Goal: Information Seeking & Learning: Learn about a topic

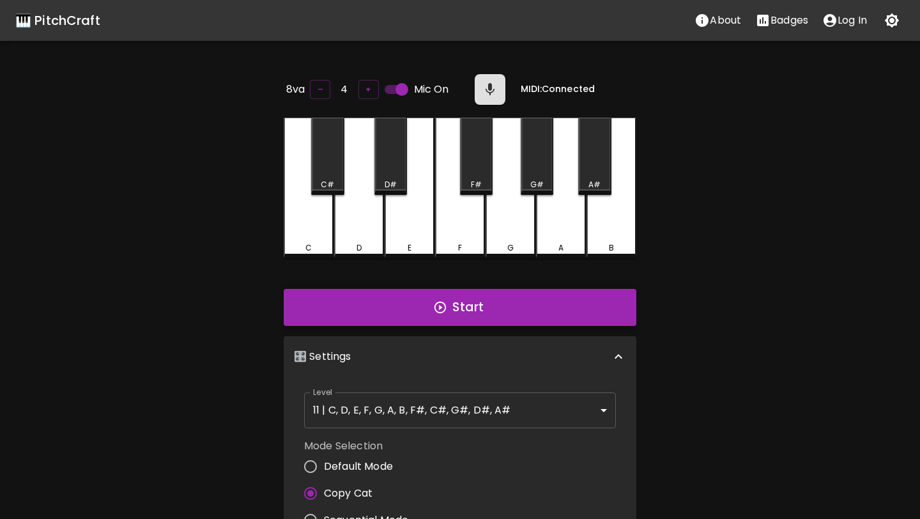
click at [493, 295] on button "Start" at bounding box center [460, 307] width 353 height 37
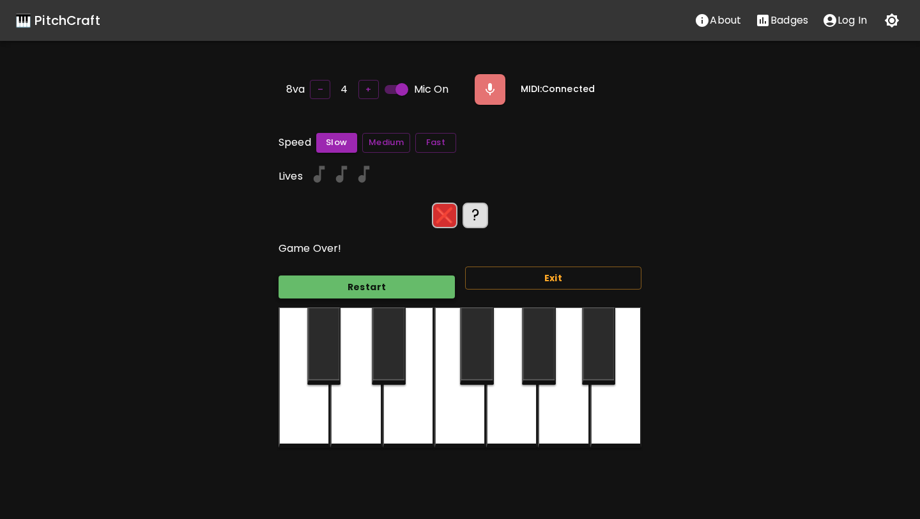
click at [446, 284] on button "Restart" at bounding box center [367, 287] width 176 height 24
click at [493, 283] on button "Exit" at bounding box center [553, 278] width 176 height 24
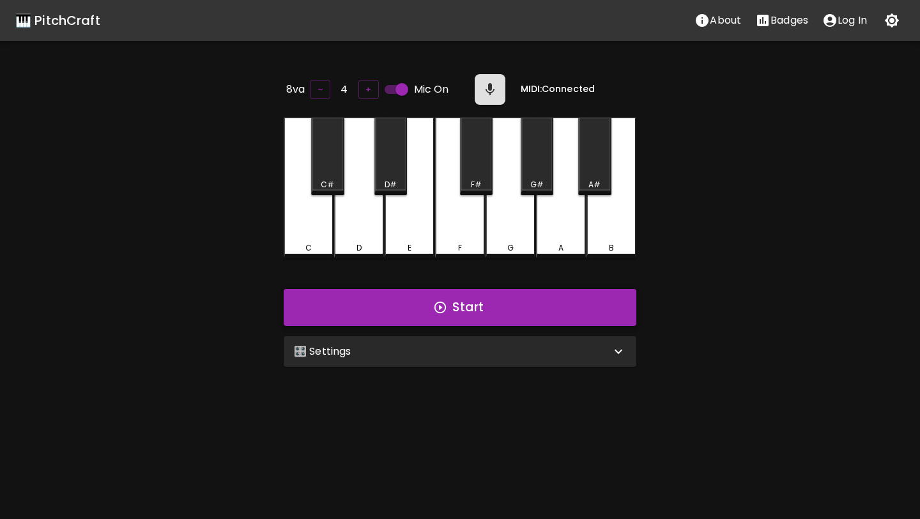
click at [486, 305] on button "Start" at bounding box center [460, 307] width 353 height 37
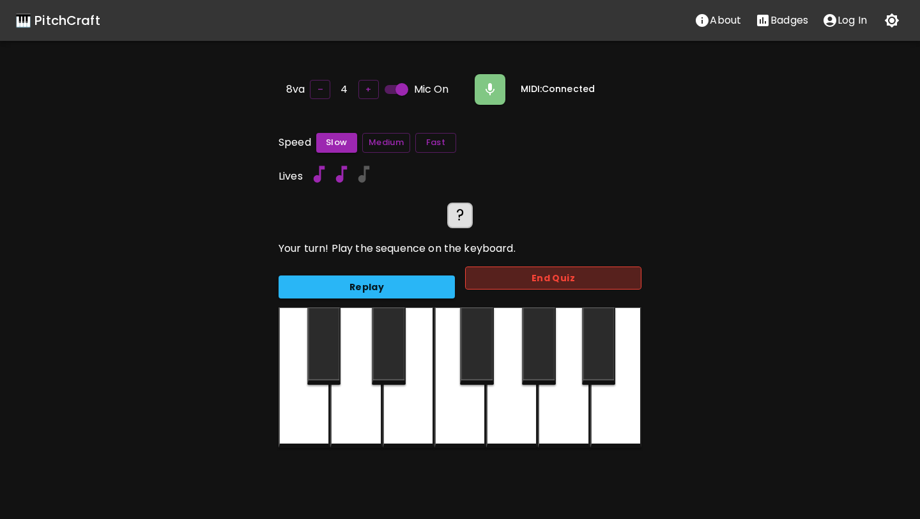
click at [501, 282] on button "End Quiz" at bounding box center [553, 278] width 176 height 24
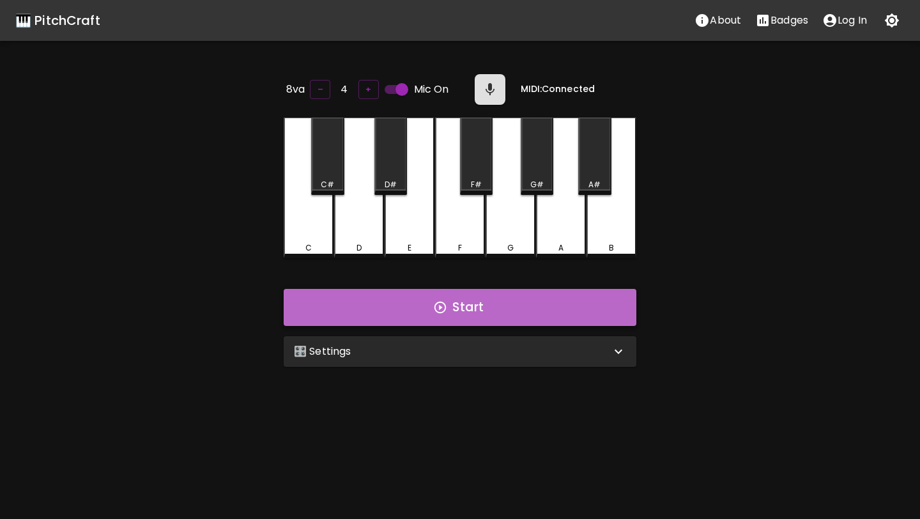
click at [477, 314] on button "Start" at bounding box center [460, 307] width 353 height 37
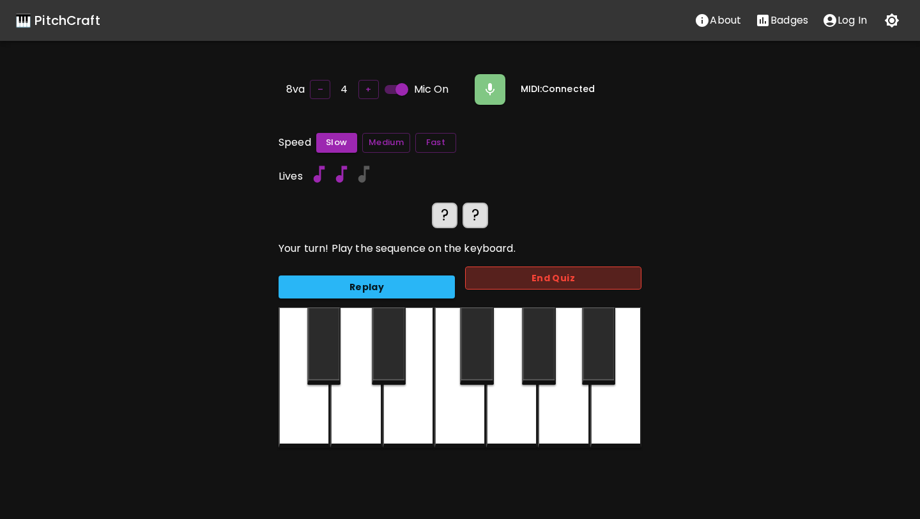
click at [490, 279] on button "End Quiz" at bounding box center [553, 278] width 176 height 24
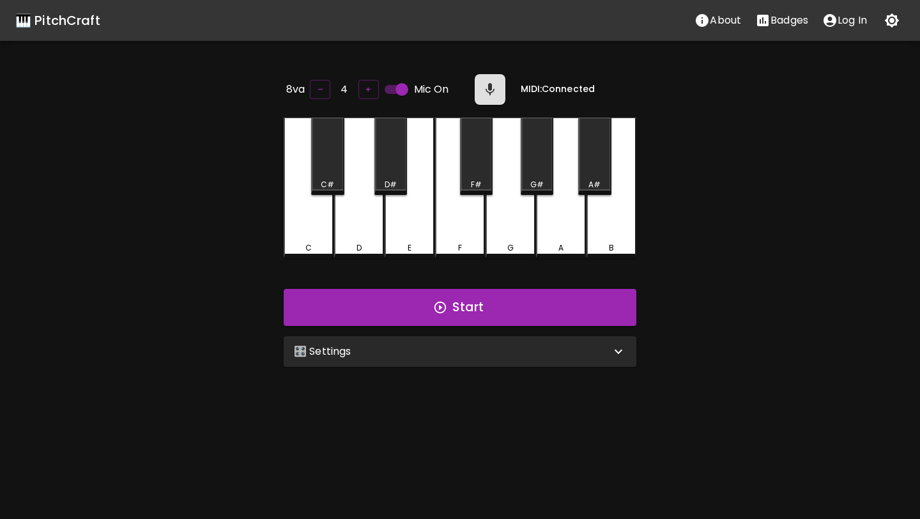
click at [405, 86] on input "Mic On" at bounding box center [401, 89] width 73 height 24
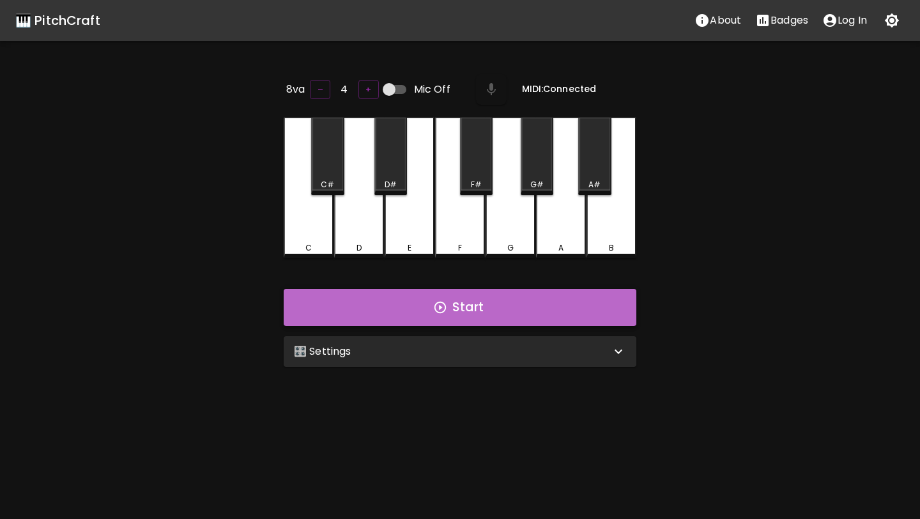
click at [428, 298] on button "Start" at bounding box center [460, 307] width 353 height 37
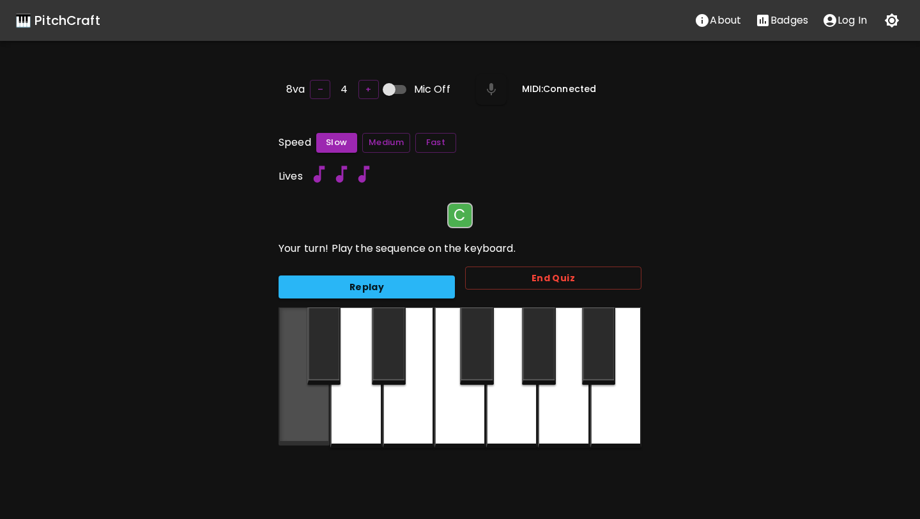
click at [311, 403] on div at bounding box center [304, 376] width 51 height 138
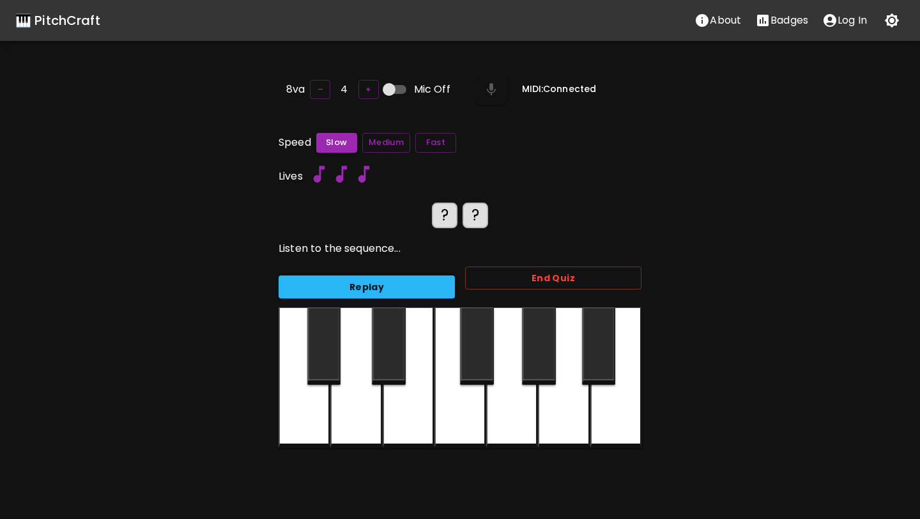
click at [314, 401] on div at bounding box center [304, 377] width 51 height 141
click at [319, 364] on div at bounding box center [324, 345] width 34 height 77
click at [313, 390] on div at bounding box center [304, 377] width 51 height 141
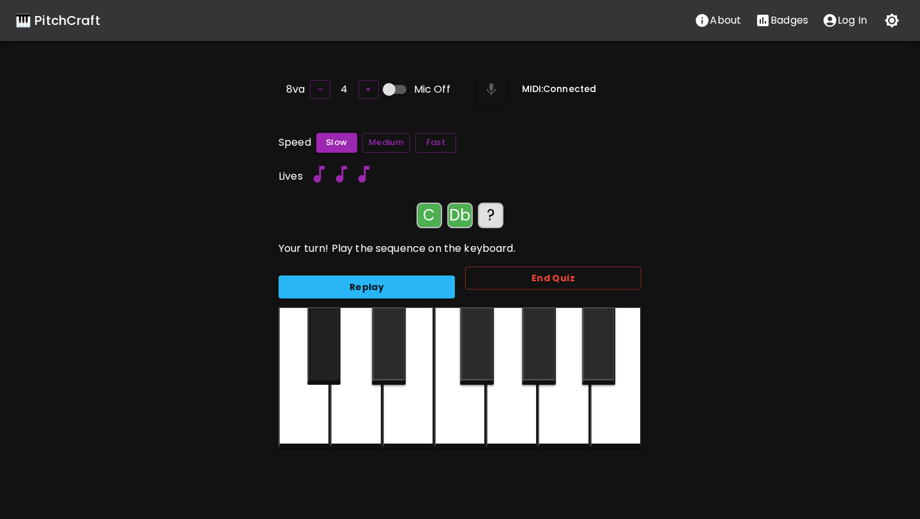
click at [314, 357] on div at bounding box center [324, 345] width 34 height 77
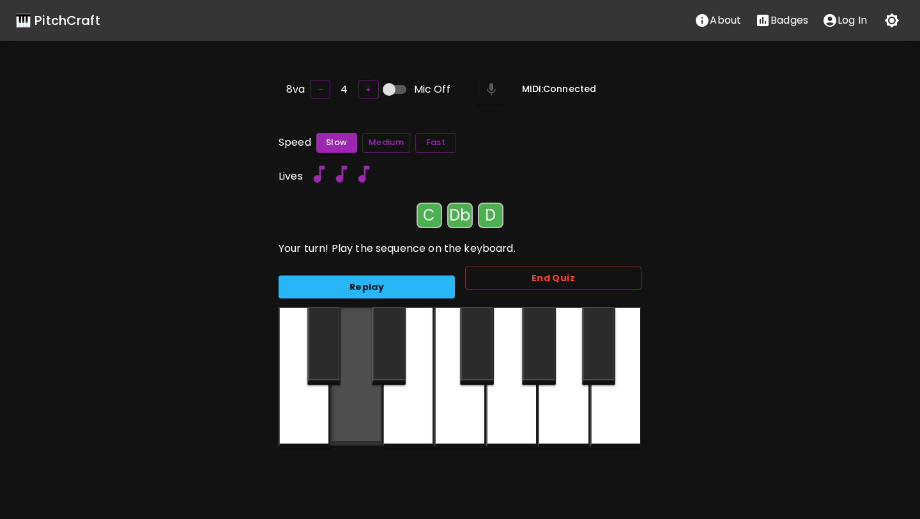
click at [342, 397] on div at bounding box center [355, 376] width 51 height 138
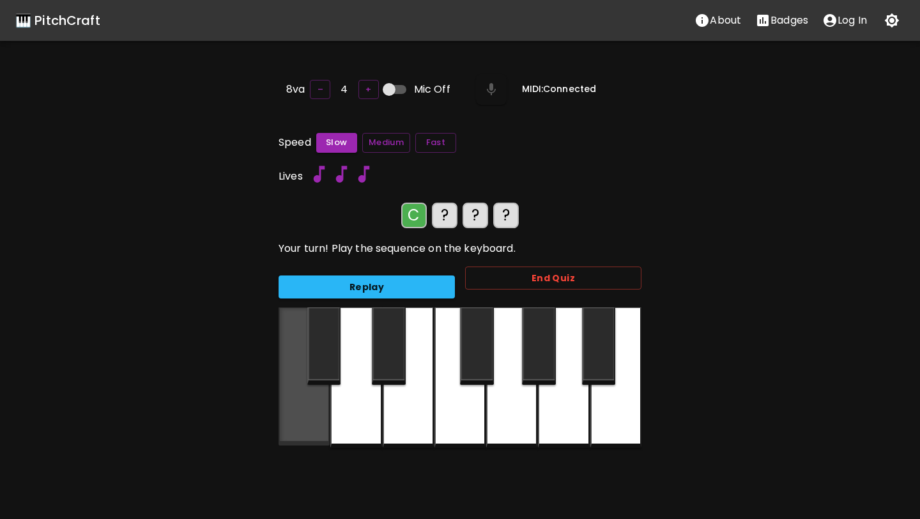
click at [307, 404] on div at bounding box center [304, 376] width 51 height 138
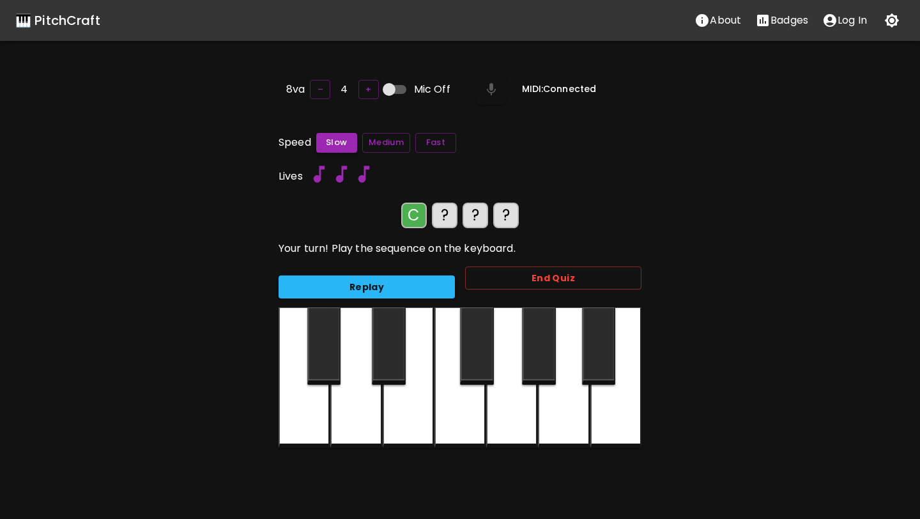
click at [320, 358] on div at bounding box center [324, 345] width 34 height 77
click at [344, 392] on div at bounding box center [355, 377] width 51 height 141
click at [320, 392] on div at bounding box center [304, 377] width 51 height 141
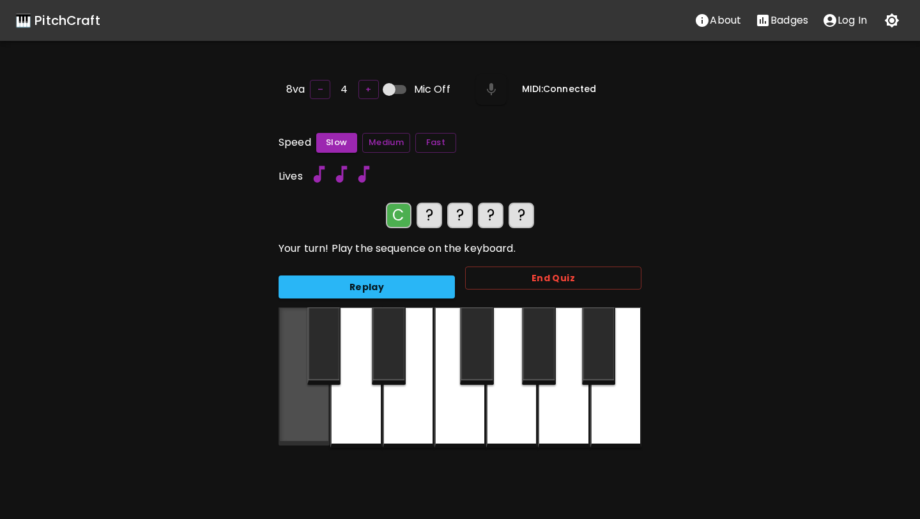
click at [316, 398] on div at bounding box center [304, 376] width 51 height 138
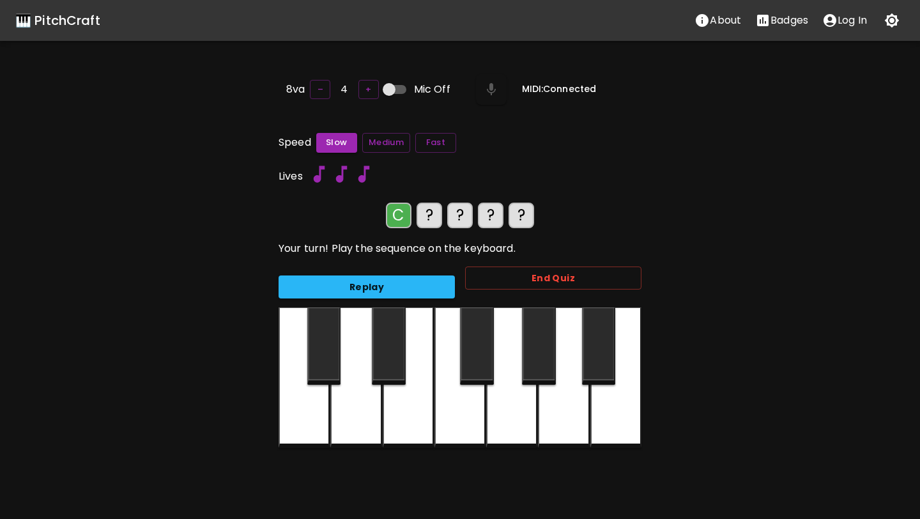
click at [321, 342] on div at bounding box center [324, 345] width 34 height 77
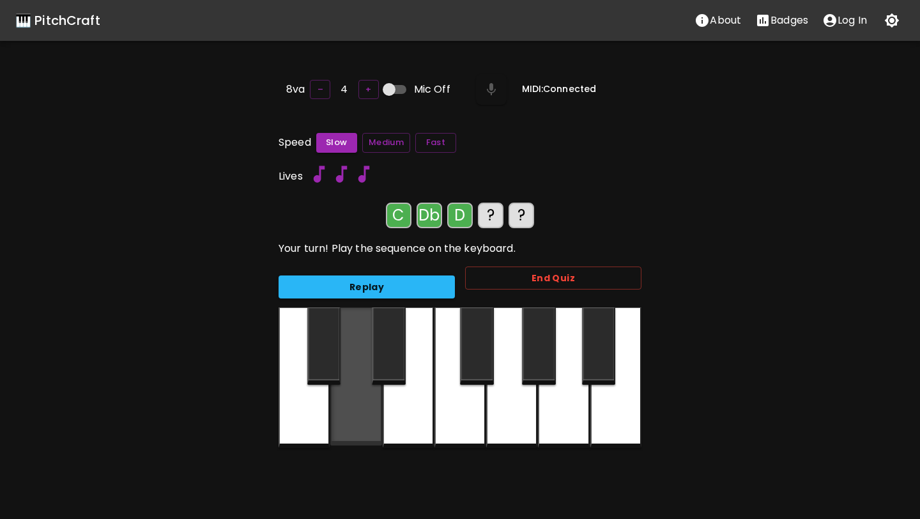
click at [342, 394] on div at bounding box center [355, 376] width 51 height 138
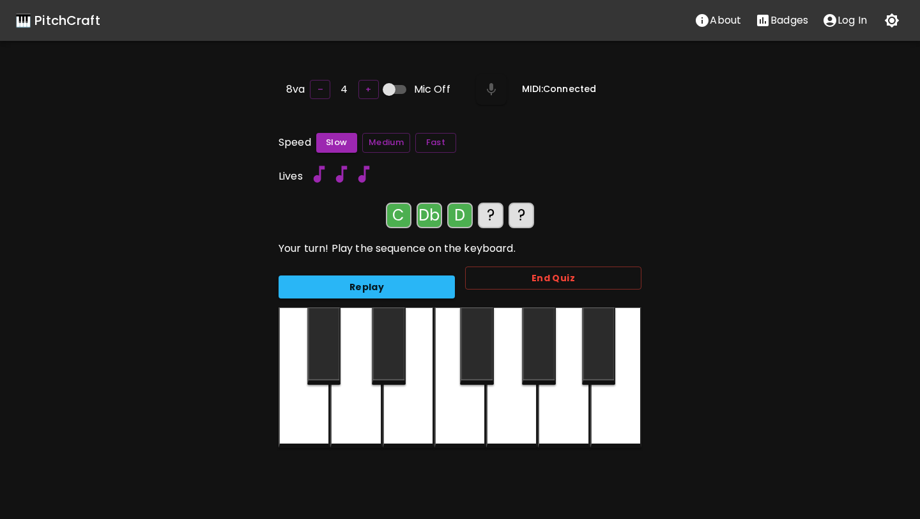
click at [306, 394] on div at bounding box center [304, 377] width 51 height 141
click at [380, 365] on div at bounding box center [389, 345] width 34 height 77
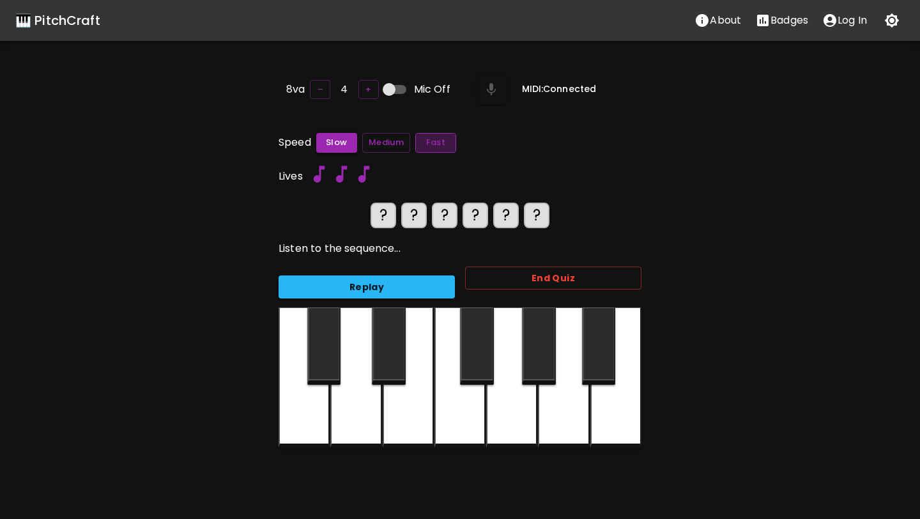
click at [426, 140] on button "Fast" at bounding box center [435, 143] width 41 height 20
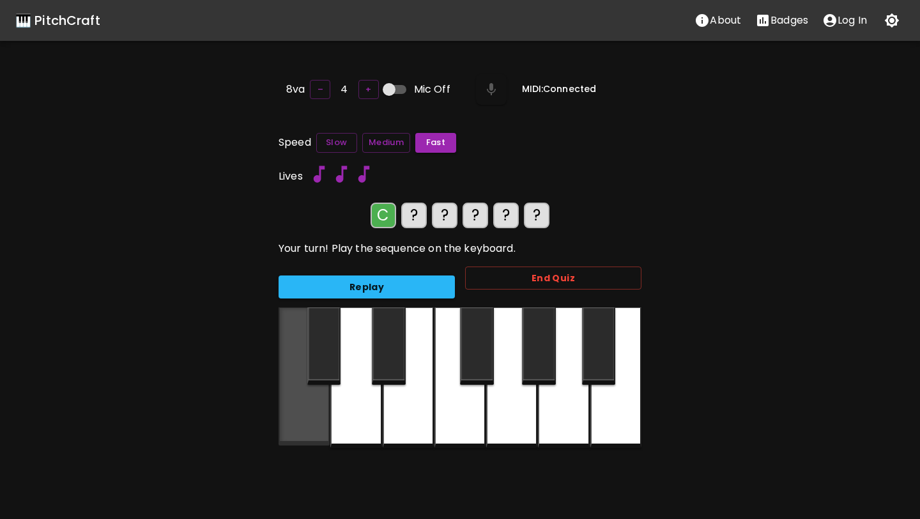
click at [318, 396] on div at bounding box center [304, 376] width 51 height 138
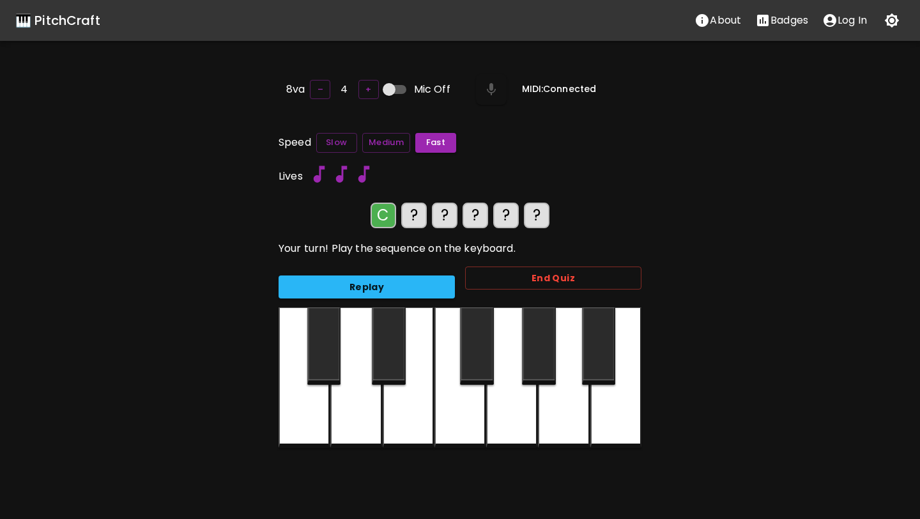
click at [321, 360] on div at bounding box center [324, 345] width 34 height 77
click at [340, 413] on div at bounding box center [355, 377] width 51 height 141
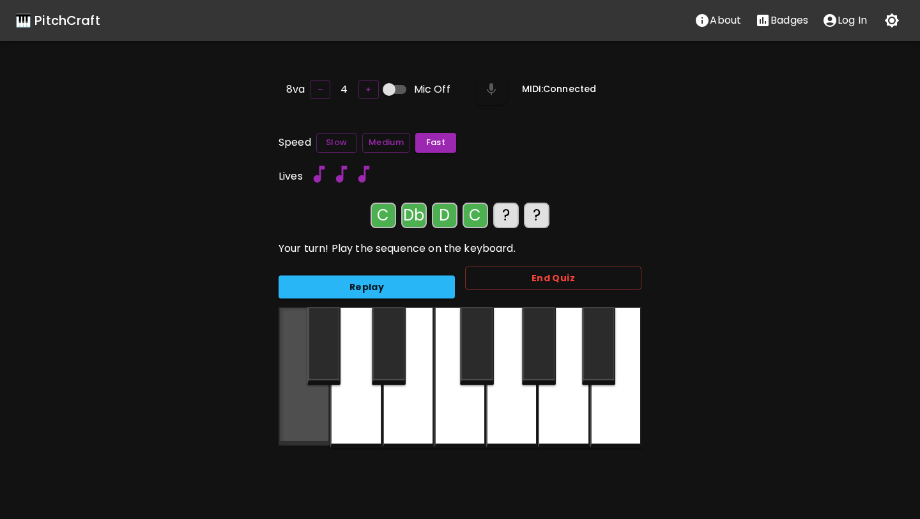
click at [303, 413] on div at bounding box center [304, 376] width 51 height 138
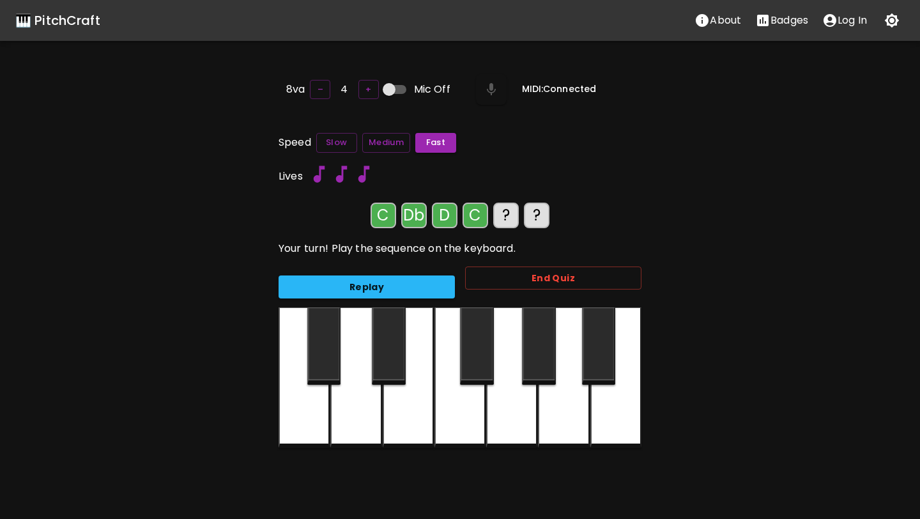
click at [385, 365] on div at bounding box center [389, 345] width 34 height 77
click at [307, 406] on div at bounding box center [304, 377] width 51 height 141
click at [317, 350] on div at bounding box center [324, 345] width 34 height 77
click at [333, 394] on div at bounding box center [355, 377] width 51 height 141
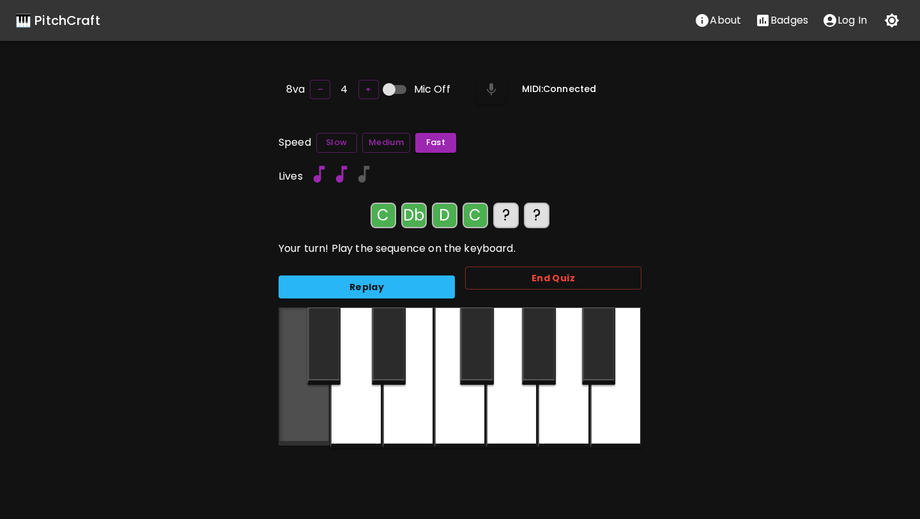
click at [312, 395] on div at bounding box center [304, 376] width 51 height 138
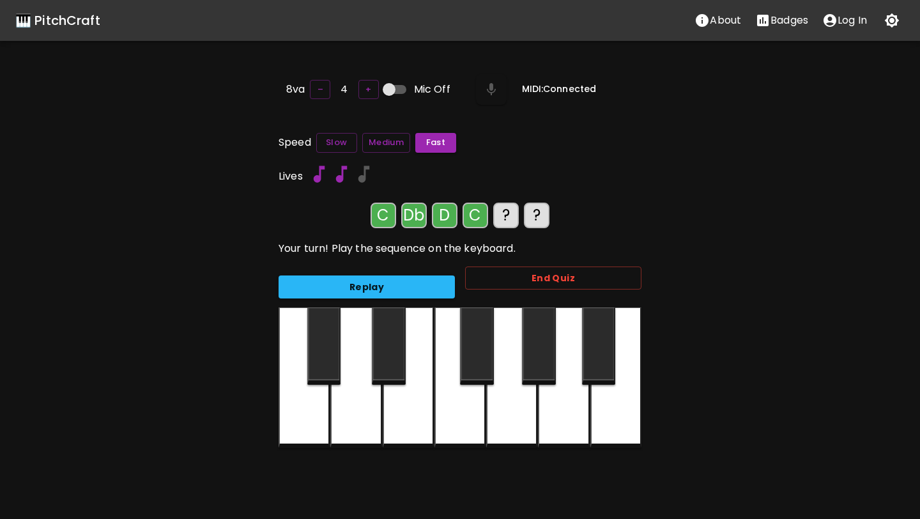
click at [396, 334] on div at bounding box center [389, 345] width 34 height 77
click at [327, 337] on div at bounding box center [324, 345] width 34 height 77
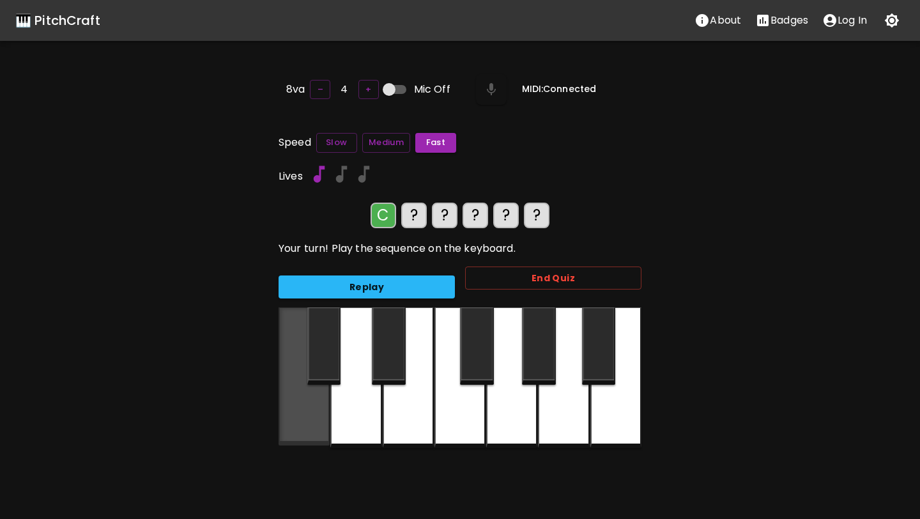
click at [309, 397] on div at bounding box center [304, 376] width 51 height 138
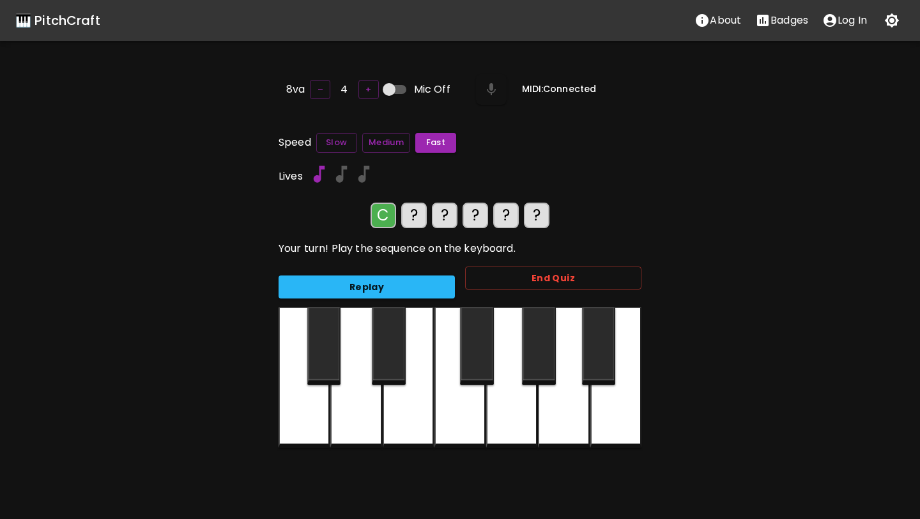
click at [318, 355] on div at bounding box center [324, 345] width 34 height 77
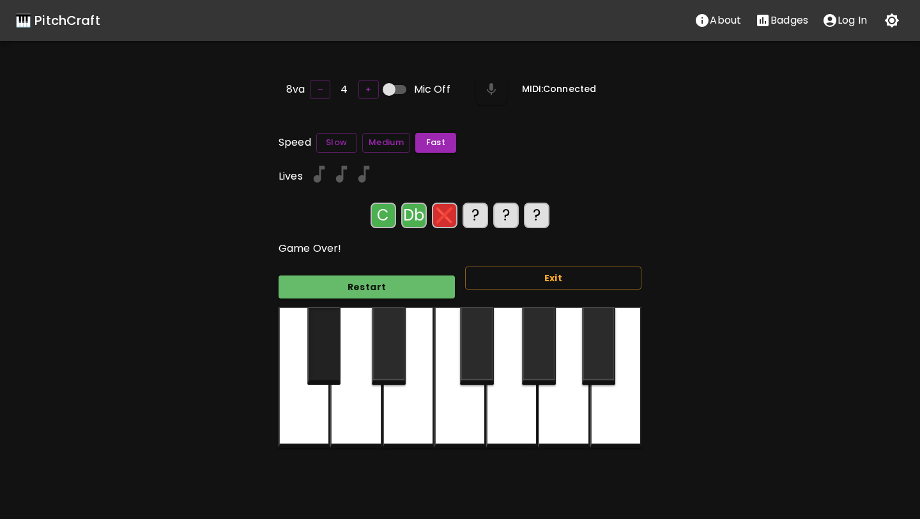
click at [337, 379] on div at bounding box center [324, 345] width 34 height 77
click at [389, 86] on input "Mic Off" at bounding box center [389, 89] width 73 height 24
checkbox input "true"
click at [370, 284] on button "Restart" at bounding box center [367, 287] width 176 height 24
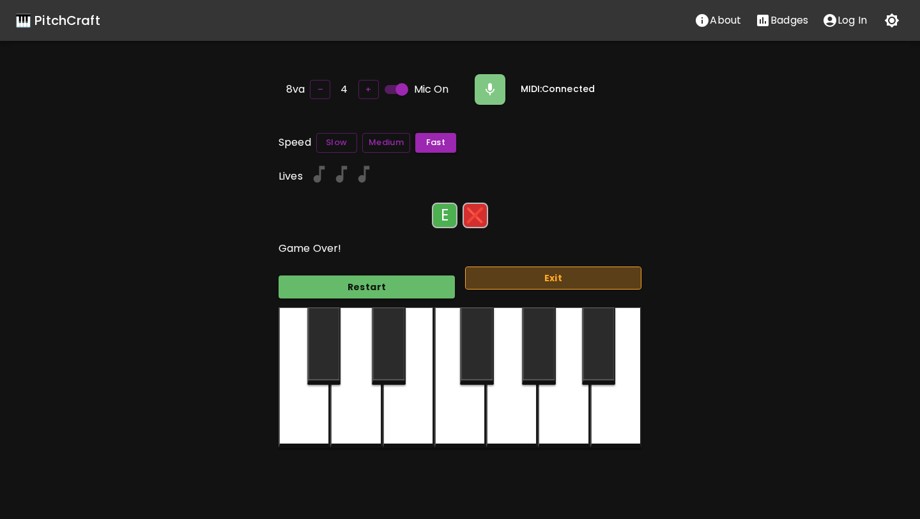
click at [489, 275] on button "Exit" at bounding box center [553, 278] width 176 height 24
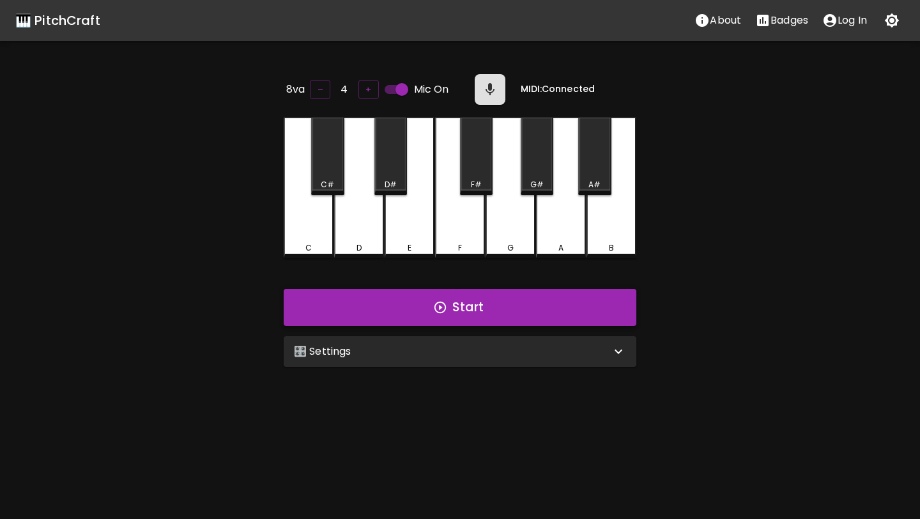
click at [447, 304] on icon "button" at bounding box center [440, 307] width 14 height 14
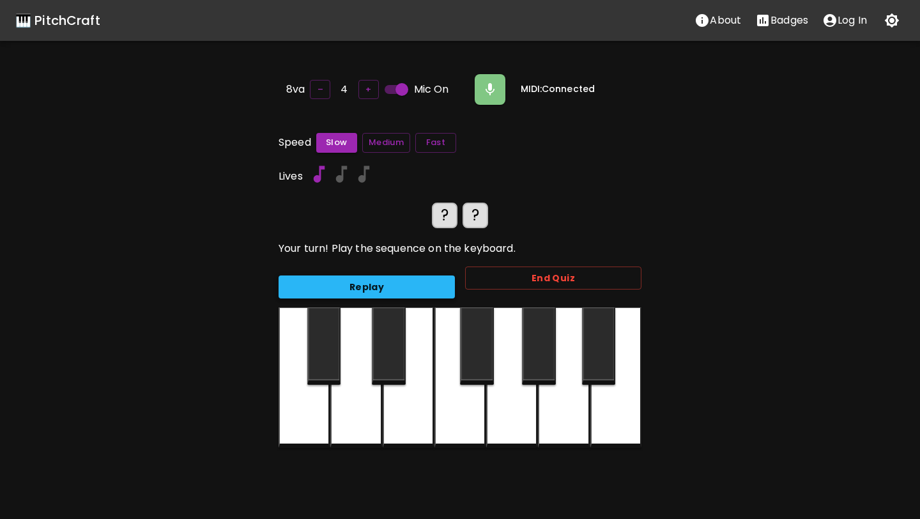
click at [439, 287] on button "Replay" at bounding box center [367, 287] width 176 height 24
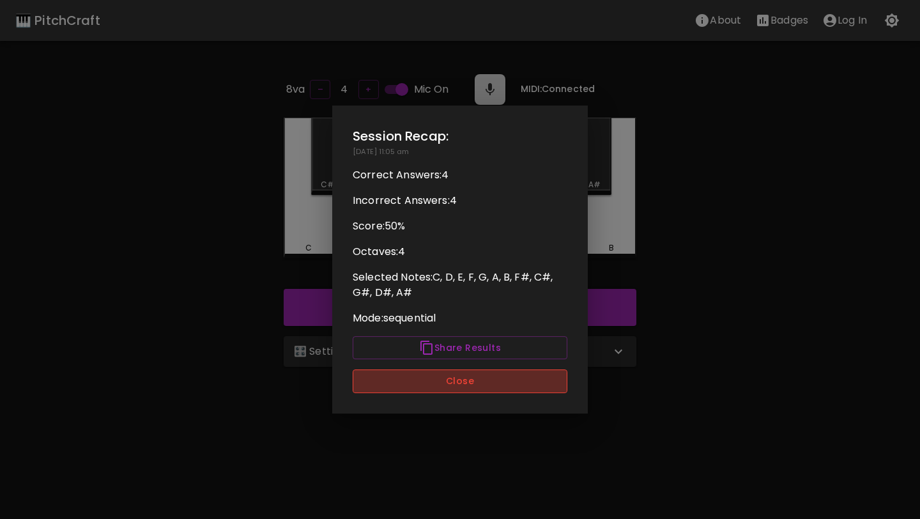
click at [454, 387] on button "Close" at bounding box center [460, 381] width 215 height 24
click at [454, 387] on div "8va – 4 + Mic On MIDI: Connected C C# D D# E F F# G G# A A# B Start 🎛️ Settings…" at bounding box center [459, 331] width 383 height 519
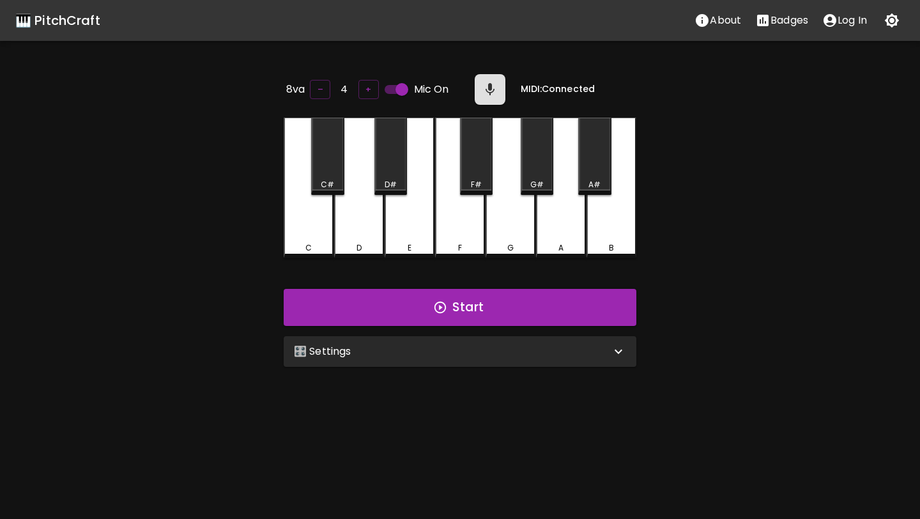
click at [461, 353] on div "🎛️ Settings" at bounding box center [452, 351] width 317 height 15
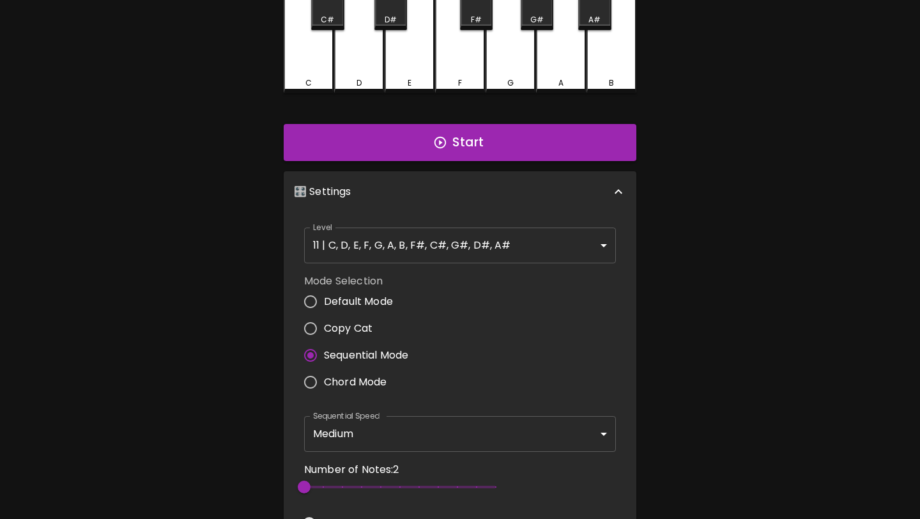
scroll to position [155, 0]
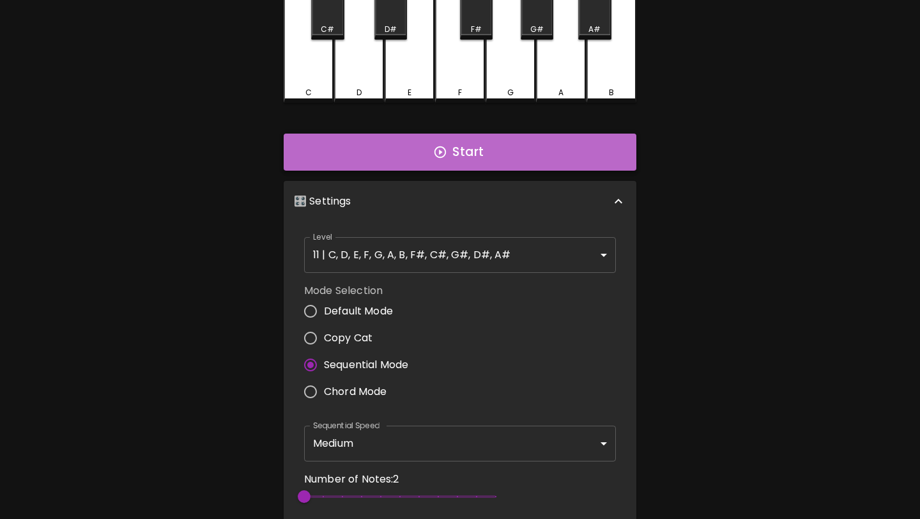
click at [529, 156] on button "Start" at bounding box center [460, 152] width 353 height 37
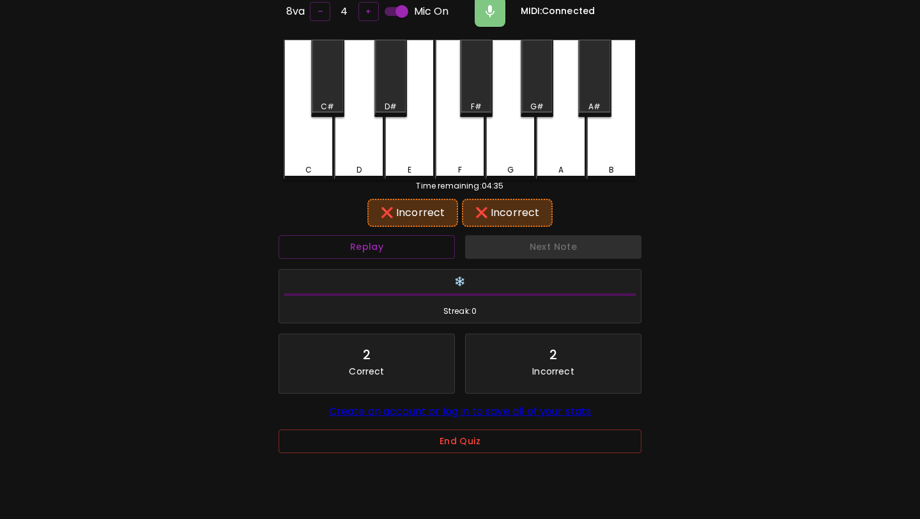
scroll to position [128, 0]
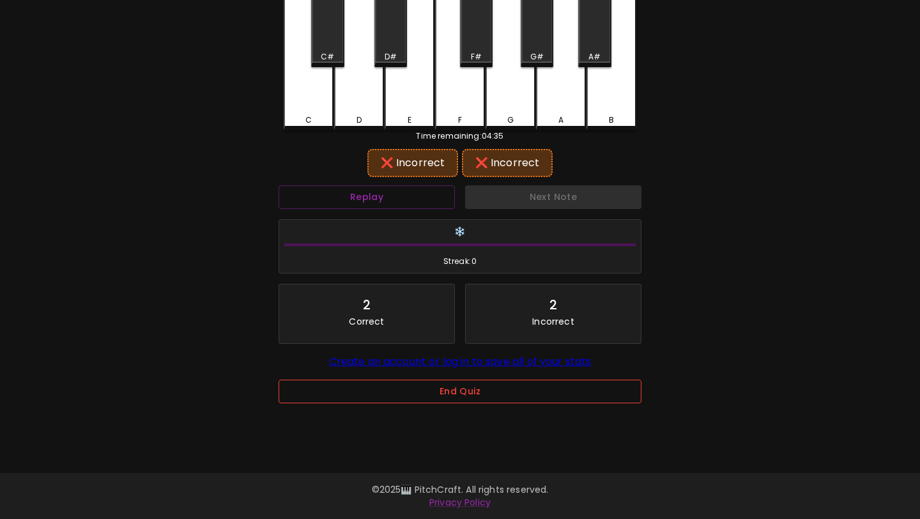
click at [482, 387] on button "End Quiz" at bounding box center [460, 392] width 363 height 24
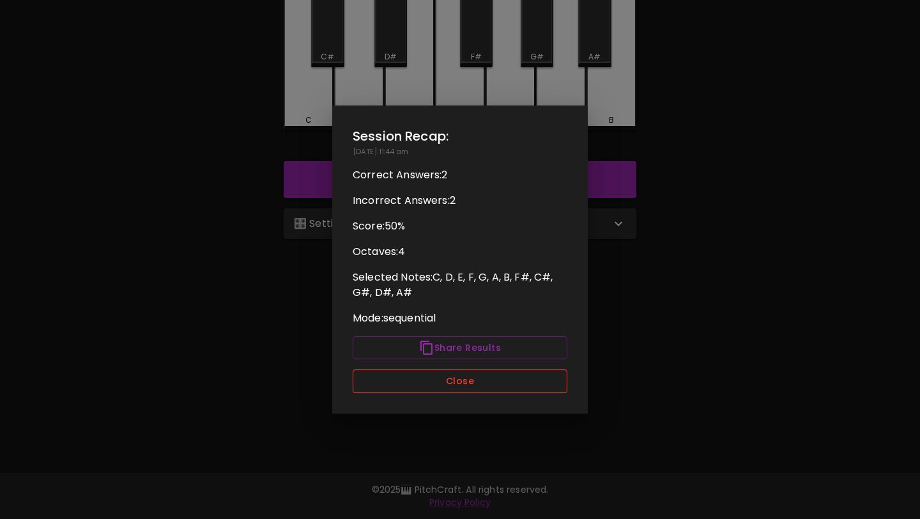
click at [485, 390] on button "Close" at bounding box center [460, 381] width 215 height 24
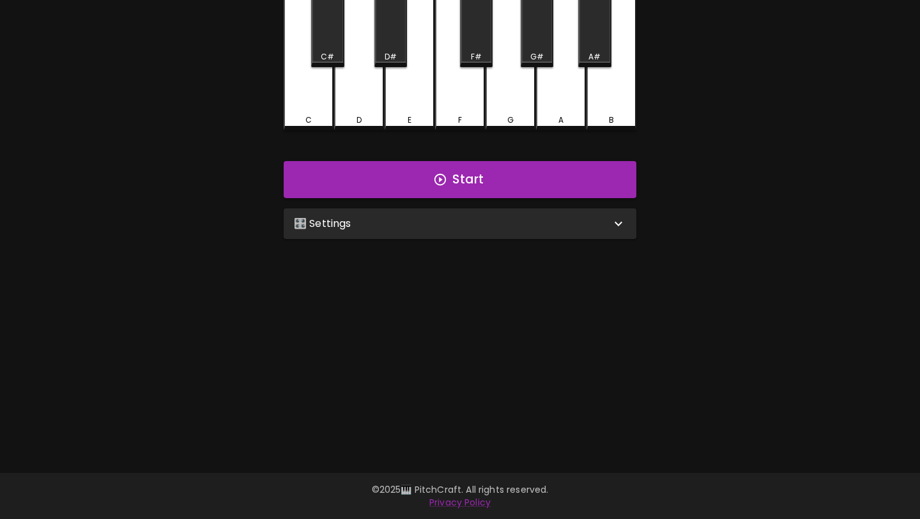
scroll to position [0, 0]
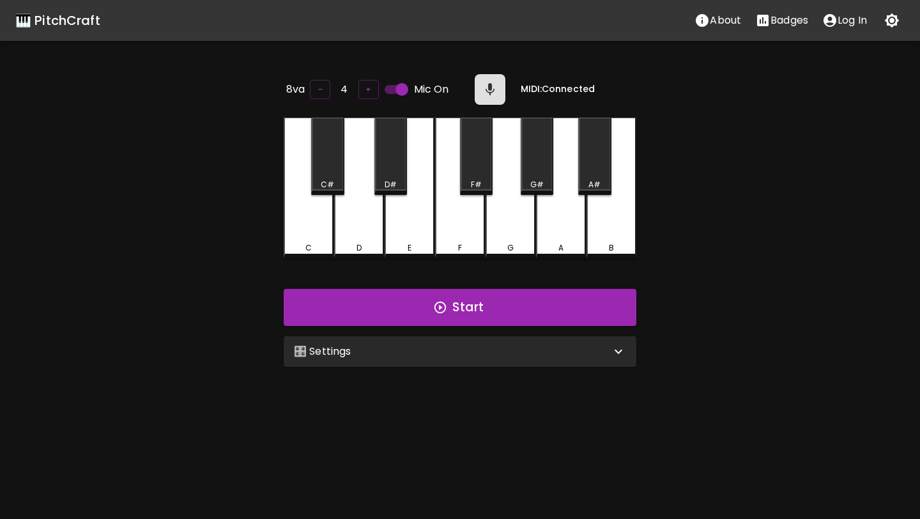
click at [491, 353] on div "🎛️ Settings" at bounding box center [452, 351] width 317 height 15
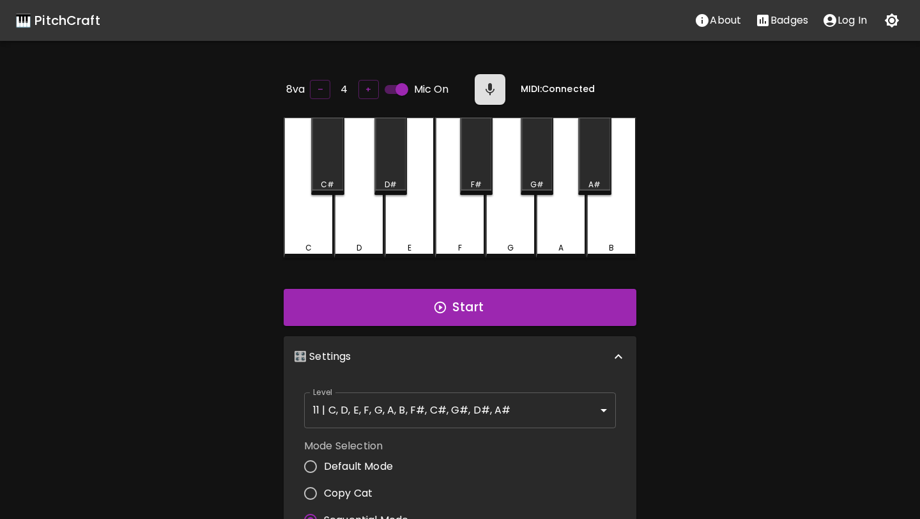
click at [358, 487] on span "Copy Cat" at bounding box center [348, 493] width 49 height 15
click at [324, 487] on input "Copy Cat" at bounding box center [310, 493] width 27 height 27
radio input "true"
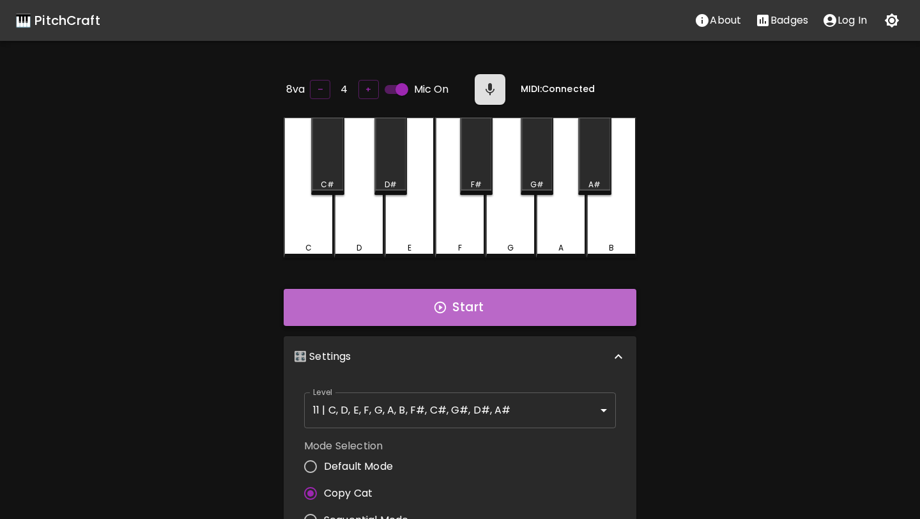
click at [472, 298] on button "Start" at bounding box center [460, 307] width 353 height 37
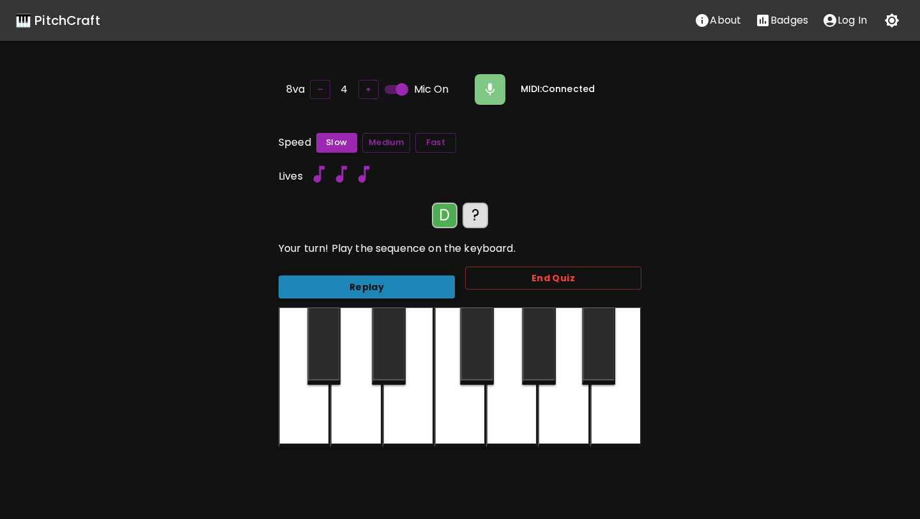
click at [429, 281] on button "Replay" at bounding box center [367, 287] width 176 height 24
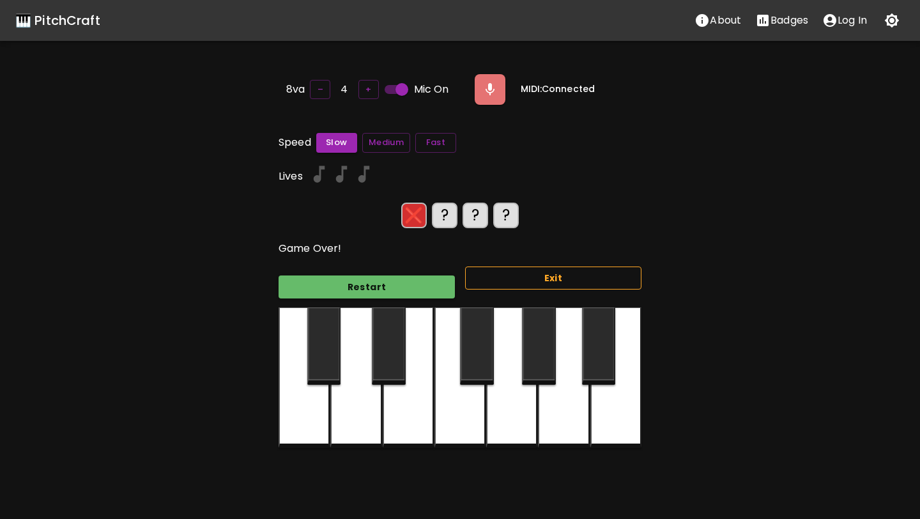
click at [535, 276] on button "Exit" at bounding box center [553, 278] width 176 height 24
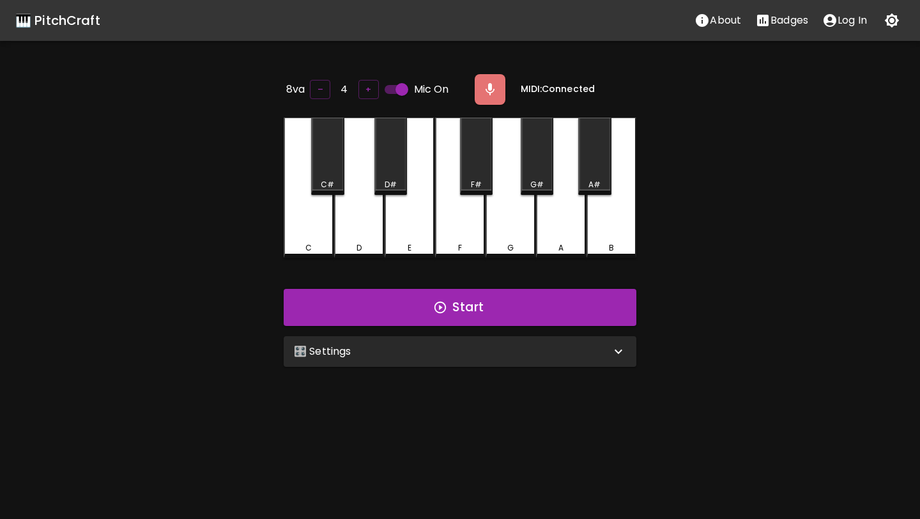
click at [359, 355] on div "🎛️ Settings" at bounding box center [452, 351] width 317 height 15
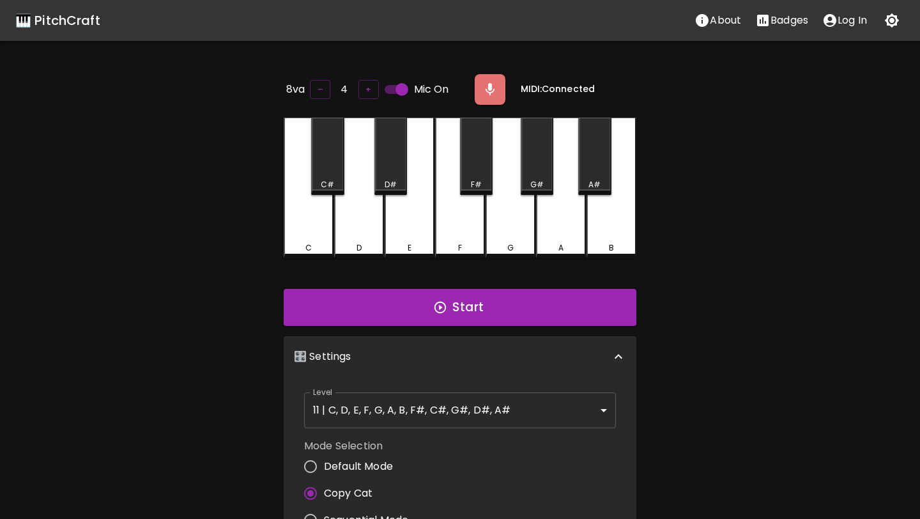
scroll to position [5, 0]
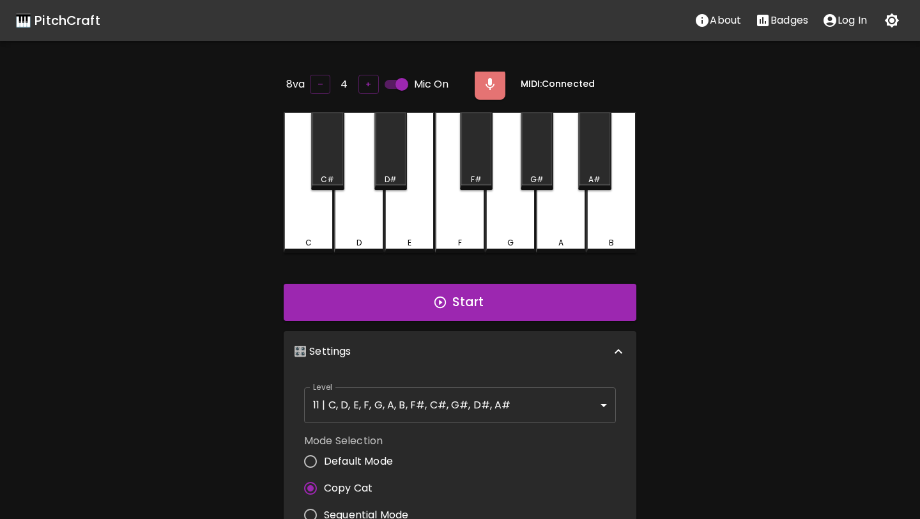
click at [359, 394] on body "🎹 PitchCraft About Badges Log In 8va – 4 + Mic On MIDI: Connected C C# D D# E F…" at bounding box center [460, 423] width 920 height 847
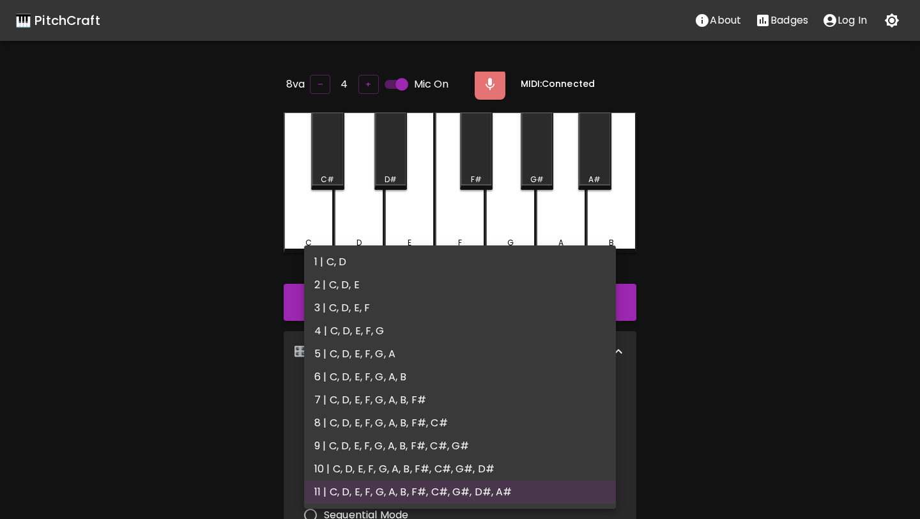
click at [367, 325] on li "4 | C, D, E, F, G" at bounding box center [460, 330] width 312 height 23
type input "7"
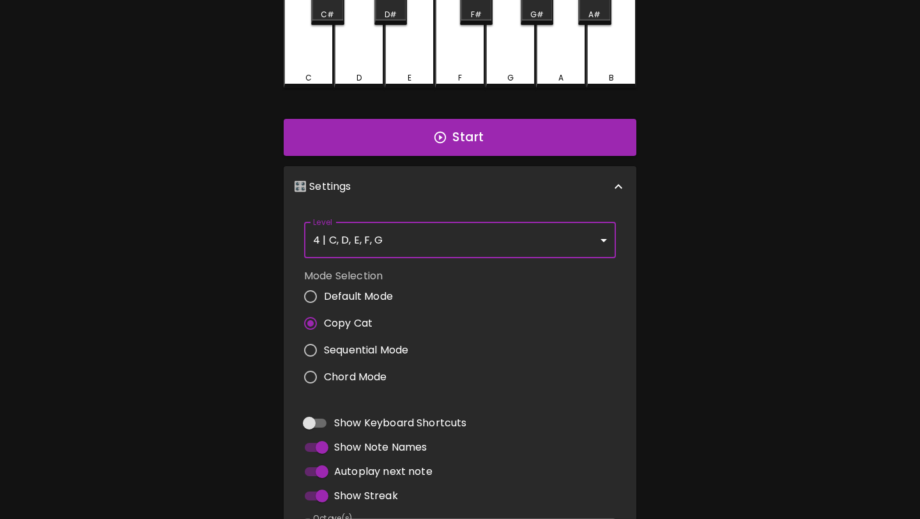
scroll to position [0, 0]
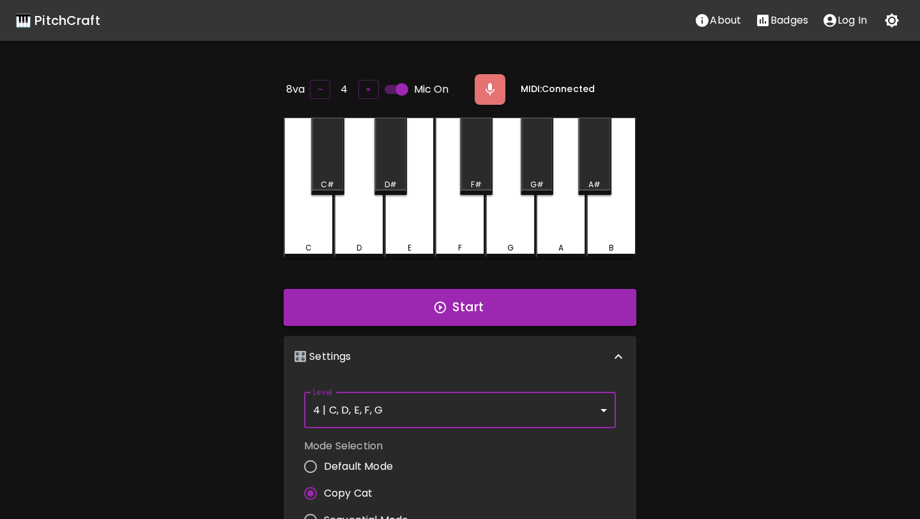
click at [500, 305] on button "Start" at bounding box center [460, 307] width 353 height 37
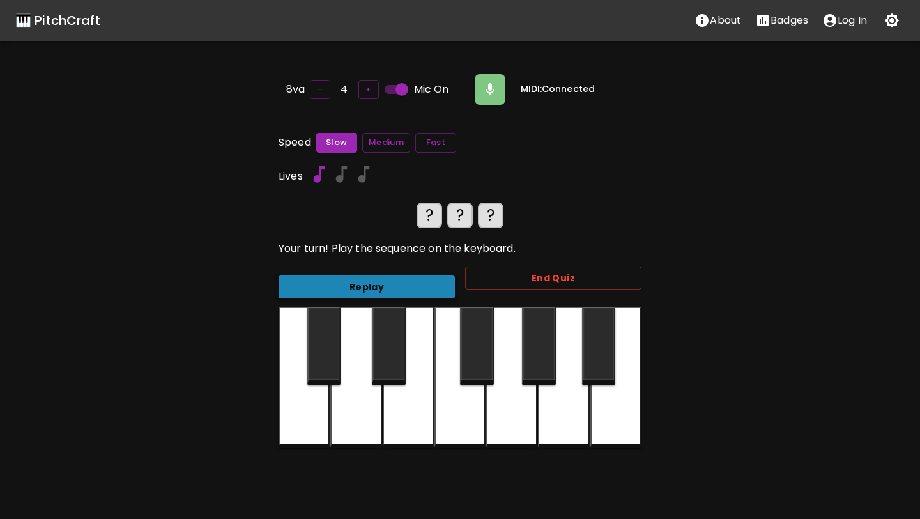
click at [380, 276] on button "Replay" at bounding box center [367, 287] width 176 height 24
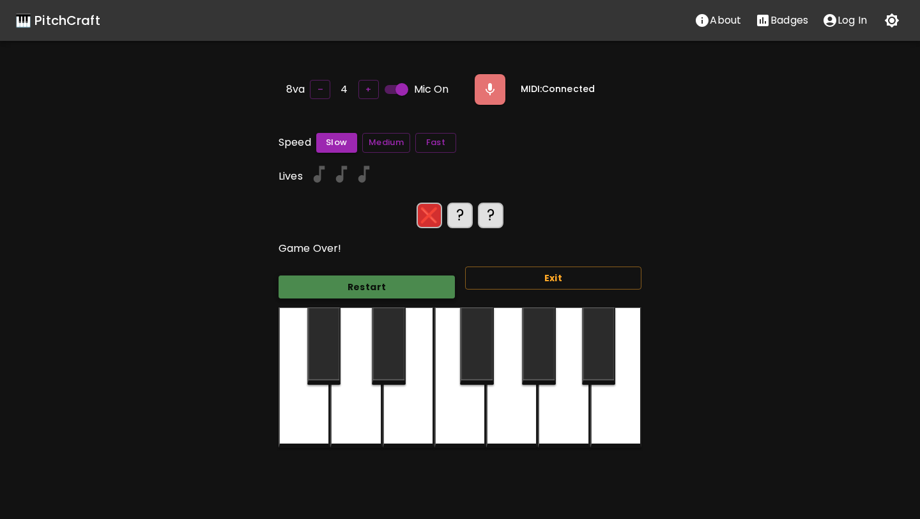
click at [425, 290] on button "Restart" at bounding box center [367, 287] width 176 height 24
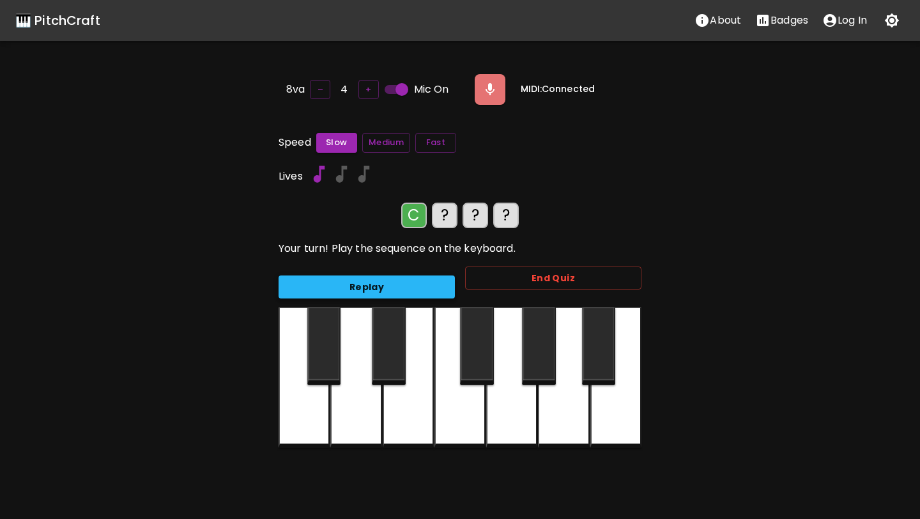
click at [425, 290] on button "Replay" at bounding box center [367, 287] width 176 height 24
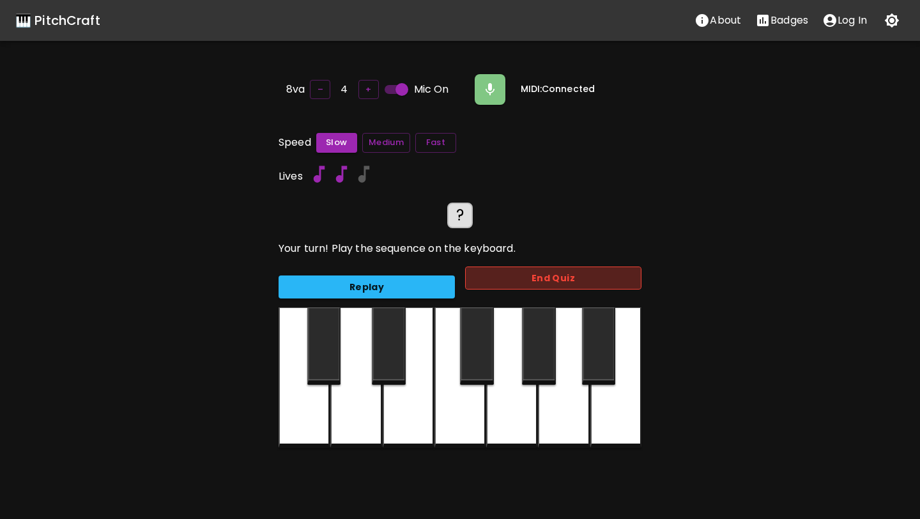
click at [486, 278] on button "End Quiz" at bounding box center [553, 278] width 176 height 24
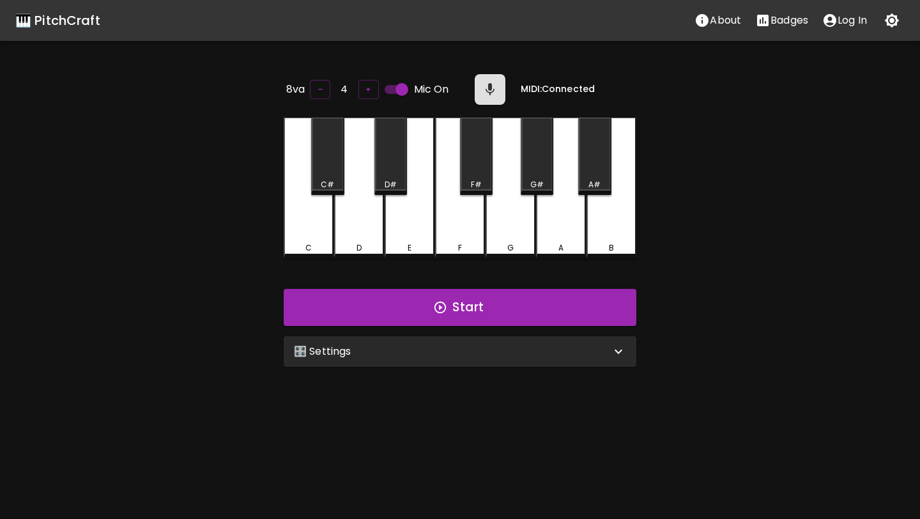
click at [474, 357] on div "🎛️ Settings" at bounding box center [460, 351] width 353 height 31
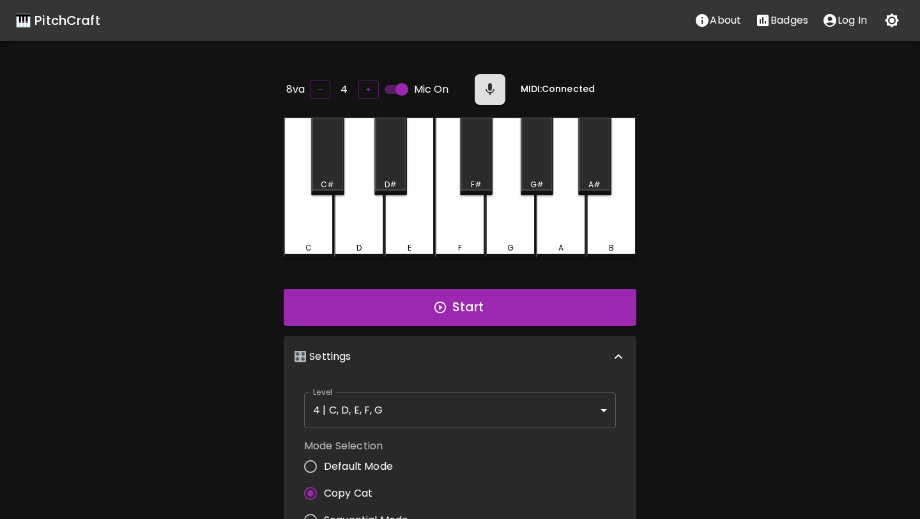
scroll to position [5, 0]
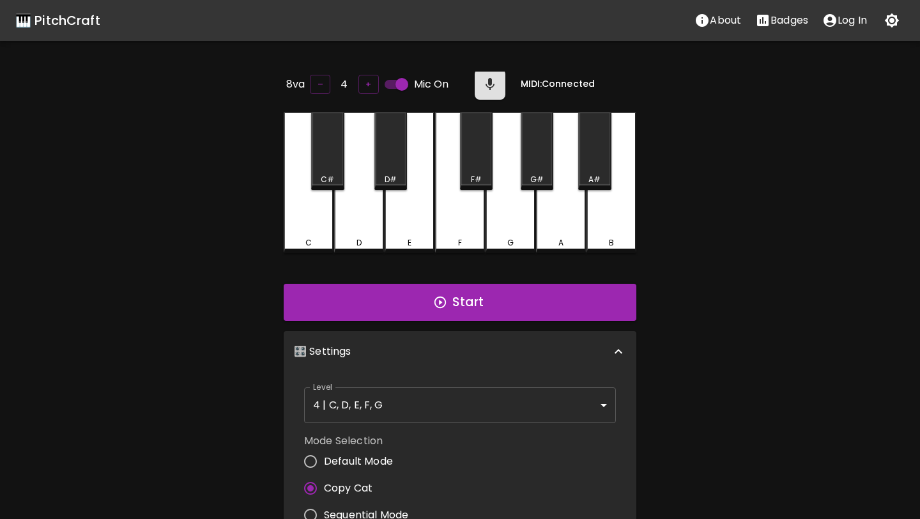
click at [358, 461] on span "Default Mode" at bounding box center [358, 461] width 69 height 15
click at [324, 461] on input "Default Mode" at bounding box center [310, 461] width 27 height 27
radio input "true"
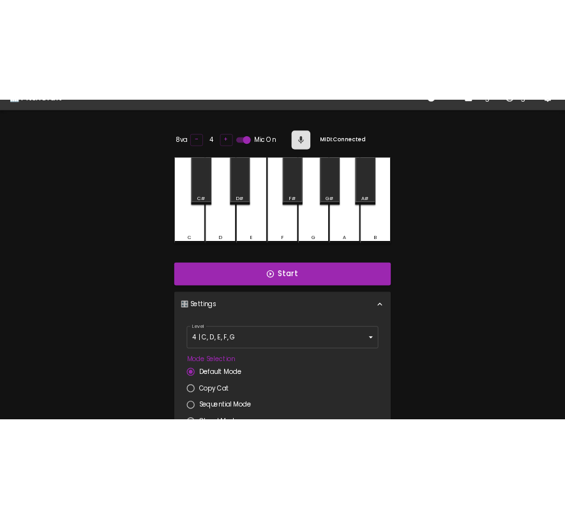
scroll to position [0, 0]
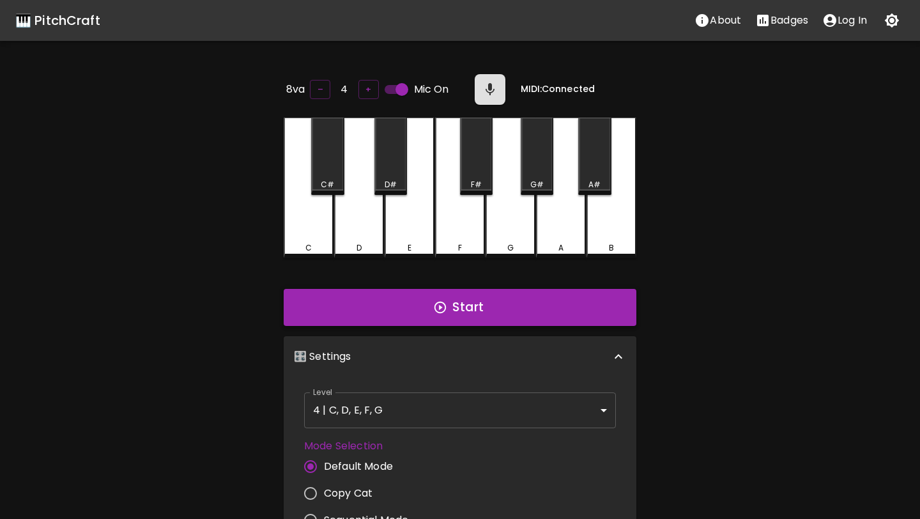
click at [447, 300] on icon "button" at bounding box center [440, 307] width 14 height 14
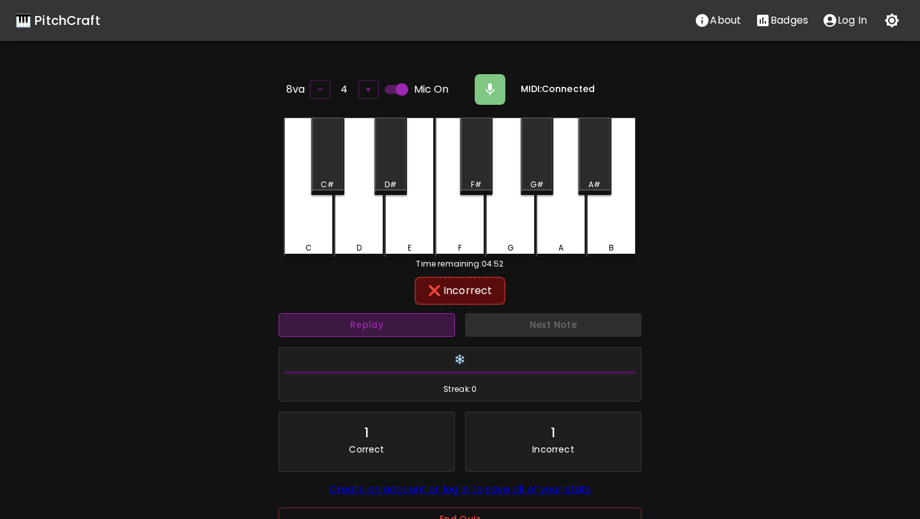
click at [416, 330] on button "Replay" at bounding box center [367, 325] width 176 height 24
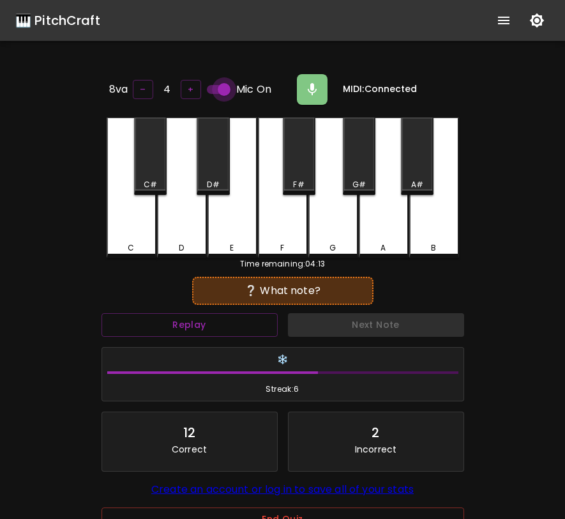
click at [230, 84] on input "Mic On" at bounding box center [224, 89] width 73 height 24
checkbox input "false"
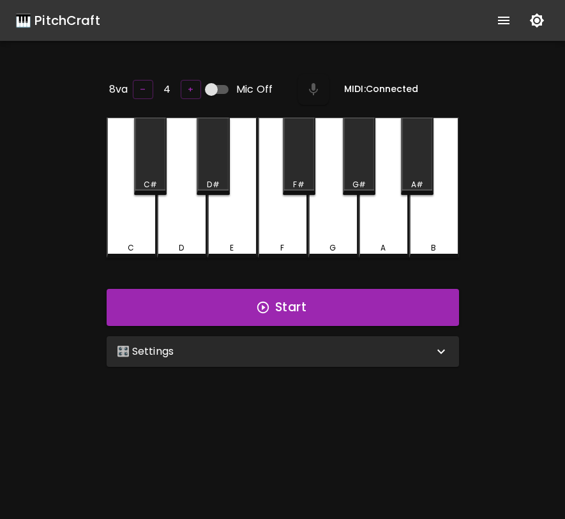
click at [275, 339] on div "🎛️ Settings" at bounding box center [283, 351] width 353 height 31
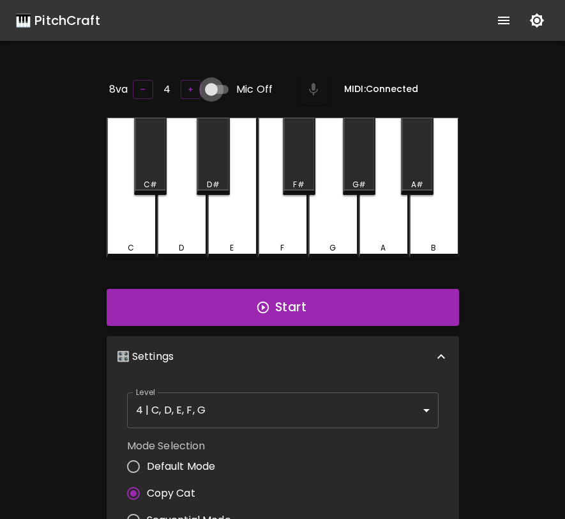
click at [223, 86] on input "Mic Off" at bounding box center [211, 89] width 73 height 24
checkbox input "true"
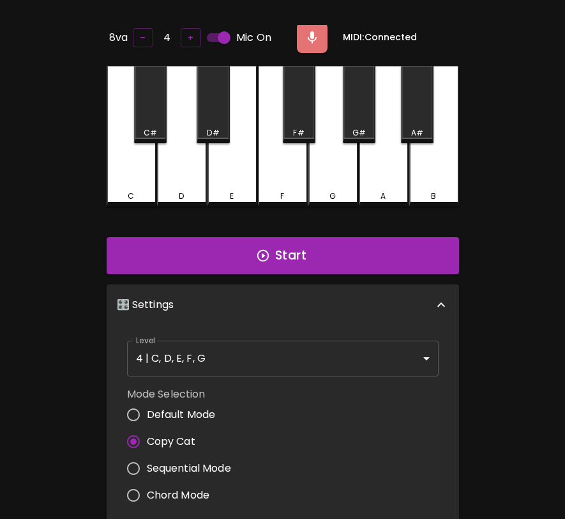
scroll to position [187, 0]
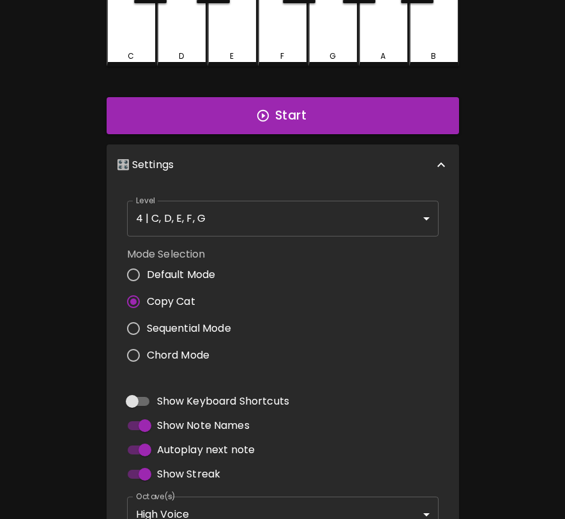
click at [197, 327] on span "Sequential Mode" at bounding box center [189, 328] width 84 height 15
click at [147, 327] on input "Sequential Mode" at bounding box center [133, 328] width 27 height 27
radio input "true"
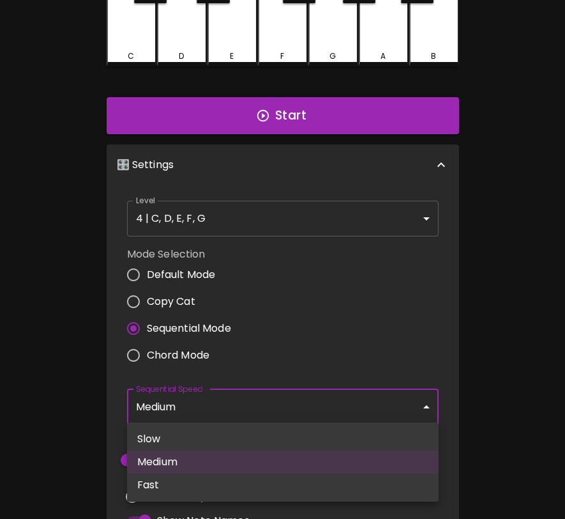
click at [188, 406] on body "🎹 PitchCraft About Badges Log In 8va – 4 + Mic On MIDI: Connected C C# D D# E F…" at bounding box center [282, 284] width 565 height 942
click at [179, 489] on li "Fast" at bounding box center [283, 484] width 312 height 23
type input "250"
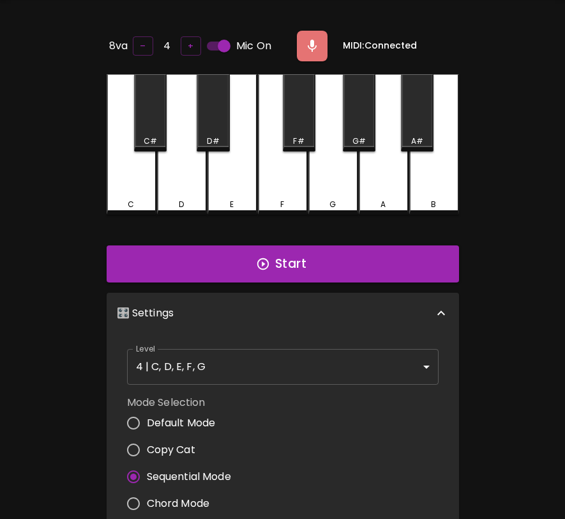
scroll to position [0, 0]
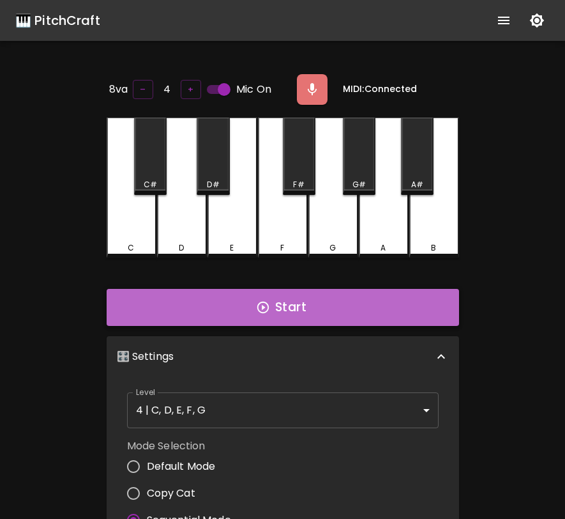
click at [255, 311] on button "Start" at bounding box center [283, 307] width 353 height 37
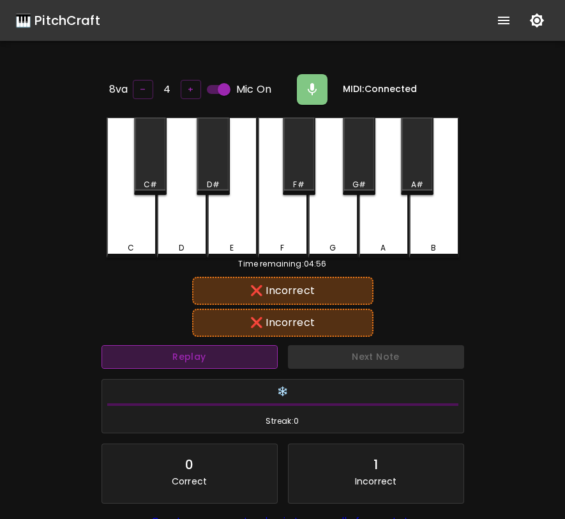
click at [242, 358] on button "Replay" at bounding box center [190, 357] width 176 height 24
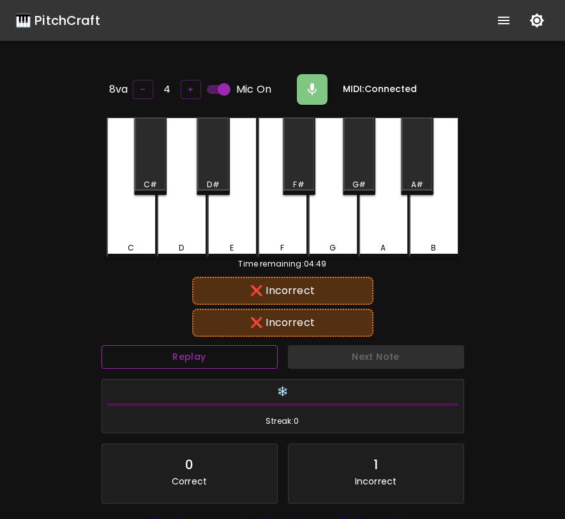
click at [242, 358] on button "Replay" at bounding box center [190, 357] width 176 height 24
click at [241, 354] on button "Replay" at bounding box center [190, 357] width 176 height 24
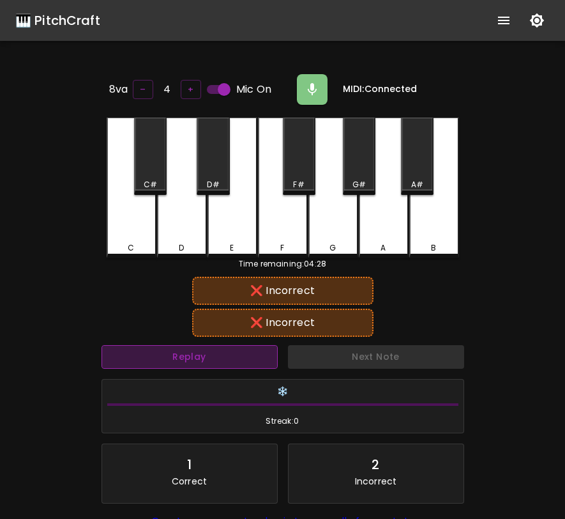
click at [241, 354] on button "Replay" at bounding box center [190, 357] width 176 height 24
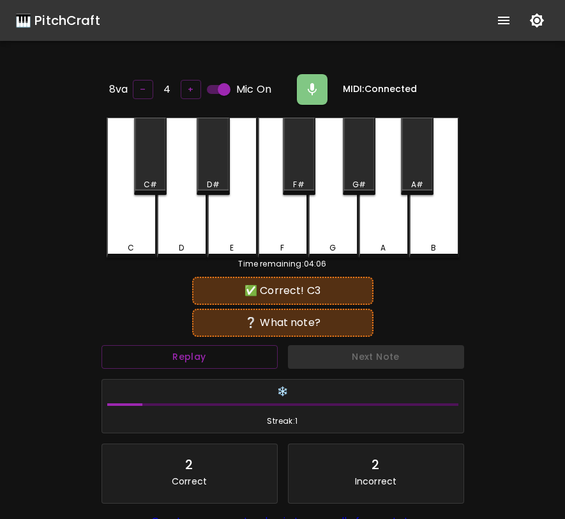
click at [274, 225] on div "F" at bounding box center [283, 188] width 50 height 141
click at [262, 353] on button "Replay" at bounding box center [190, 357] width 176 height 24
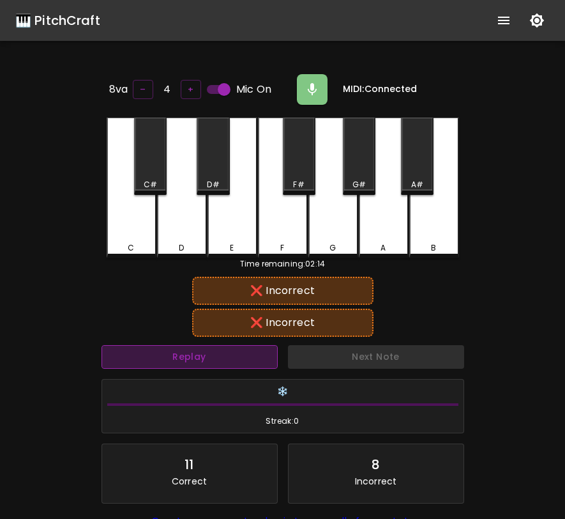
click at [262, 353] on button "Replay" at bounding box center [190, 357] width 176 height 24
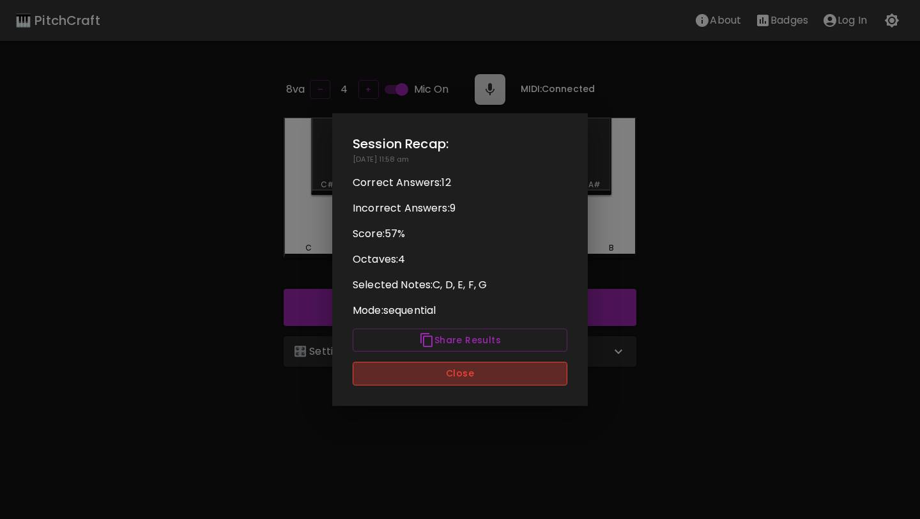
click at [397, 366] on button "Close" at bounding box center [460, 374] width 215 height 24
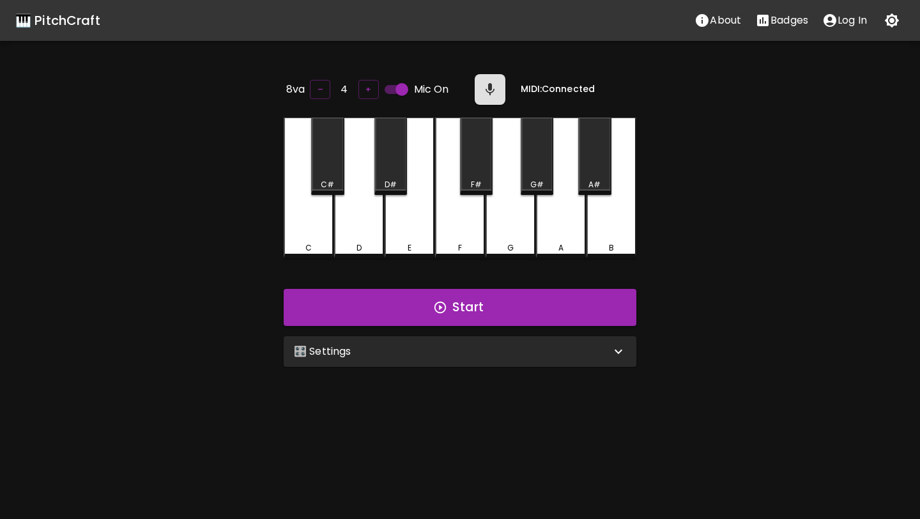
click at [415, 340] on div "🎛️ Settings" at bounding box center [460, 351] width 353 height 31
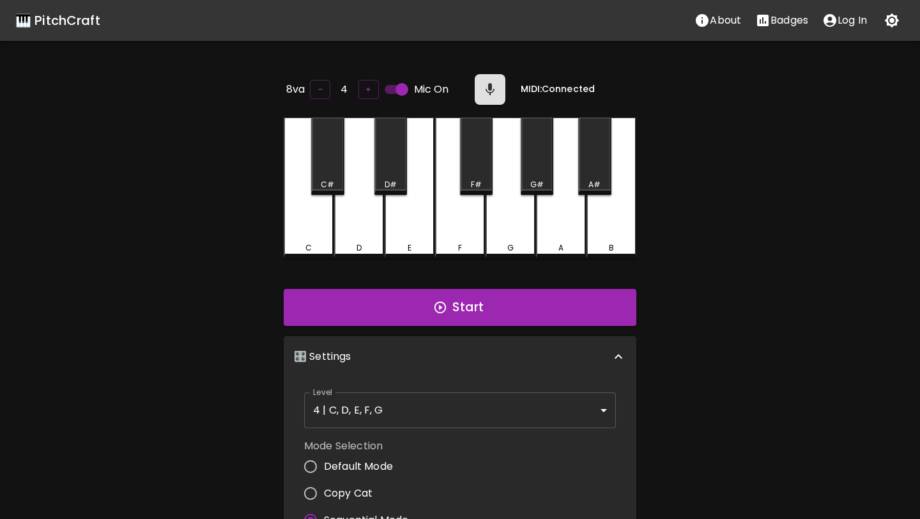
click at [342, 491] on span "Copy Cat" at bounding box center [348, 493] width 49 height 15
click at [324, 491] on input "Copy Cat" at bounding box center [310, 493] width 27 height 27
radio input "true"
click at [433, 300] on button "Start" at bounding box center [460, 307] width 353 height 37
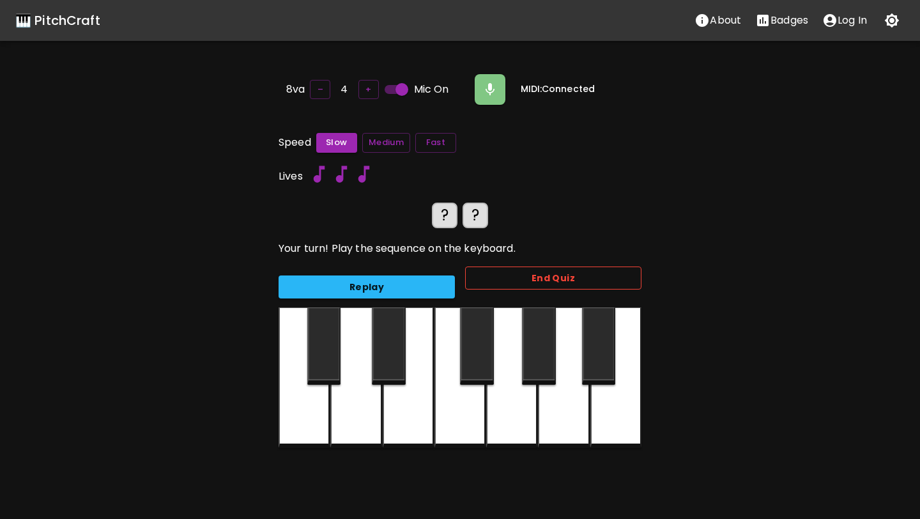
click at [488, 278] on button "End Quiz" at bounding box center [553, 278] width 176 height 24
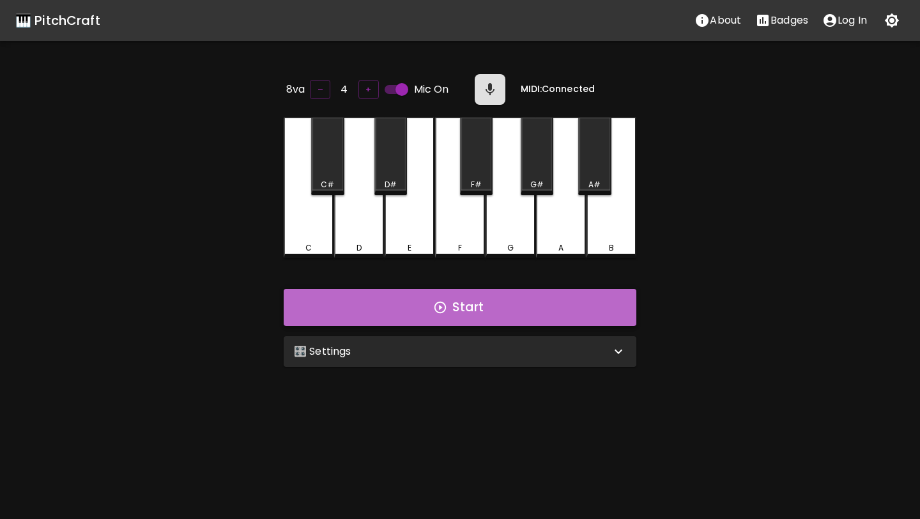
click at [399, 295] on button "Start" at bounding box center [460, 307] width 353 height 37
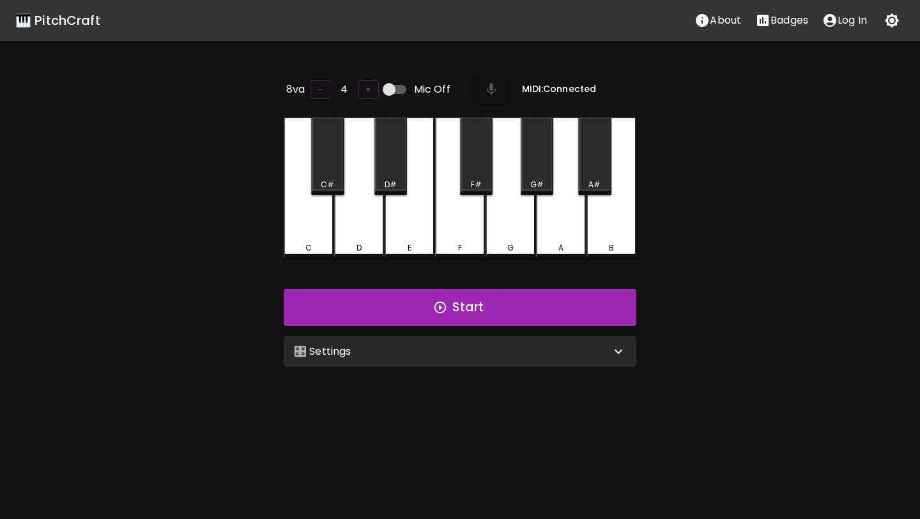
click at [395, 91] on input "Mic Off" at bounding box center [389, 89] width 73 height 24
checkbox input "true"
click at [401, 351] on div "🎛️ Settings" at bounding box center [452, 351] width 317 height 15
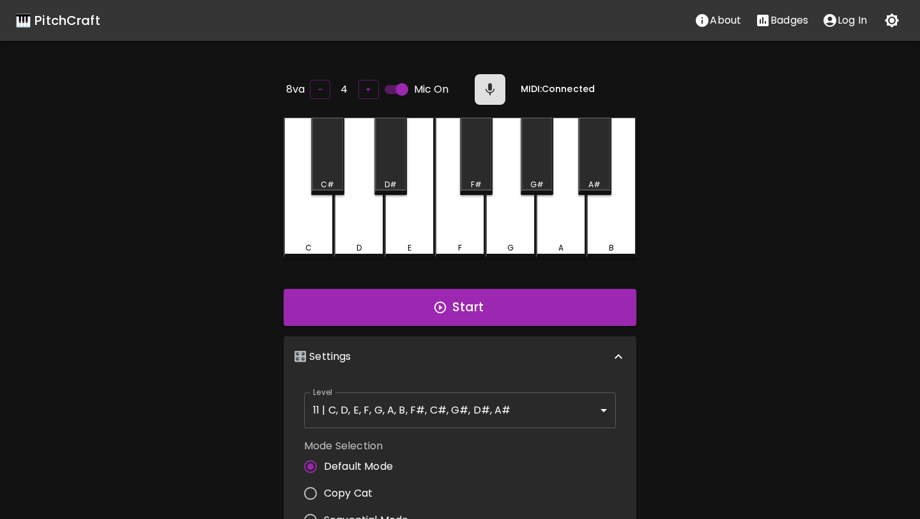
click at [362, 490] on span "Copy Cat" at bounding box center [348, 493] width 49 height 15
click at [324, 490] on input "Copy Cat" at bounding box center [310, 493] width 27 height 27
radio input "true"
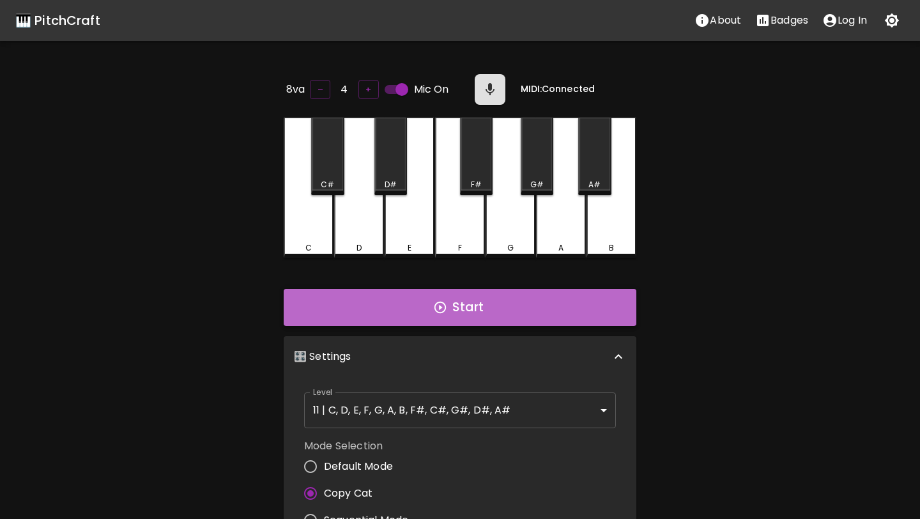
click at [437, 308] on icon "button" at bounding box center [440, 308] width 12 height 12
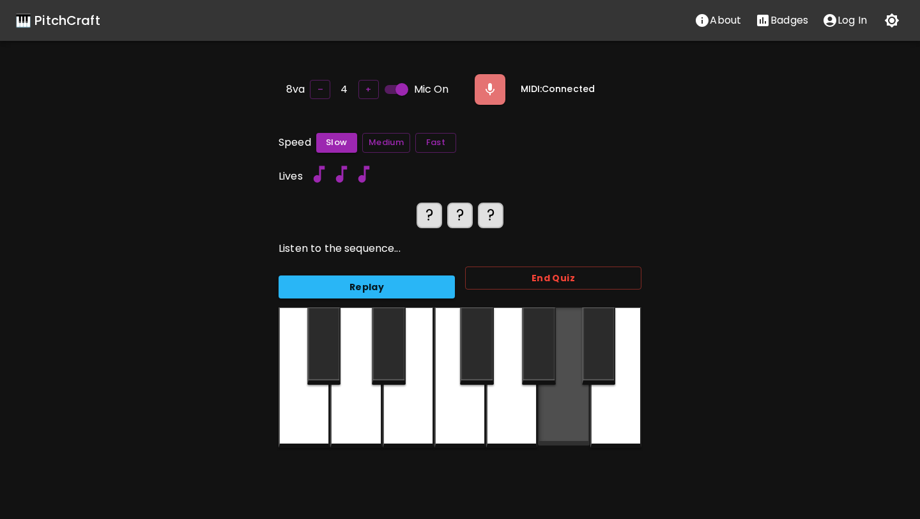
click at [557, 399] on div at bounding box center [563, 376] width 51 height 138
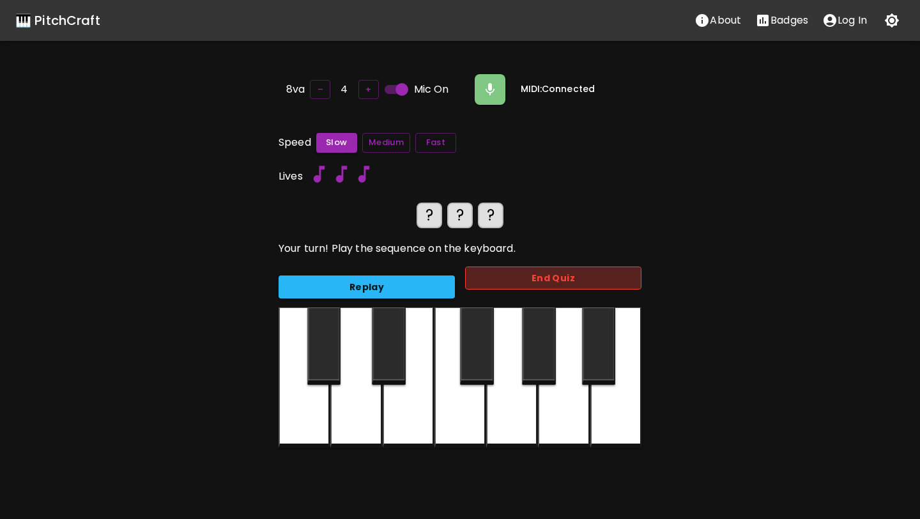
click at [542, 275] on button "End Quiz" at bounding box center [553, 278] width 176 height 24
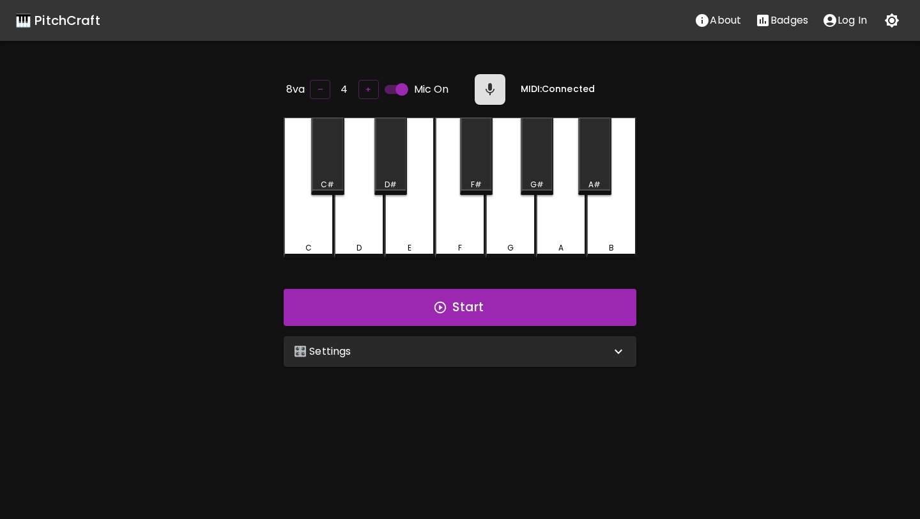
click at [571, 357] on div "🎛️ Settings" at bounding box center [460, 351] width 353 height 31
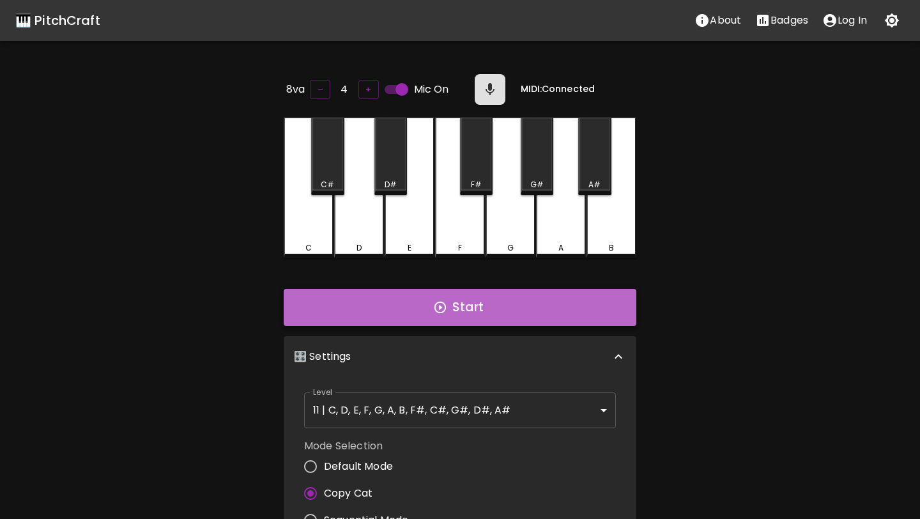
click at [509, 307] on button "Start" at bounding box center [460, 307] width 353 height 37
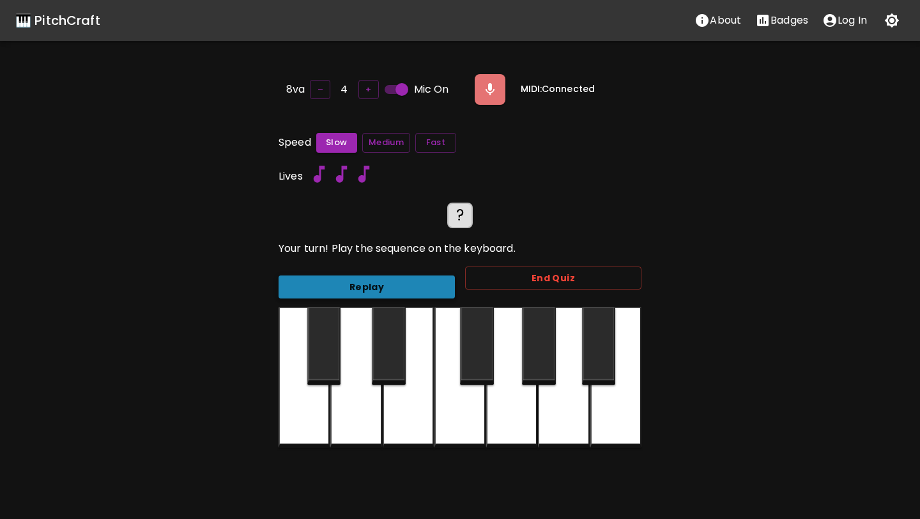
click at [404, 282] on button "Replay" at bounding box center [367, 287] width 176 height 24
click at [323, 367] on div at bounding box center [324, 345] width 34 height 77
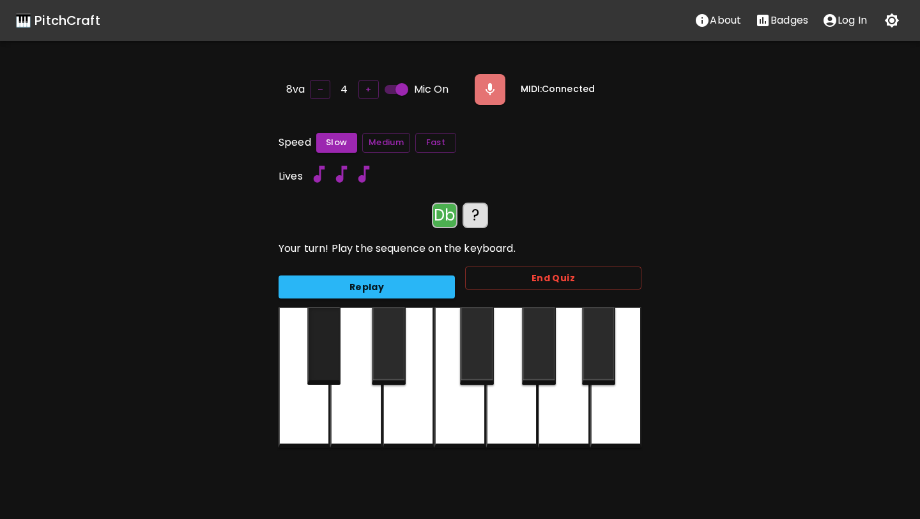
click at [323, 367] on div at bounding box center [324, 345] width 34 height 77
click at [355, 399] on div at bounding box center [355, 377] width 51 height 141
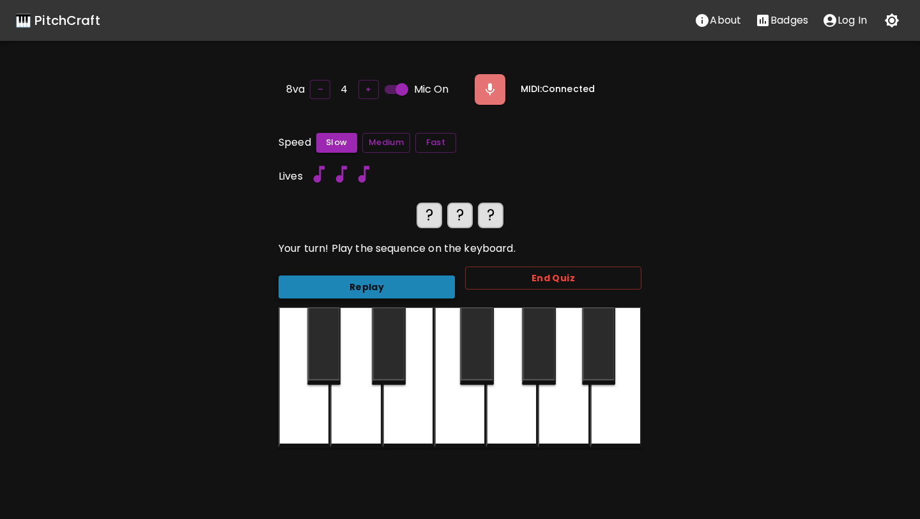
click at [355, 277] on button "Replay" at bounding box center [367, 287] width 176 height 24
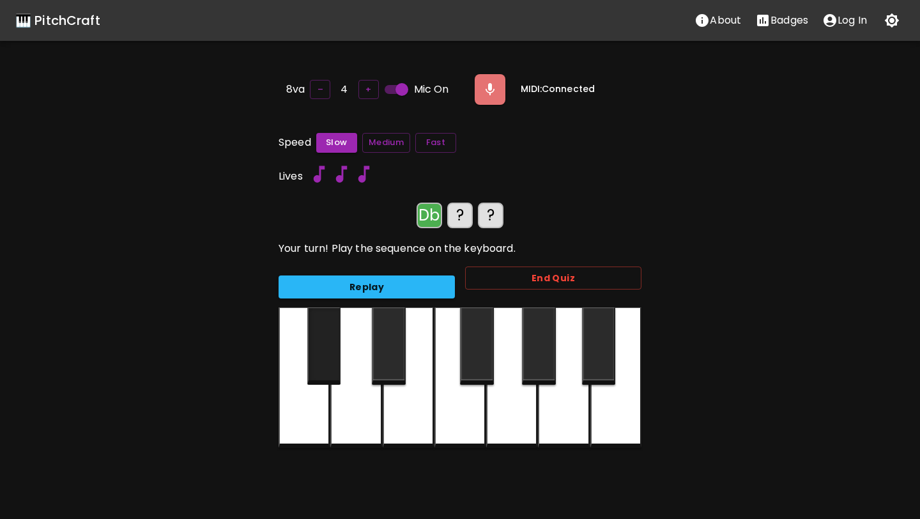
click at [331, 327] on div at bounding box center [324, 345] width 34 height 77
click at [360, 362] on div at bounding box center [355, 377] width 51 height 141
click at [328, 339] on div at bounding box center [324, 345] width 34 height 77
click at [344, 356] on div at bounding box center [355, 377] width 51 height 141
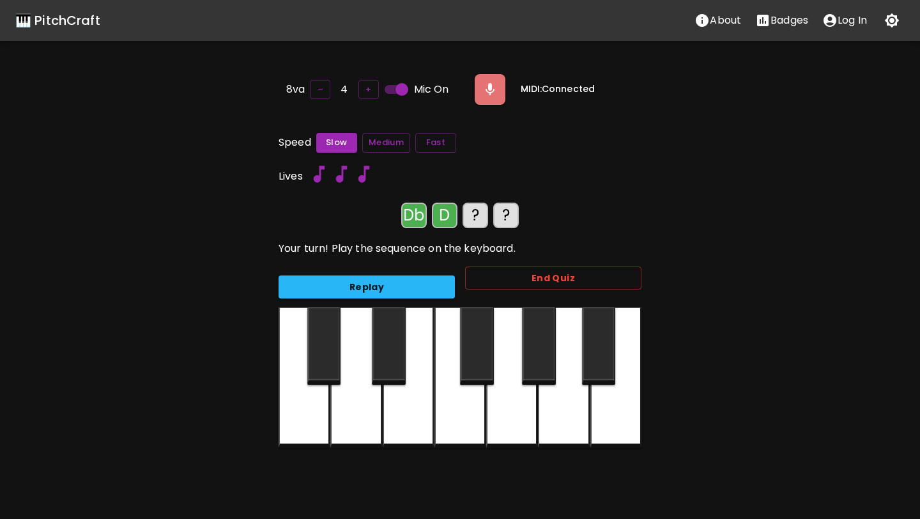
click at [328, 346] on div at bounding box center [324, 345] width 34 height 77
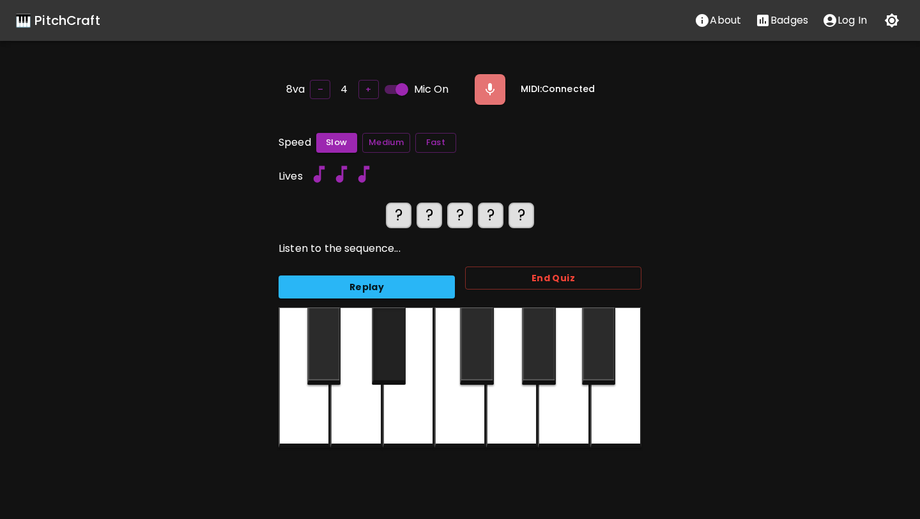
click at [385, 347] on div at bounding box center [389, 345] width 34 height 77
click at [323, 350] on div at bounding box center [324, 345] width 34 height 77
click at [383, 414] on div at bounding box center [408, 377] width 51 height 141
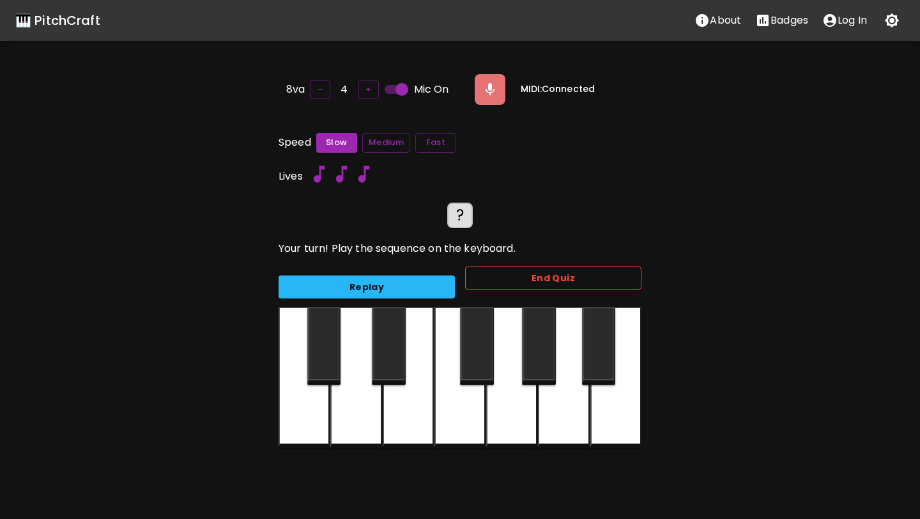
click at [480, 275] on button "End Quiz" at bounding box center [553, 278] width 176 height 24
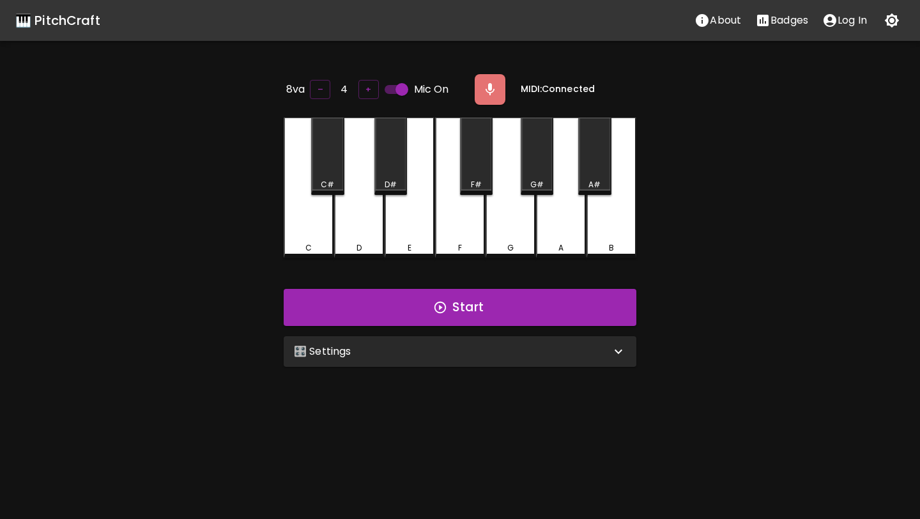
click at [387, 356] on div "🎛️ Settings" at bounding box center [452, 351] width 317 height 15
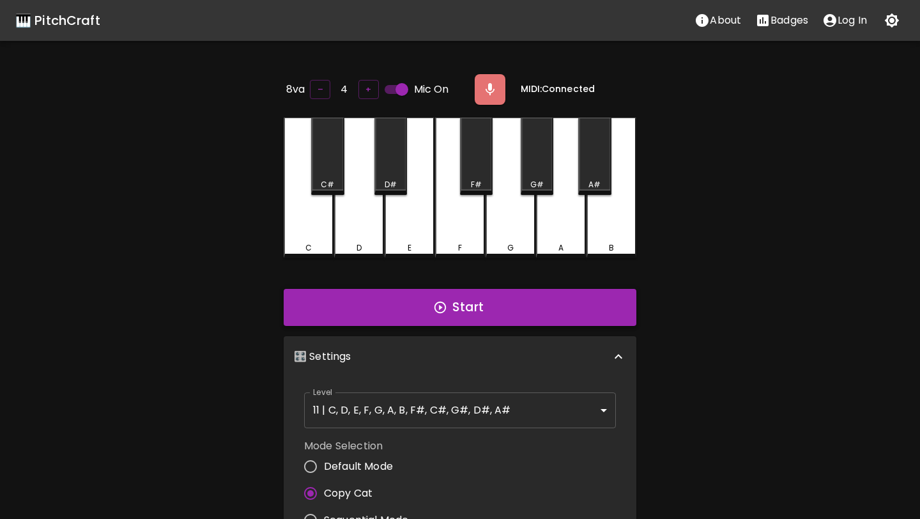
click at [428, 309] on button "Start" at bounding box center [460, 307] width 353 height 37
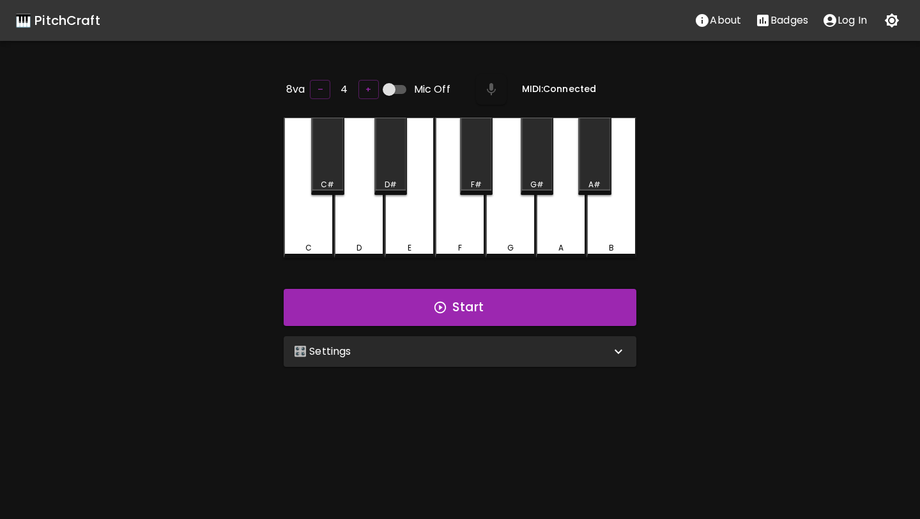
click at [419, 353] on div "🎛️ Settings" at bounding box center [452, 351] width 317 height 15
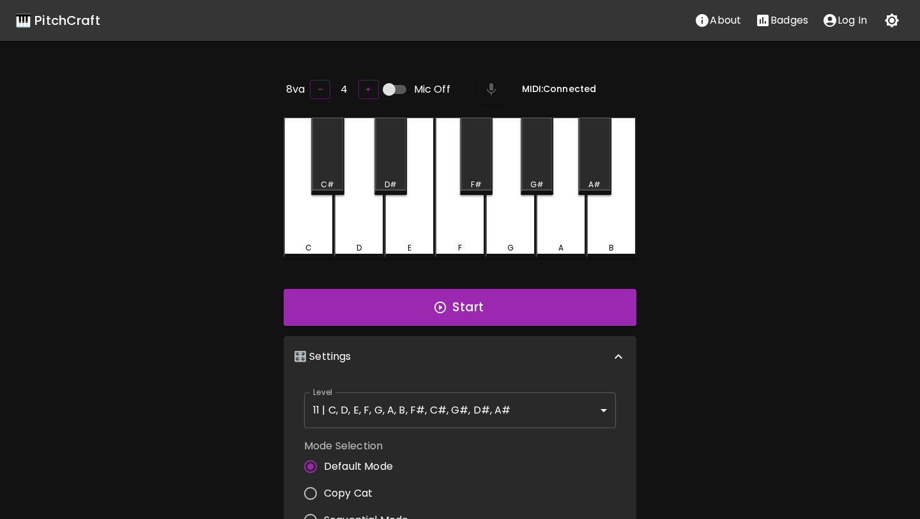
click at [358, 489] on span "Copy Cat" at bounding box center [348, 493] width 49 height 15
click at [324, 489] on input "Copy Cat" at bounding box center [310, 493] width 27 height 27
radio input "true"
click at [433, 314] on button "Start" at bounding box center [460, 307] width 353 height 37
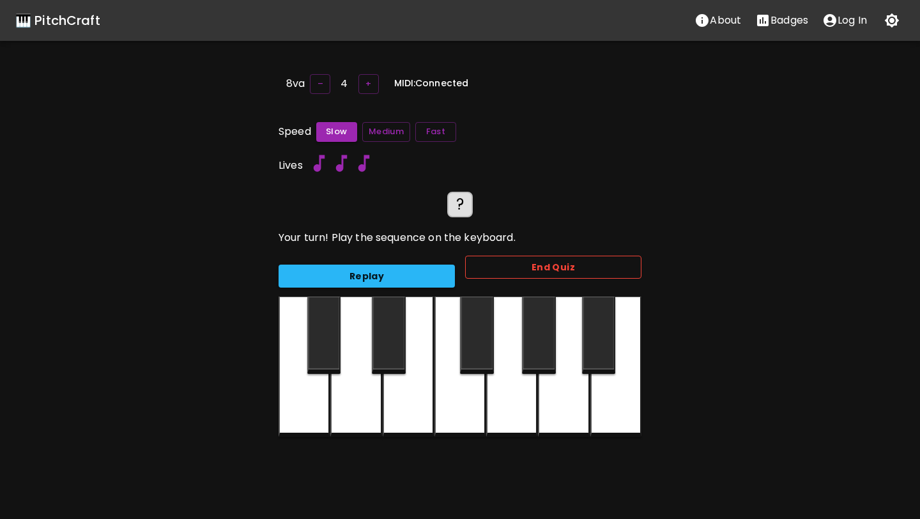
click at [584, 264] on button "End Quiz" at bounding box center [553, 268] width 176 height 24
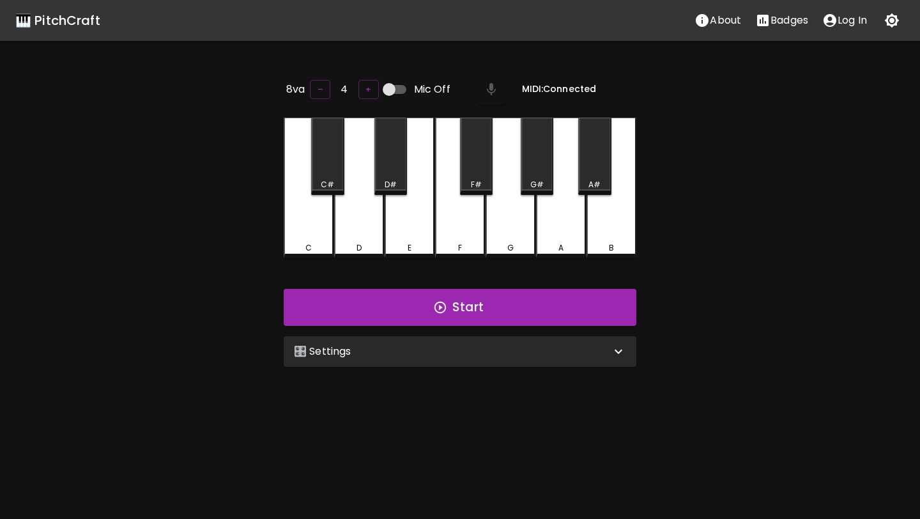
click at [462, 339] on div "🎛️ Settings" at bounding box center [460, 351] width 353 height 31
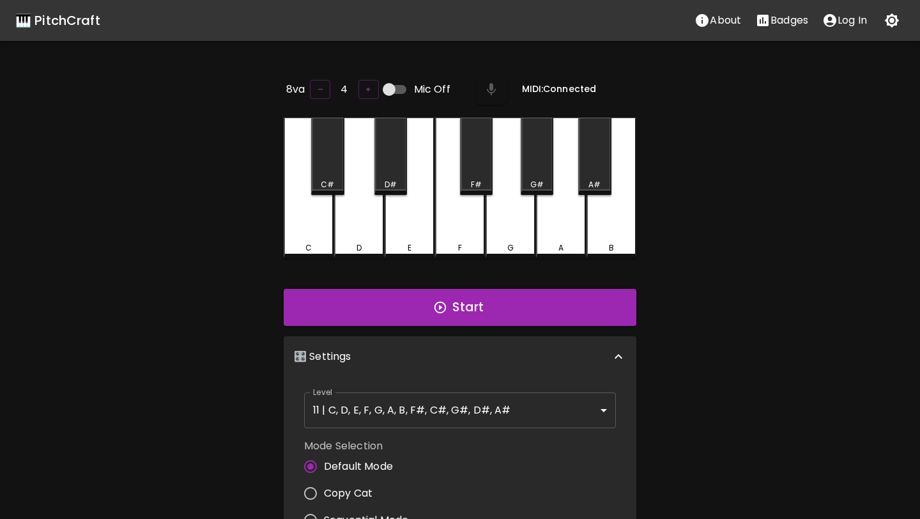
click at [358, 486] on span "Copy Cat" at bounding box center [348, 493] width 49 height 15
click at [324, 486] on input "Copy Cat" at bounding box center [310, 493] width 27 height 27
radio input "true"
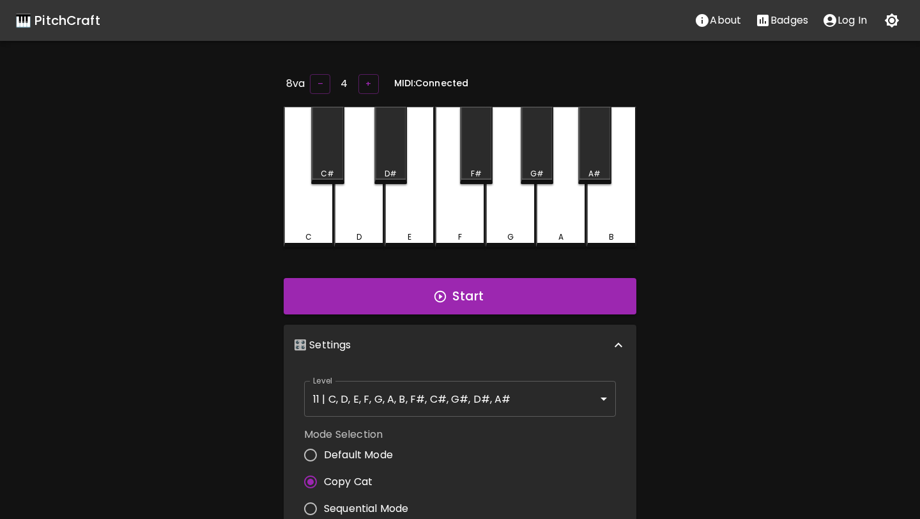
click at [360, 453] on span "Default Mode" at bounding box center [358, 454] width 69 height 15
click at [324, 453] on input "Default Mode" at bounding box center [310, 455] width 27 height 27
radio input "true"
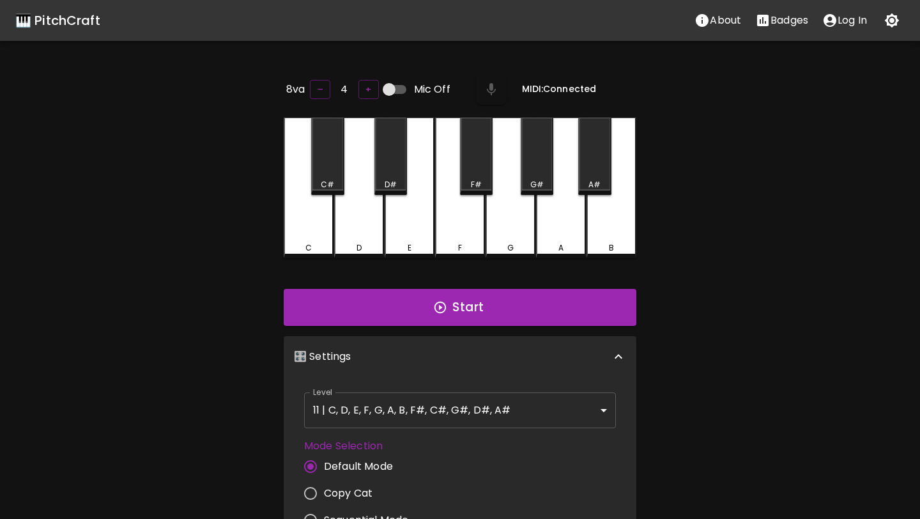
click at [344, 491] on span "Copy Cat" at bounding box center [348, 493] width 49 height 15
click at [324, 491] on input "Copy Cat" at bounding box center [310, 493] width 27 height 27
radio input "true"
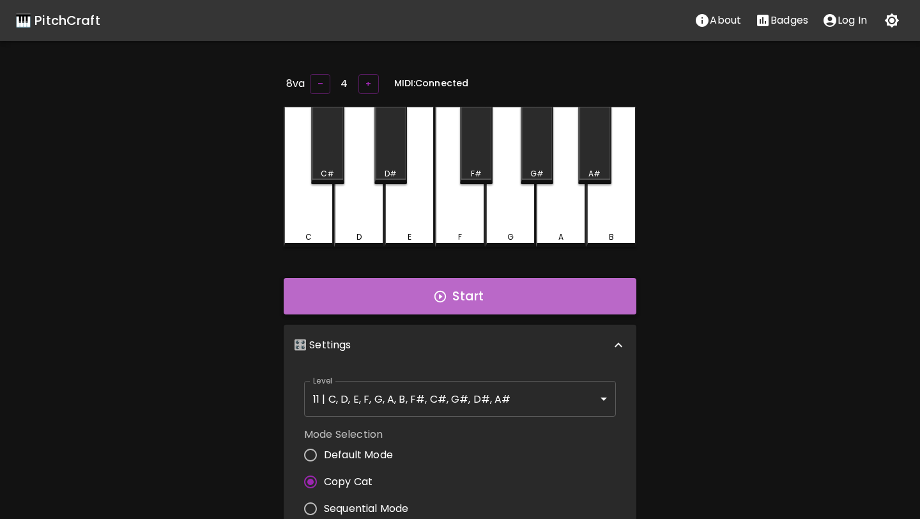
click at [447, 279] on button "Start" at bounding box center [460, 296] width 353 height 37
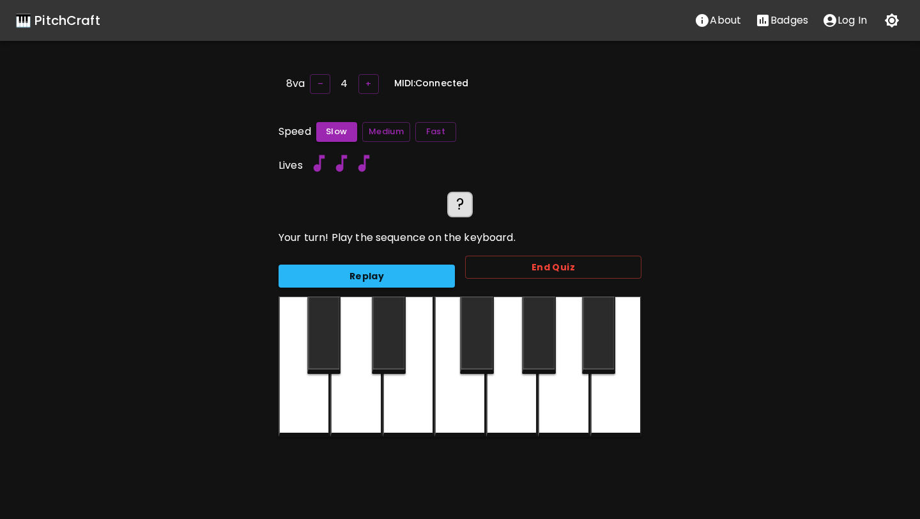
click at [426, 351] on div at bounding box center [408, 366] width 51 height 141
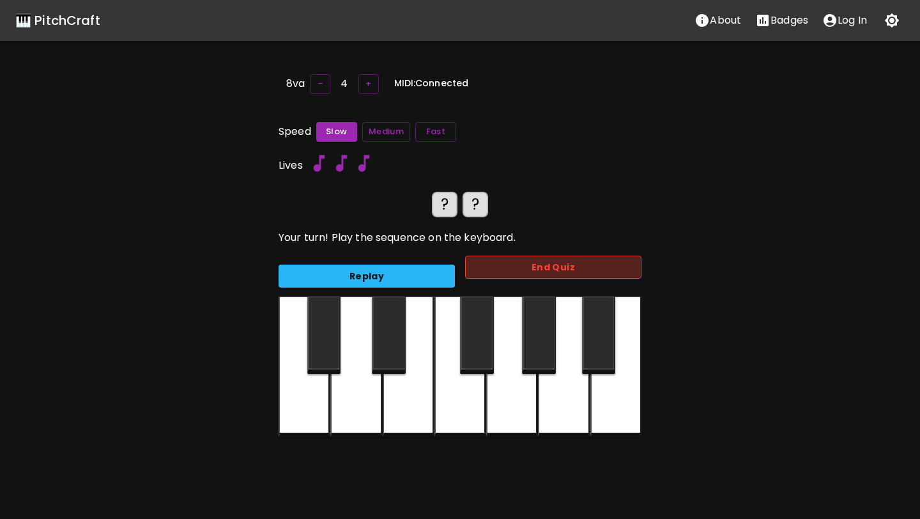
click at [510, 257] on button "End Quiz" at bounding box center [553, 268] width 176 height 24
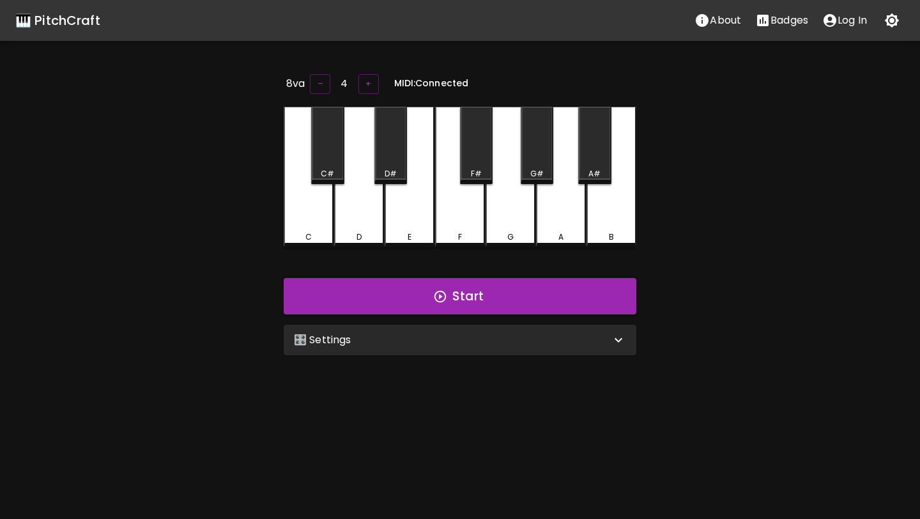
click at [425, 351] on div "🎛️ Settings" at bounding box center [460, 340] width 353 height 31
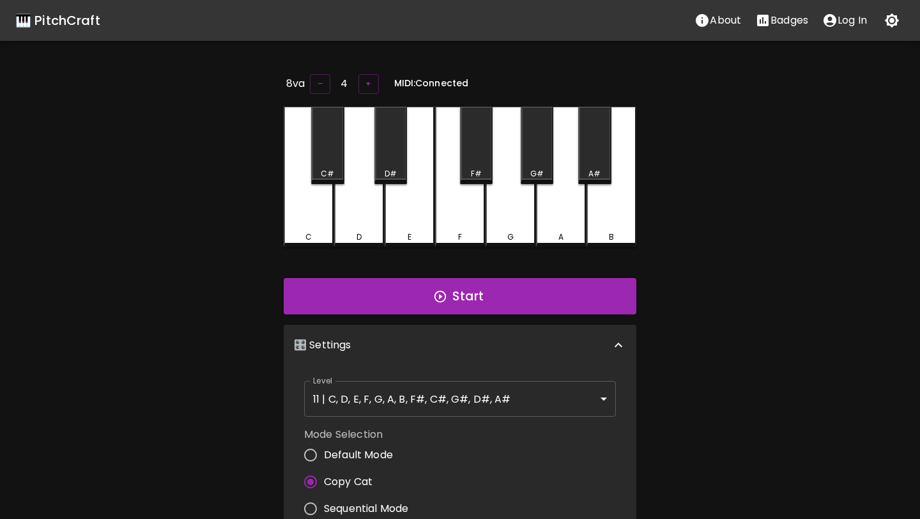
click at [375, 452] on span "Default Mode" at bounding box center [358, 454] width 69 height 15
click at [324, 452] on input "Default Mode" at bounding box center [310, 455] width 27 height 27
radio input "true"
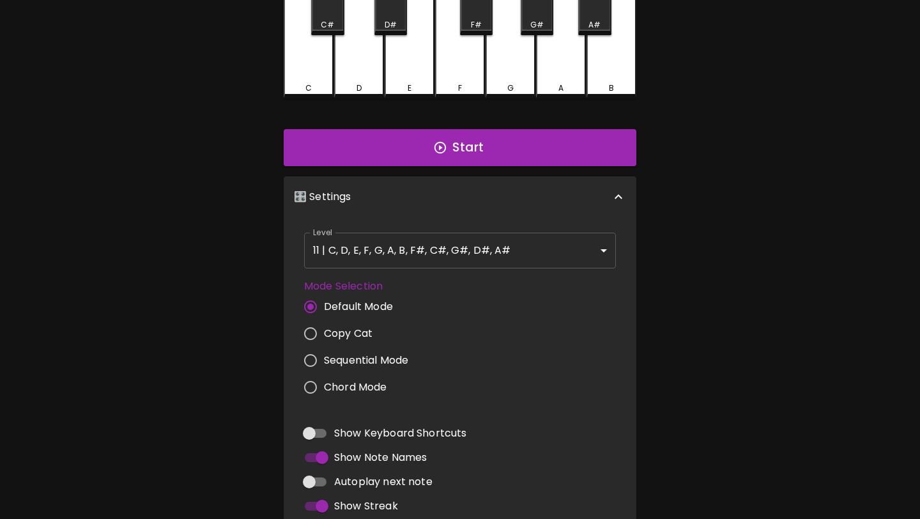
scroll to position [172, 0]
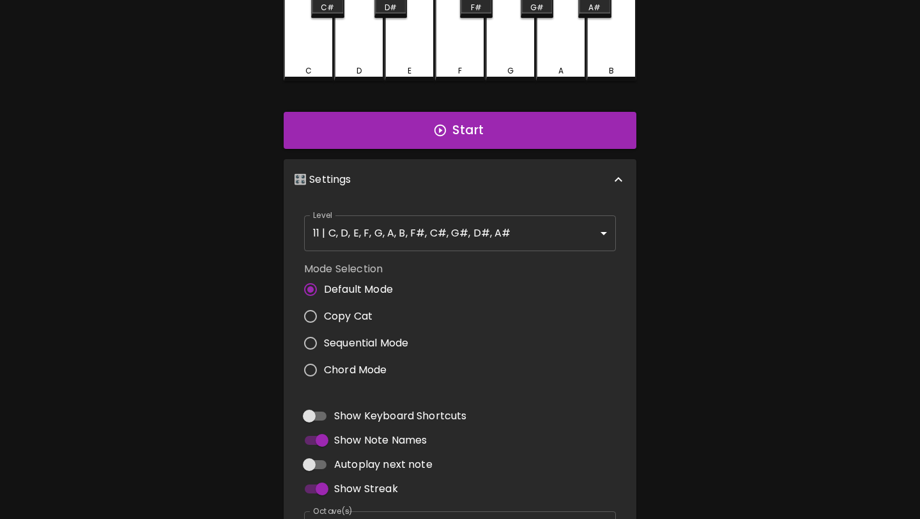
click at [392, 340] on span "Sequential Mode" at bounding box center [366, 342] width 84 height 15
click at [324, 340] on input "Sequential Mode" at bounding box center [310, 343] width 27 height 27
radio input "true"
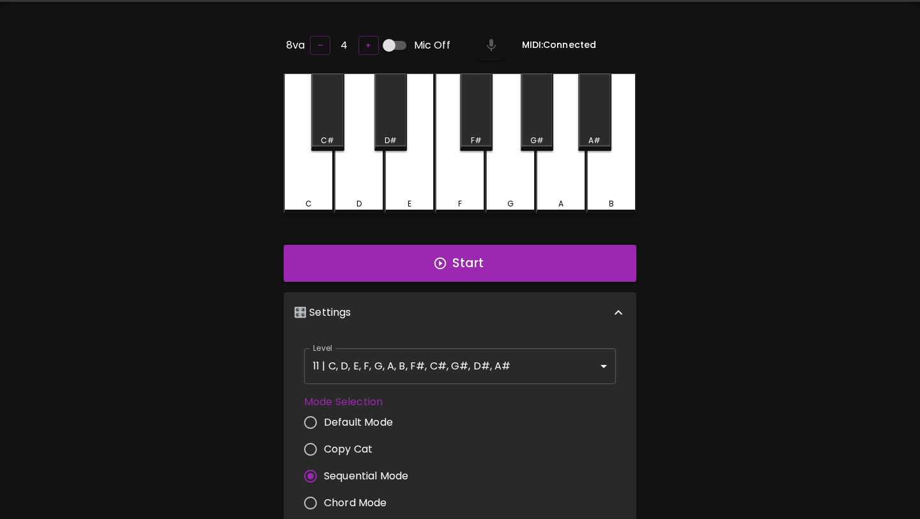
scroll to position [40, 0]
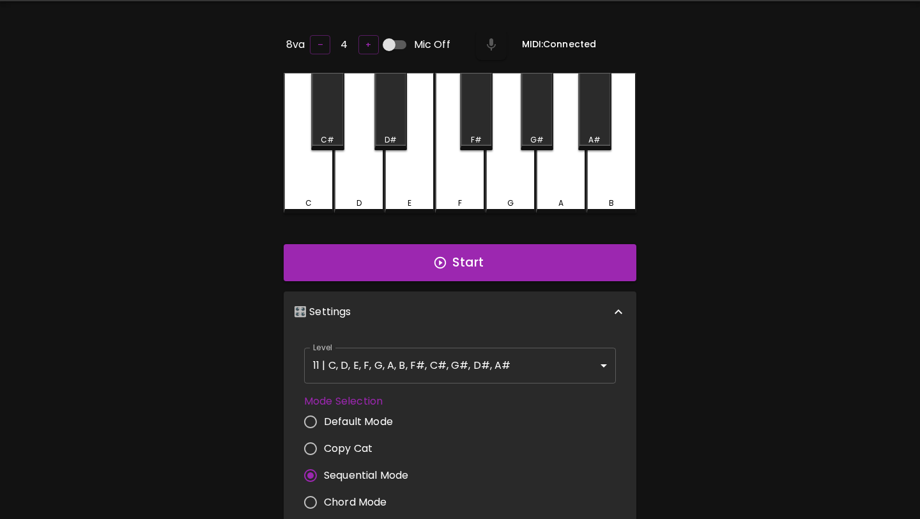
click at [315, 414] on input "Default Mode" at bounding box center [310, 421] width 27 height 27
radio input "true"
click at [313, 443] on input "Copy Cat" at bounding box center [310, 448] width 27 height 27
radio input "true"
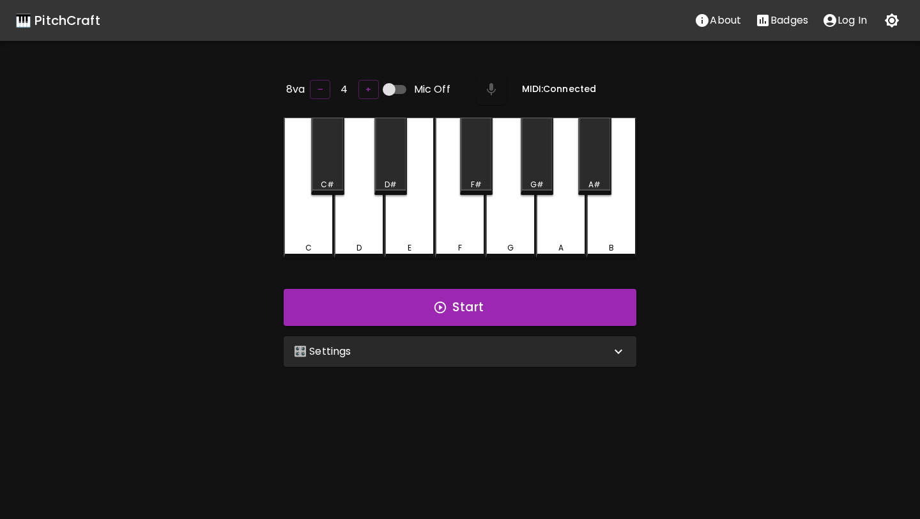
scroll to position [40, 0]
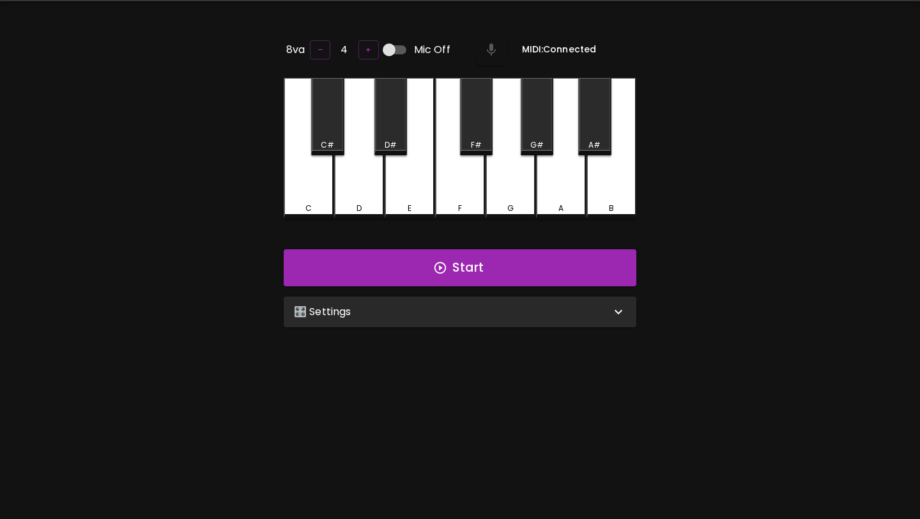
click at [376, 327] on div "🎛️ Settings Level 11 | C, D, E, F, G, A, B, F#, C#, G#, D#, A# 21 Level Mode Se…" at bounding box center [460, 311] width 363 height 41
click at [384, 318] on div "🎛️ Settings" at bounding box center [460, 311] width 353 height 31
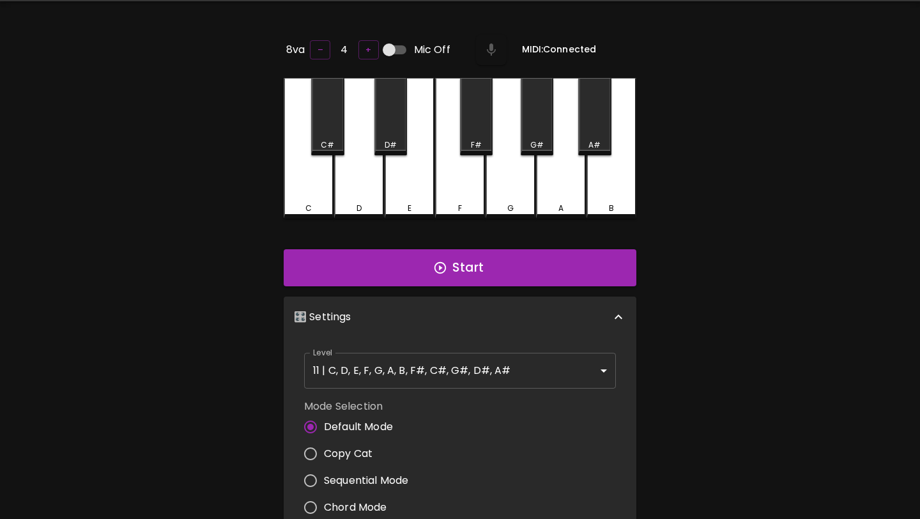
click at [314, 450] on input "Copy Cat" at bounding box center [310, 453] width 27 height 27
radio input "true"
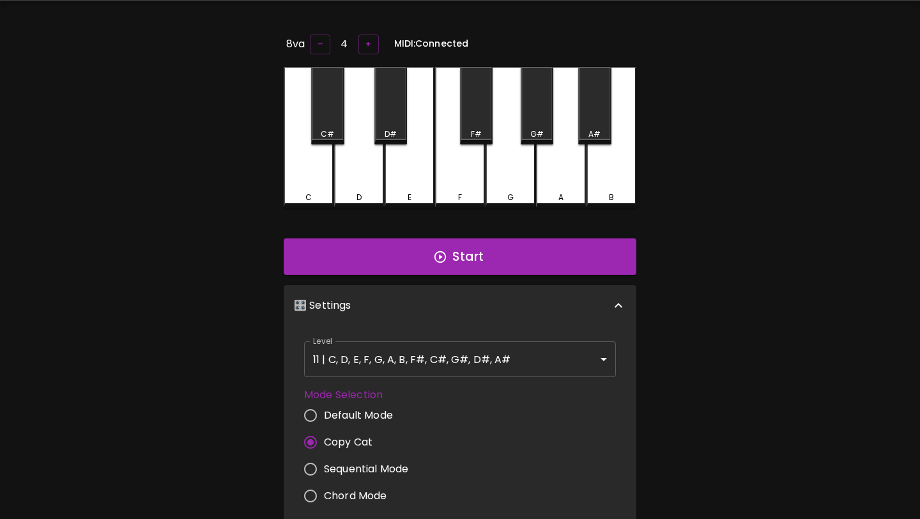
click at [311, 464] on input "Sequential Mode" at bounding box center [310, 469] width 27 height 27
radio input "true"
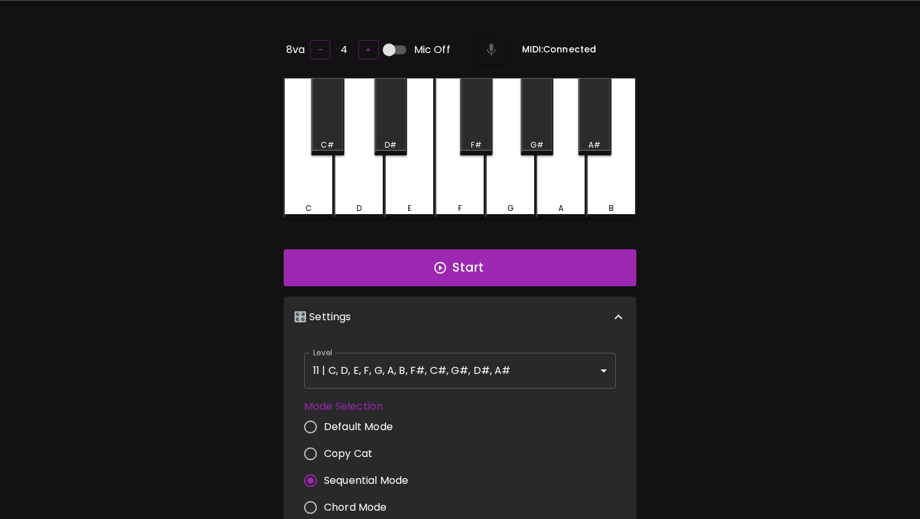
click at [310, 501] on input "Chord Mode" at bounding box center [310, 507] width 27 height 27
radio input "true"
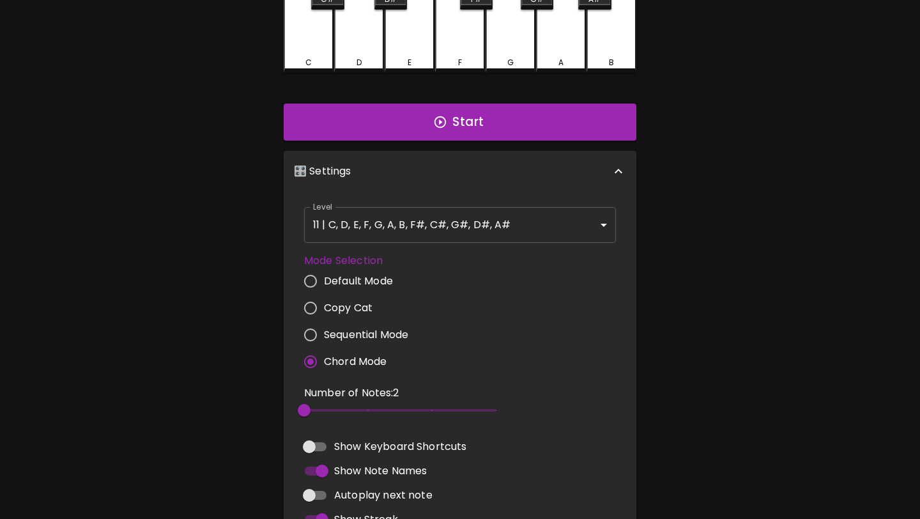
scroll to position [222, 0]
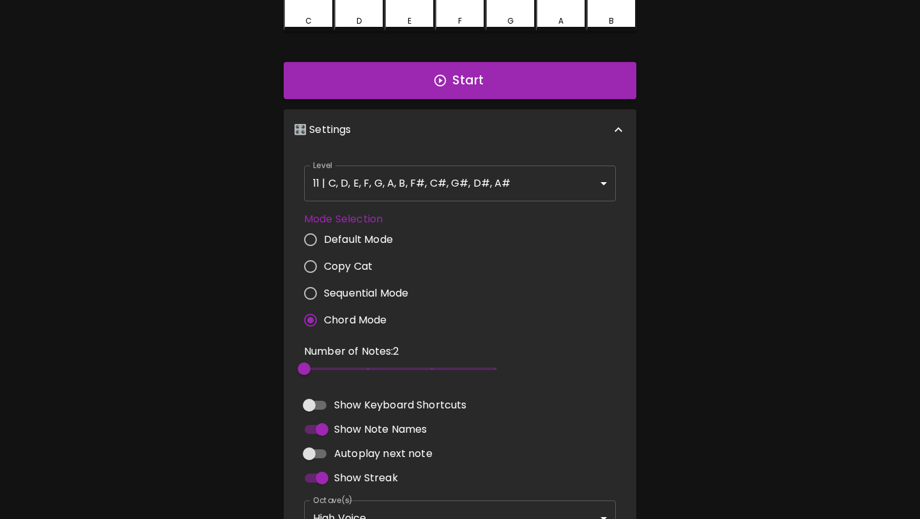
click at [317, 265] on input "Copy Cat" at bounding box center [310, 266] width 27 height 27
radio input "true"
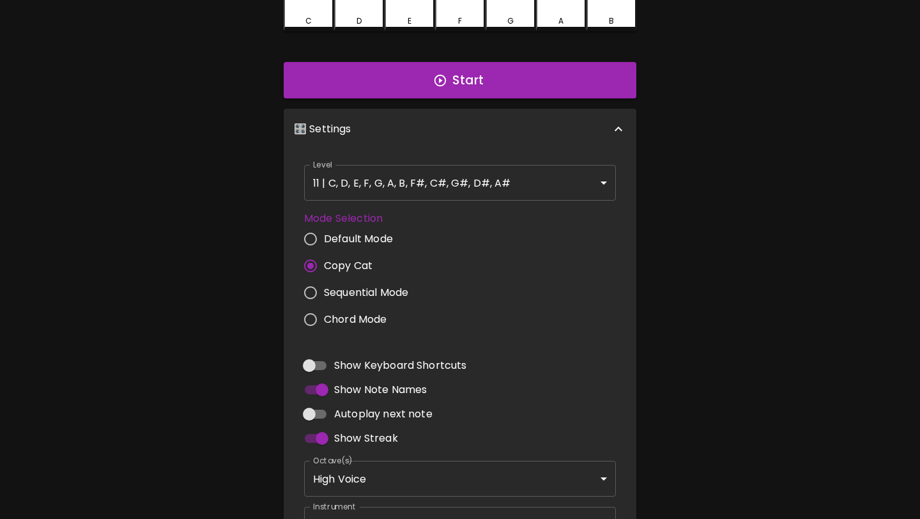
scroll to position [0, 0]
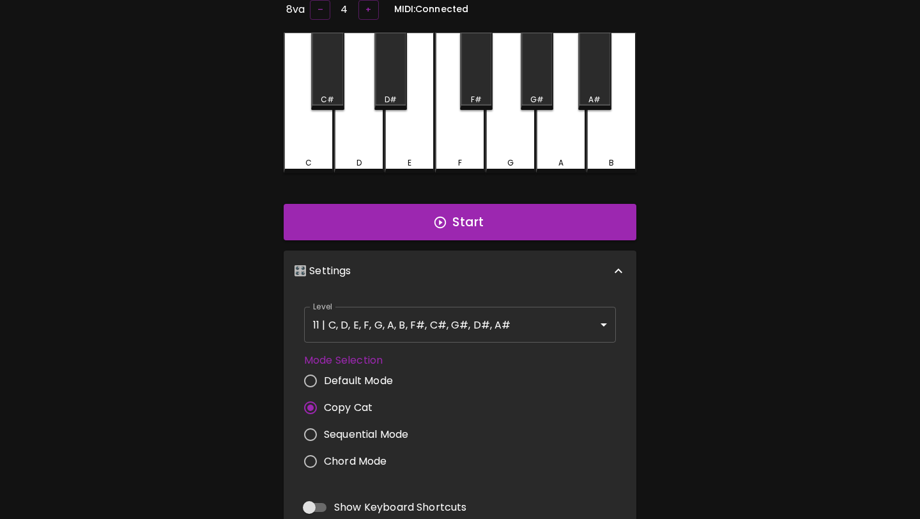
click at [311, 429] on input "Sequential Mode" at bounding box center [310, 434] width 27 height 27
radio input "true"
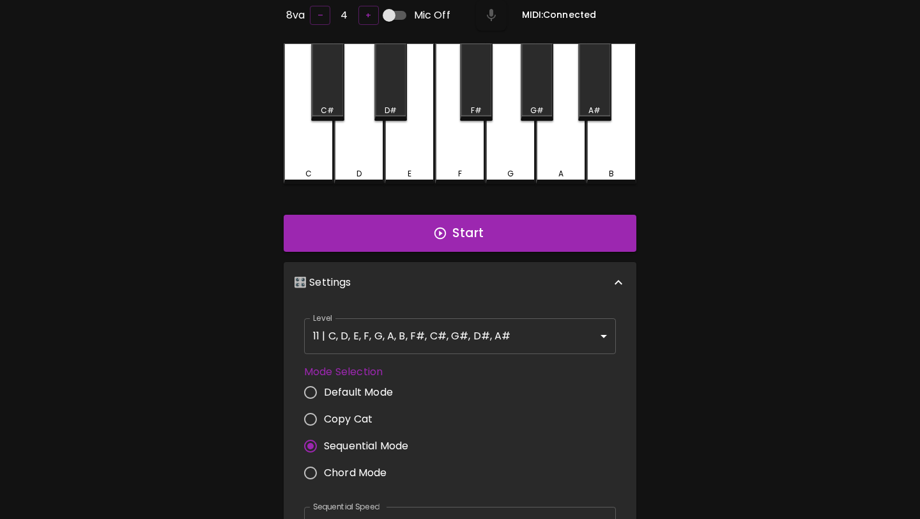
scroll to position [79, 0]
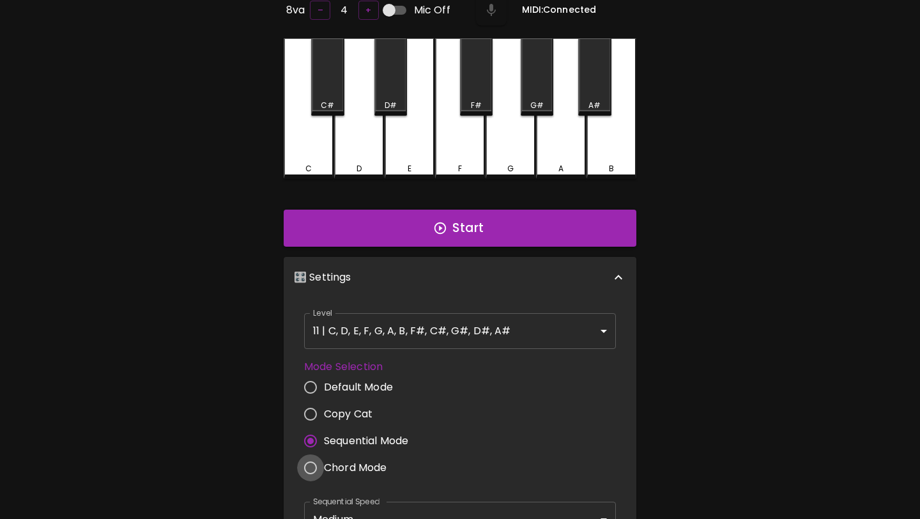
click at [310, 463] on input "Chord Mode" at bounding box center [310, 467] width 27 height 27
radio input "true"
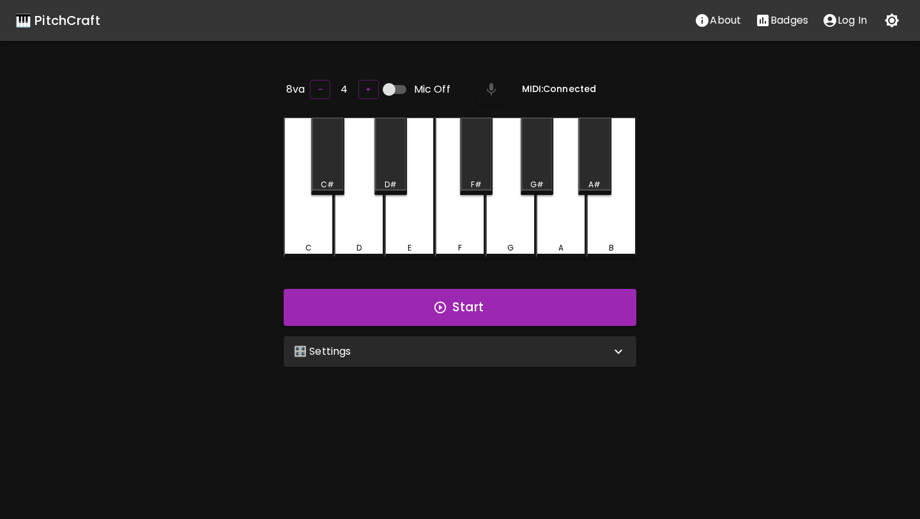
scroll to position [78, 0]
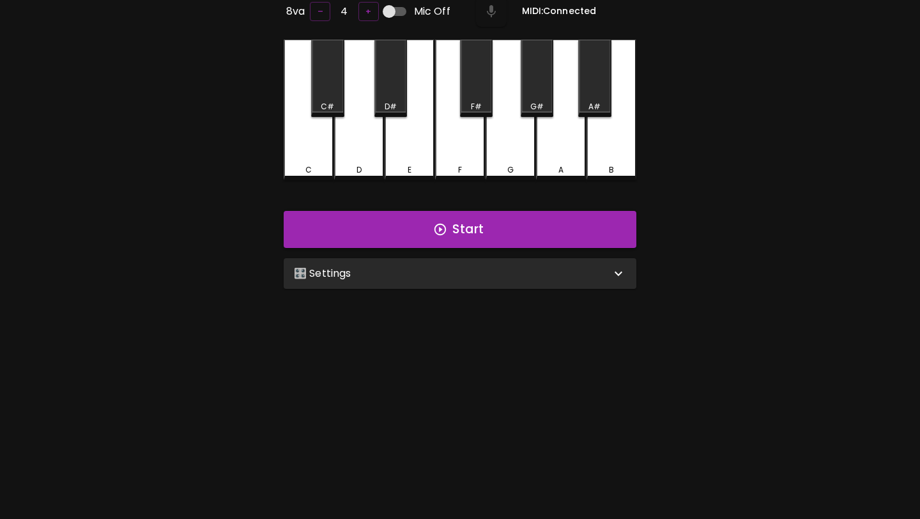
click at [319, 275] on p "🎛️ Settings" at bounding box center [323, 273] width 58 height 15
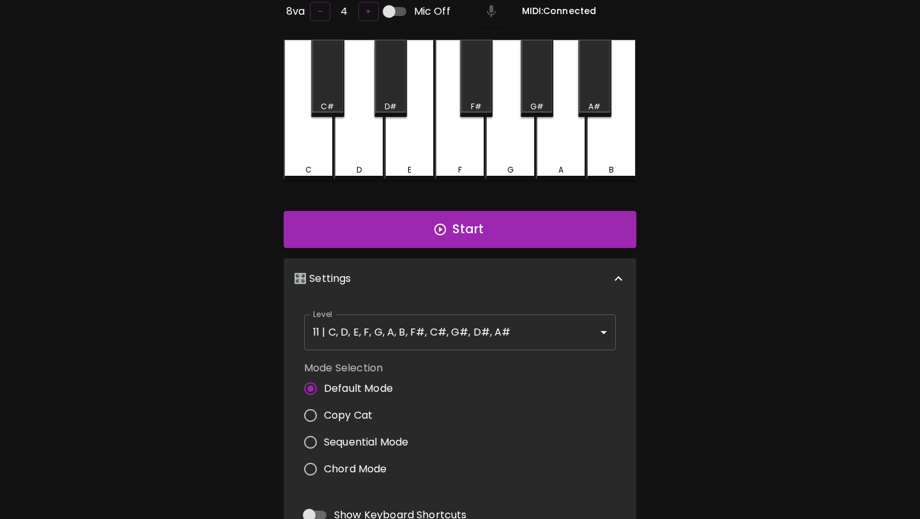
scroll to position [41, 0]
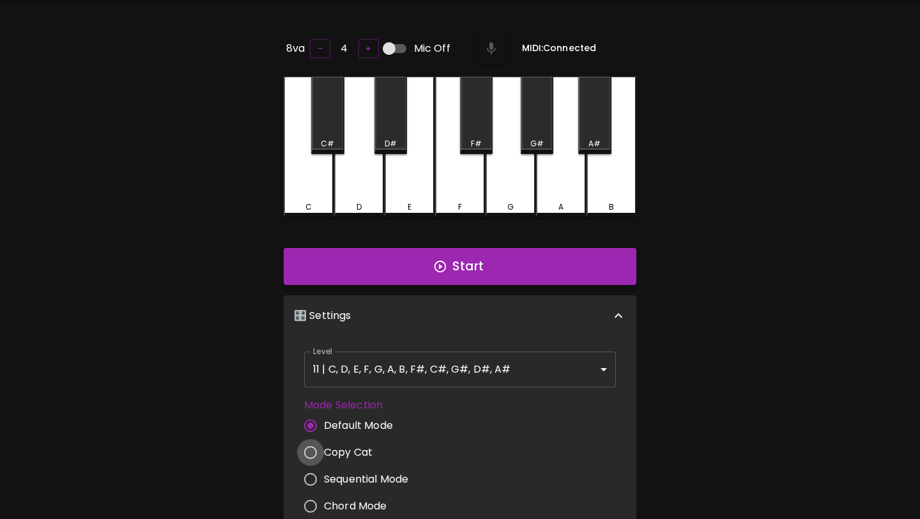
click at [307, 445] on input "Copy Cat" at bounding box center [310, 452] width 27 height 27
radio input "true"
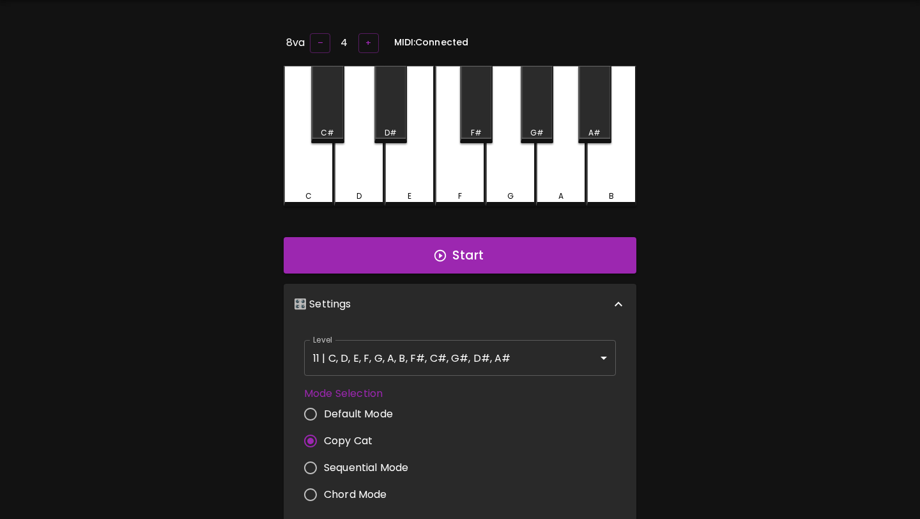
click at [312, 463] on input "Sequential Mode" at bounding box center [310, 467] width 27 height 27
radio input "true"
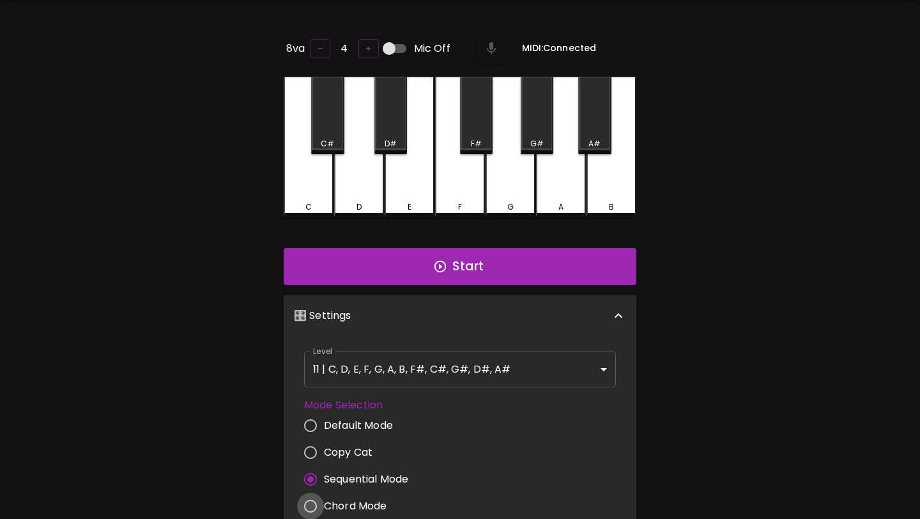
click at [312, 500] on input "Chord Mode" at bounding box center [310, 506] width 27 height 27
radio input "true"
click at [348, 479] on span "Sequential Mode" at bounding box center [366, 479] width 84 height 15
click at [324, 479] on input "Sequential Mode" at bounding box center [310, 479] width 27 height 27
radio input "true"
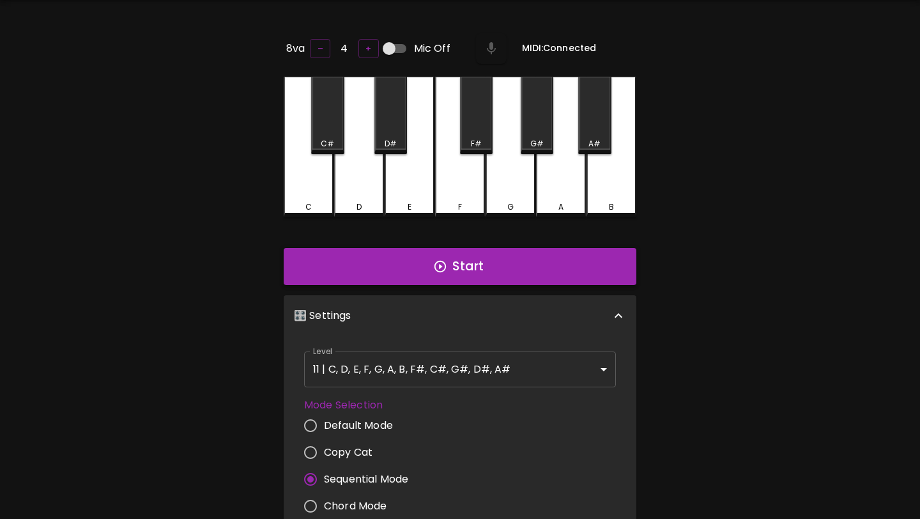
click at [476, 258] on button "Start" at bounding box center [460, 266] width 353 height 37
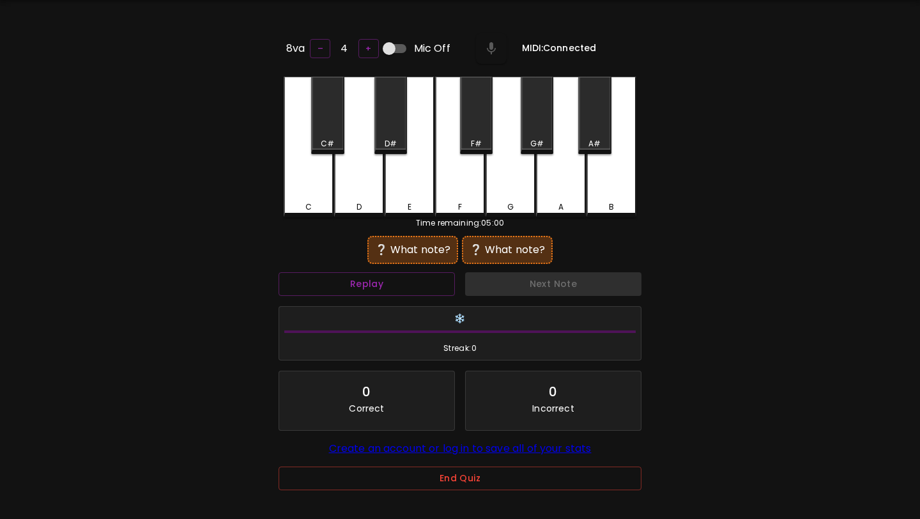
click at [393, 44] on input "Mic Off" at bounding box center [389, 48] width 73 height 24
click at [393, 44] on input "Mic On" at bounding box center [401, 48] width 73 height 24
checkbox input "false"
click at [431, 482] on button "End Quiz" at bounding box center [460, 478] width 363 height 24
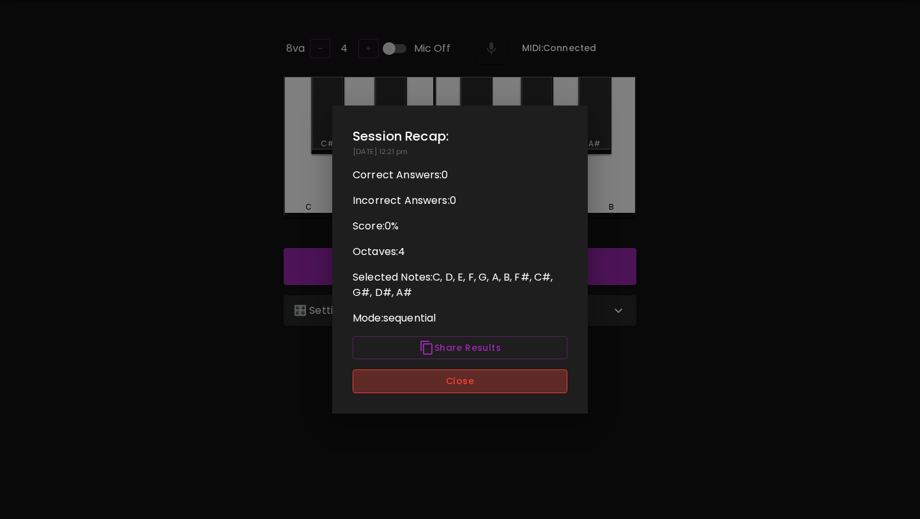
click at [472, 388] on button "Close" at bounding box center [460, 381] width 215 height 24
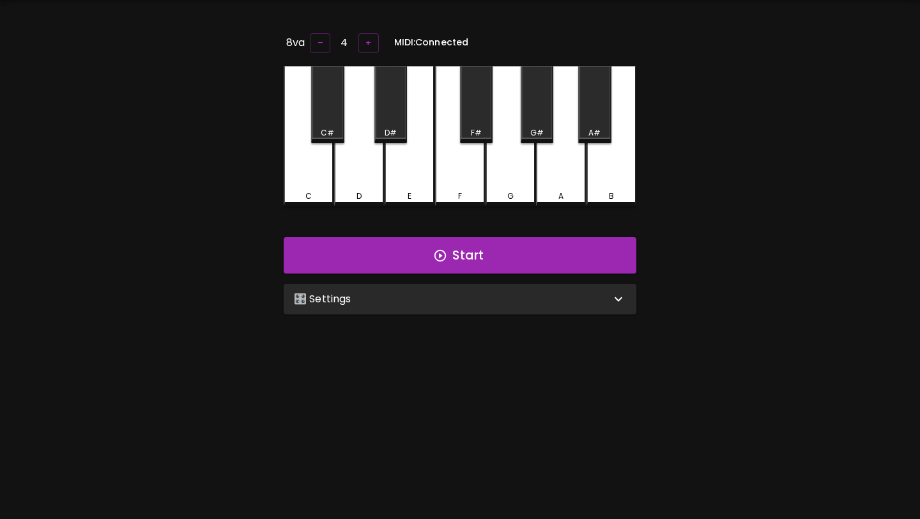
click at [439, 295] on div "🎛️ Settings" at bounding box center [452, 298] width 317 height 15
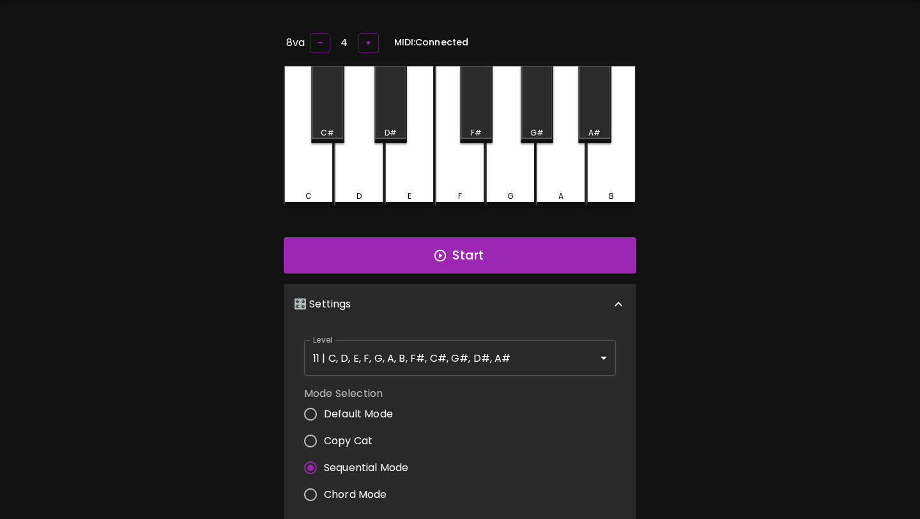
click at [367, 414] on span "Default Mode" at bounding box center [358, 413] width 69 height 15
click at [324, 414] on input "Default Mode" at bounding box center [310, 414] width 27 height 27
radio input "true"
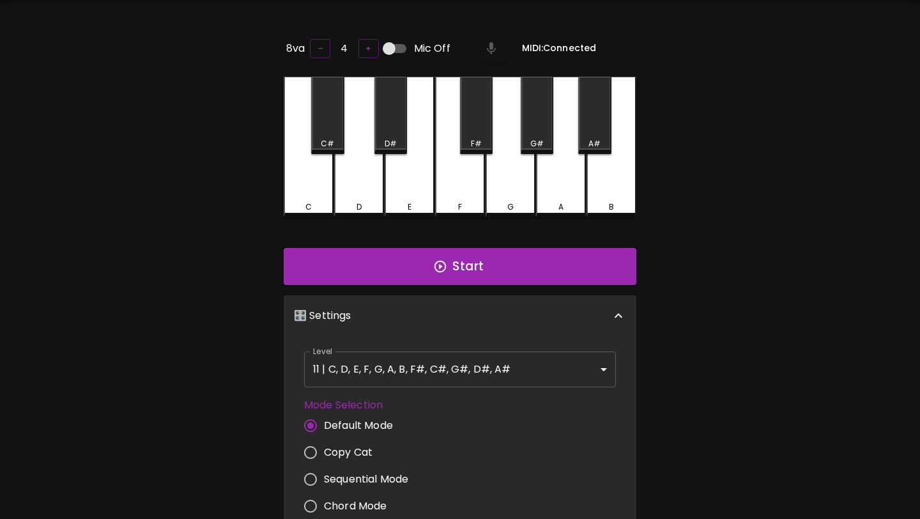
click at [357, 445] on span "Copy Cat" at bounding box center [348, 452] width 49 height 15
click at [324, 443] on input "Copy Cat" at bounding box center [310, 452] width 27 height 27
radio input "true"
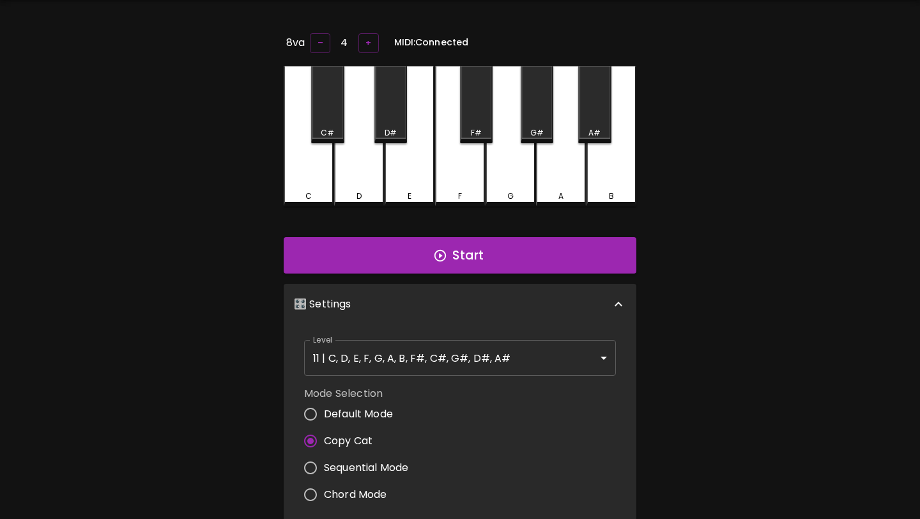
click at [348, 470] on span "Sequential Mode" at bounding box center [366, 467] width 84 height 15
click at [324, 470] on input "Sequential Mode" at bounding box center [310, 467] width 27 height 27
radio input "true"
click at [341, 493] on span "Chord Mode" at bounding box center [355, 494] width 63 height 15
click at [324, 493] on input "Chord Mode" at bounding box center [310, 494] width 27 height 27
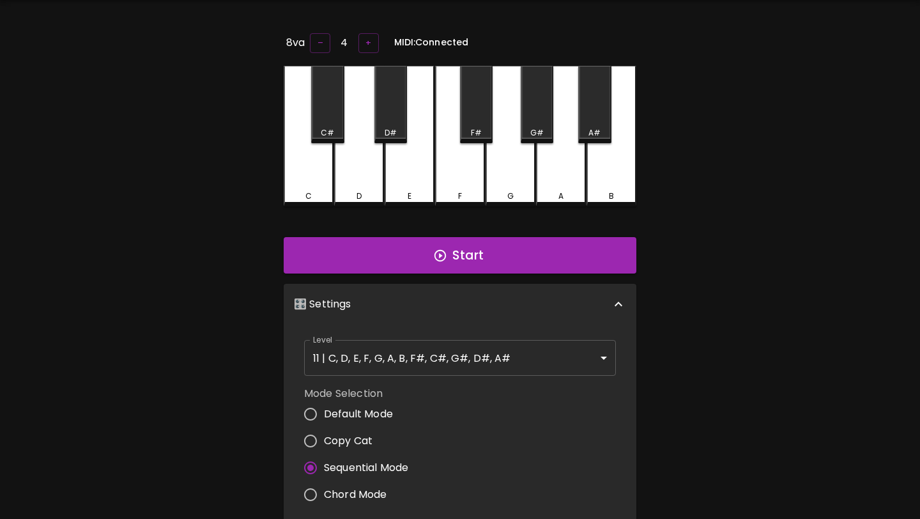
radio input "true"
click at [356, 411] on span "Default Mode" at bounding box center [358, 413] width 69 height 15
click at [324, 411] on input "Default Mode" at bounding box center [310, 414] width 27 height 27
radio input "true"
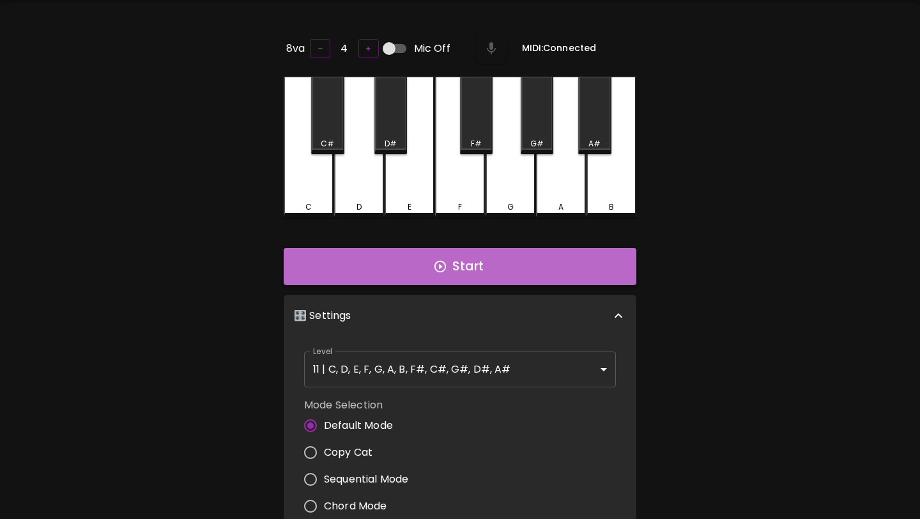
click at [434, 254] on button "Start" at bounding box center [460, 266] width 353 height 37
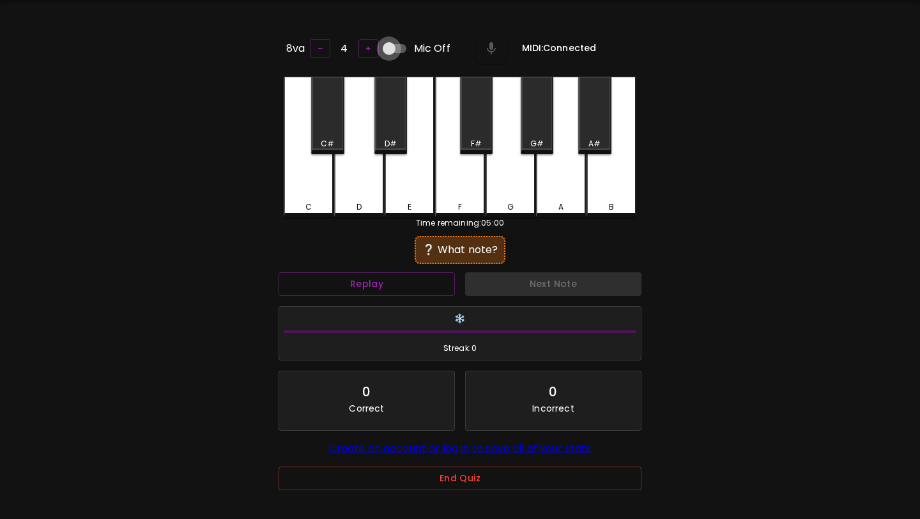
click at [390, 43] on input "Mic Off" at bounding box center [389, 48] width 73 height 24
checkbox input "true"
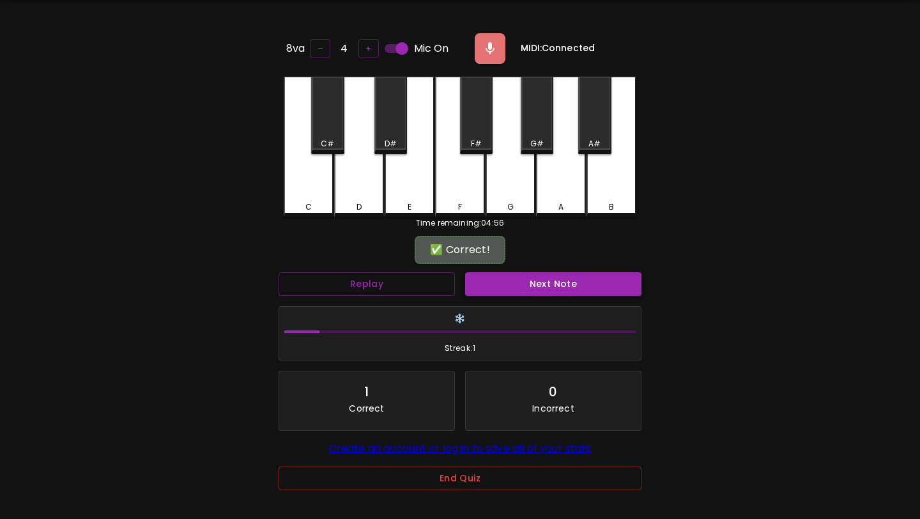
click at [555, 275] on button "Next Note" at bounding box center [553, 284] width 176 height 24
click at [553, 277] on button "Next Note" at bounding box center [553, 284] width 176 height 24
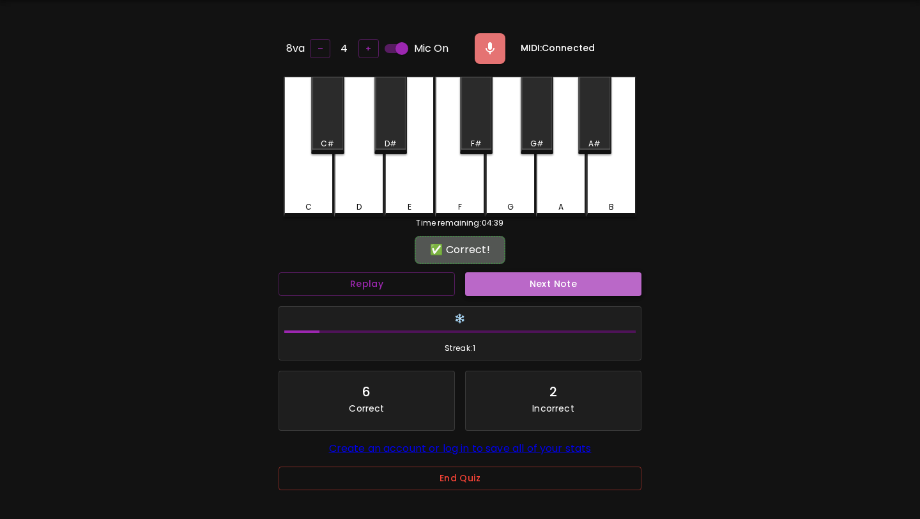
click at [553, 277] on button "Next Note" at bounding box center [553, 284] width 176 height 24
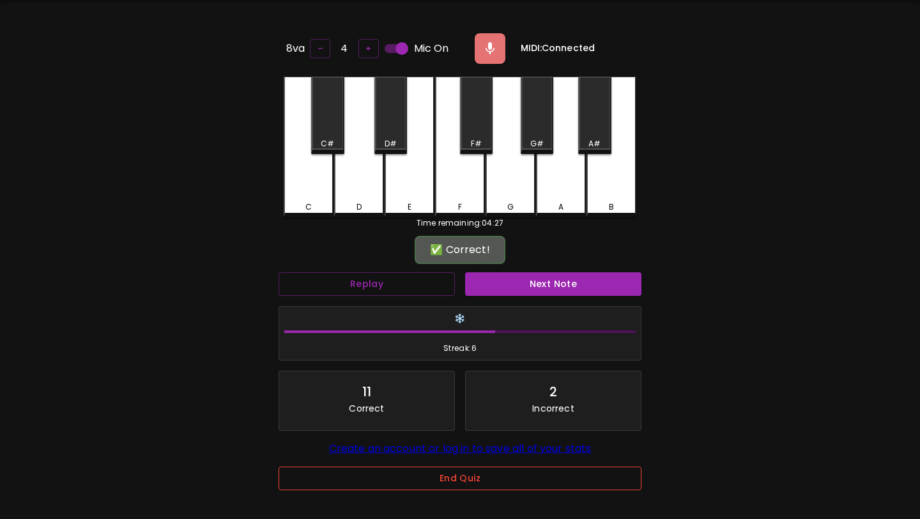
click at [472, 486] on button "End Quiz" at bounding box center [460, 478] width 363 height 24
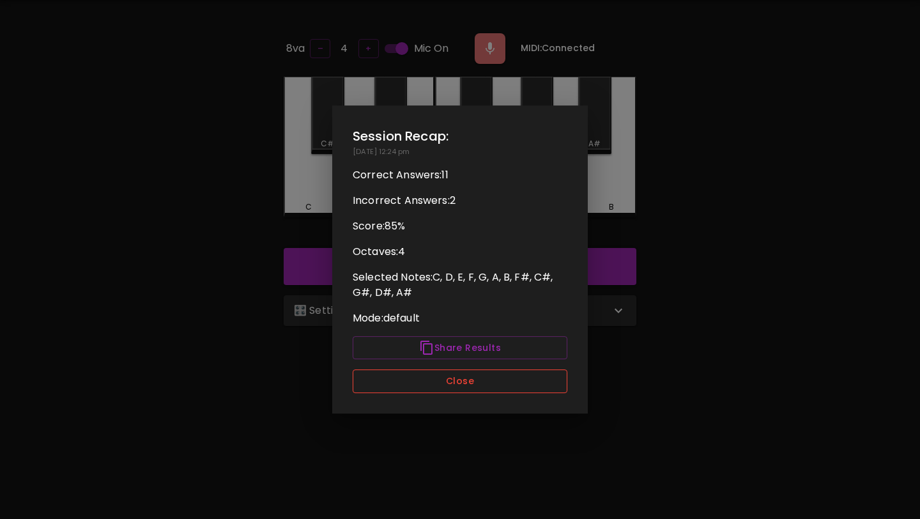
click at [526, 375] on button "Close" at bounding box center [460, 381] width 215 height 24
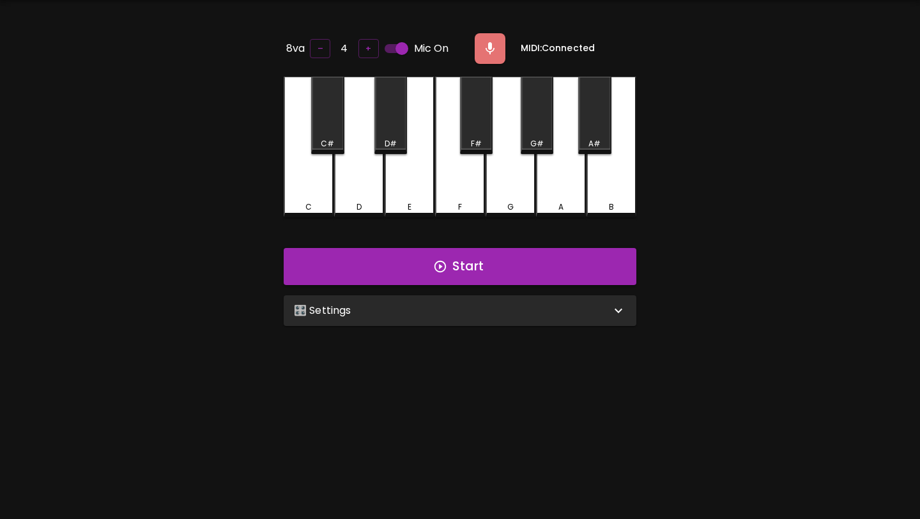
click at [503, 299] on div "🎛️ Settings" at bounding box center [460, 310] width 353 height 31
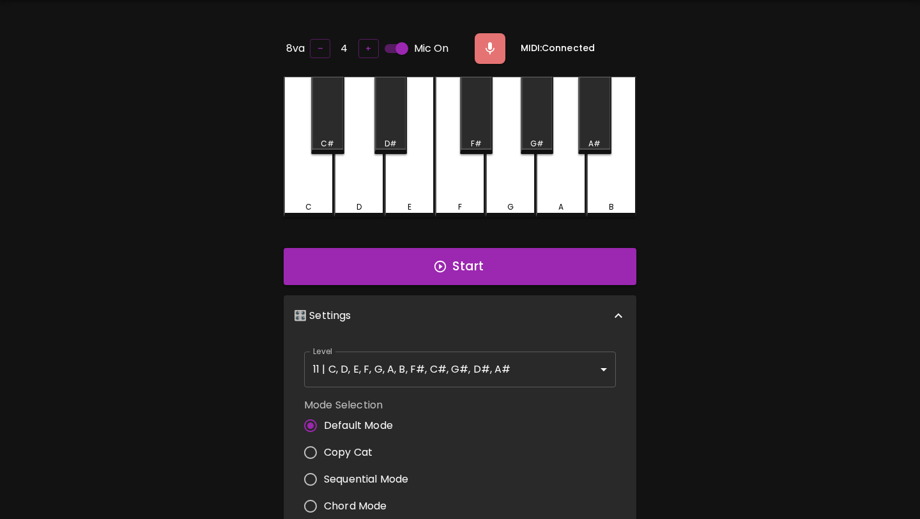
click at [367, 450] on span "Copy Cat" at bounding box center [348, 452] width 49 height 15
click at [324, 450] on input "Copy Cat" at bounding box center [310, 452] width 27 height 27
radio input "true"
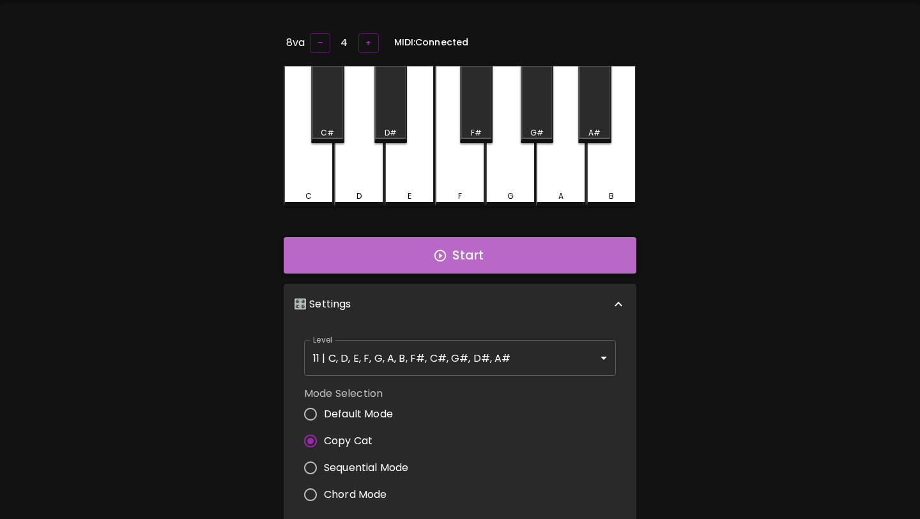
click at [496, 247] on button "Start" at bounding box center [460, 255] width 353 height 37
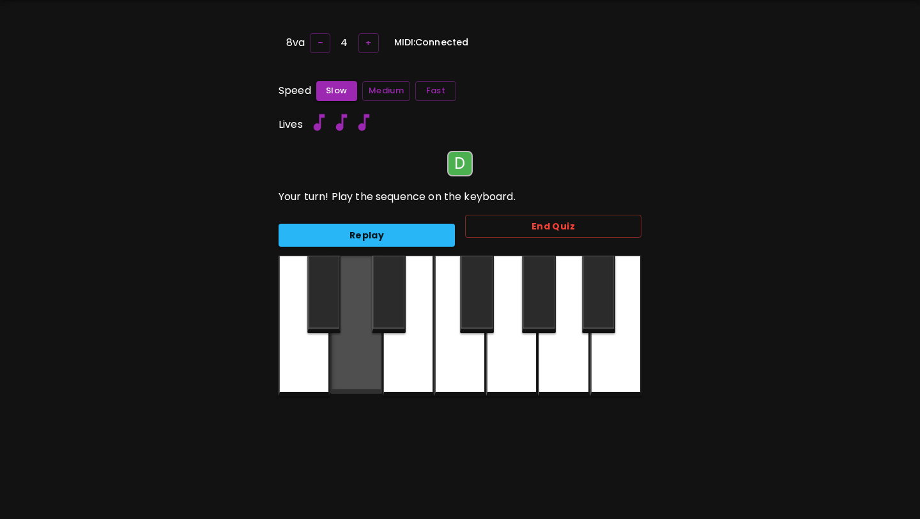
click at [360, 364] on div at bounding box center [355, 325] width 51 height 138
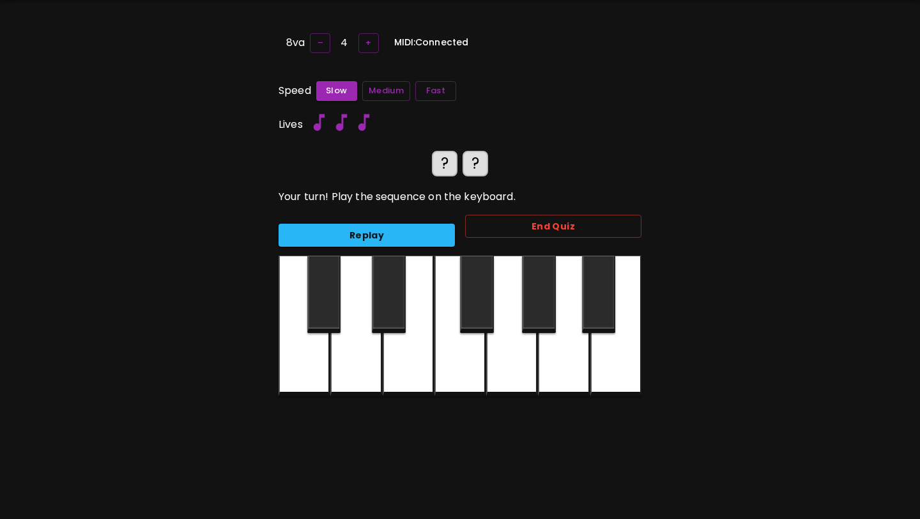
click at [369, 357] on div at bounding box center [355, 326] width 51 height 141
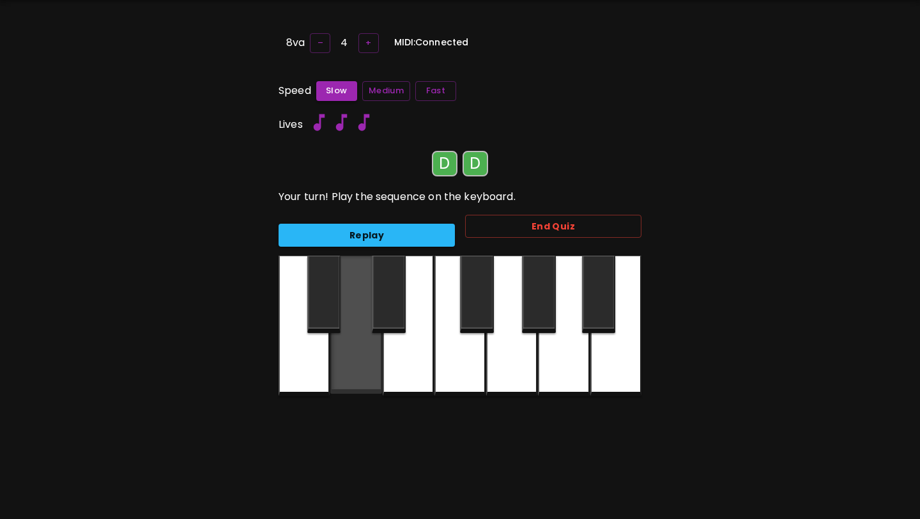
click at [369, 357] on div at bounding box center [355, 325] width 51 height 138
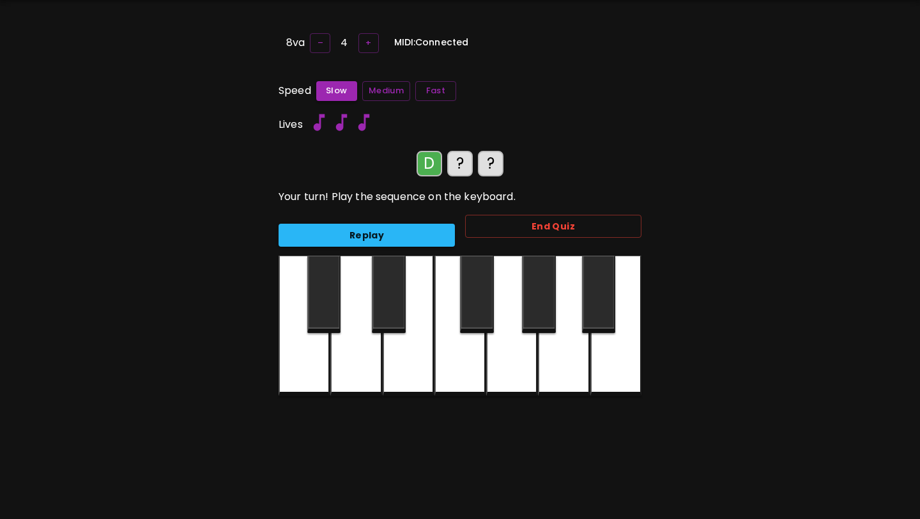
click at [369, 357] on div at bounding box center [355, 326] width 51 height 141
click at [310, 358] on div at bounding box center [304, 326] width 51 height 141
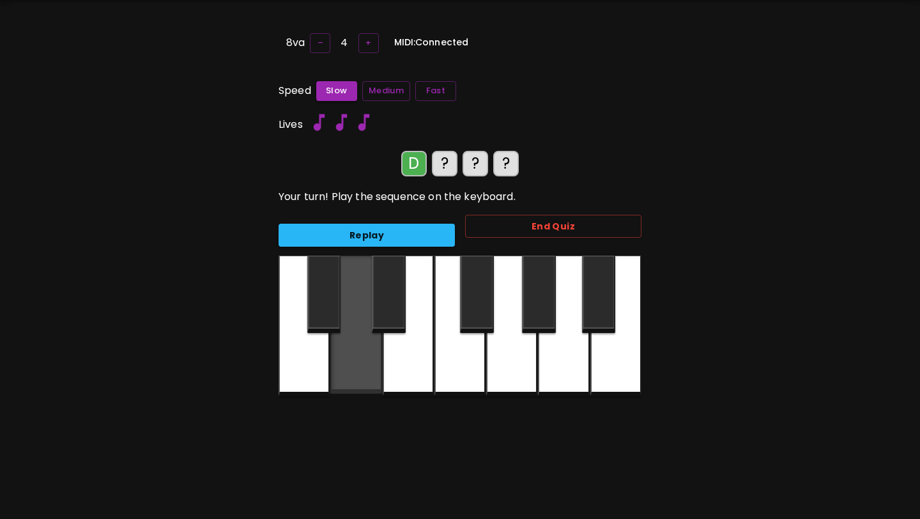
click at [358, 356] on div at bounding box center [355, 325] width 51 height 138
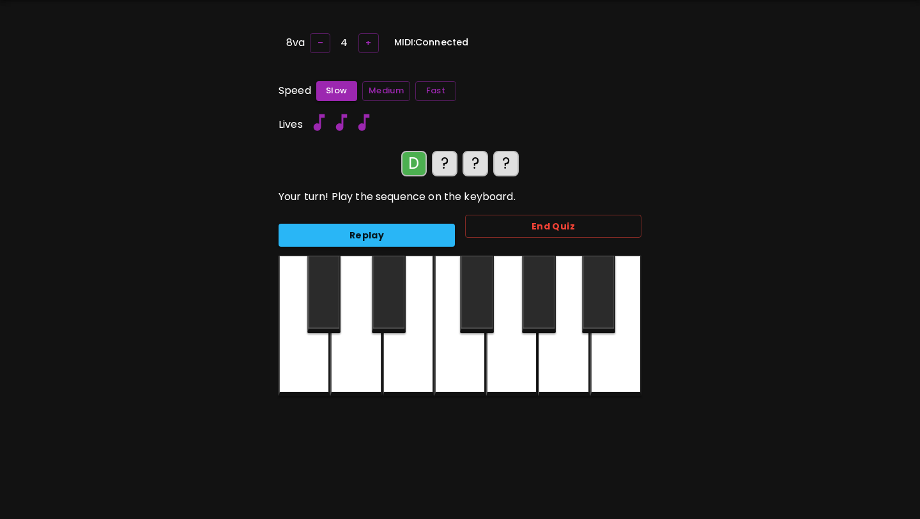
click at [309, 356] on div at bounding box center [304, 326] width 51 height 141
click at [365, 353] on div at bounding box center [355, 326] width 51 height 141
click at [314, 353] on div at bounding box center [304, 326] width 51 height 141
click at [353, 348] on div at bounding box center [355, 326] width 51 height 141
click at [306, 348] on div at bounding box center [304, 326] width 51 height 141
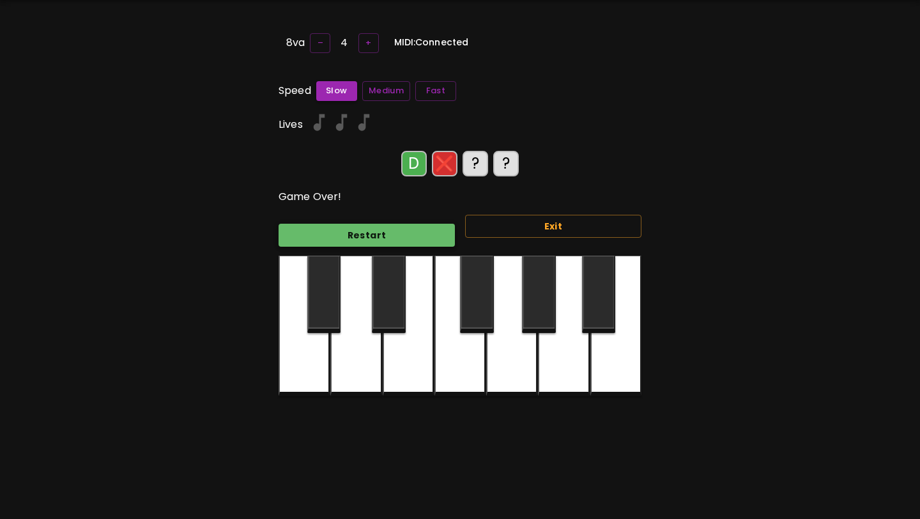
click at [378, 227] on button "Restart" at bounding box center [367, 236] width 176 height 24
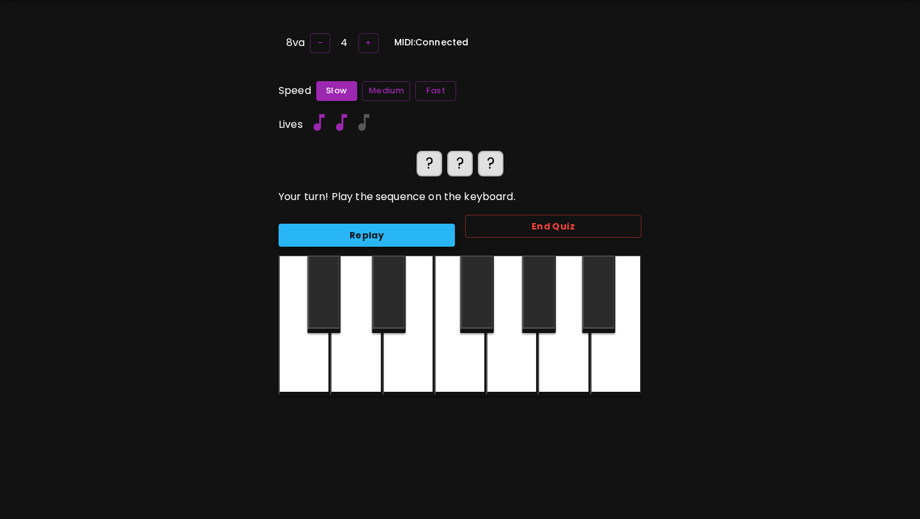
click at [378, 236] on button "Replay" at bounding box center [367, 236] width 176 height 24
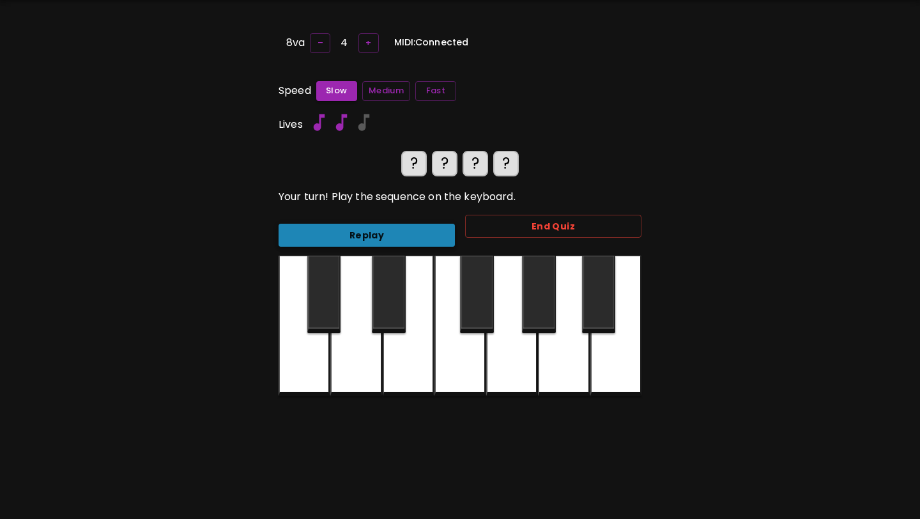
click at [378, 236] on button "Replay" at bounding box center [367, 236] width 176 height 24
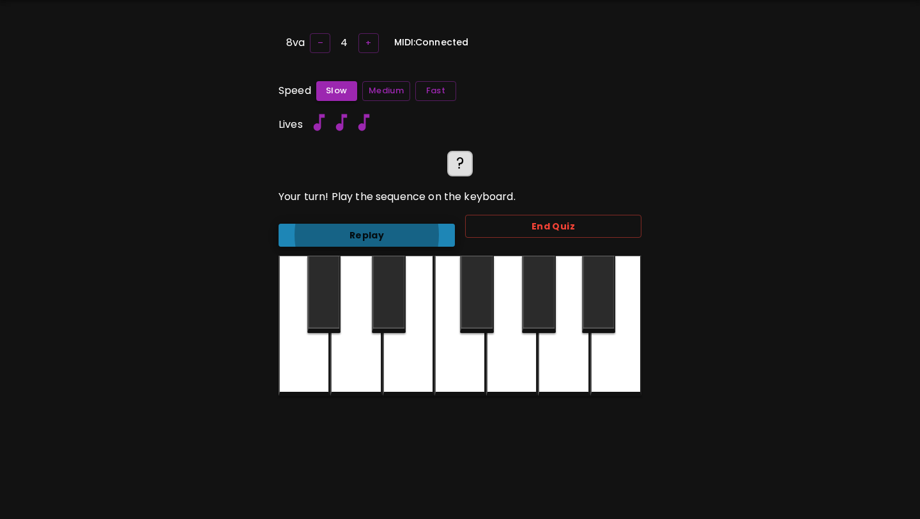
click at [404, 233] on button "Replay" at bounding box center [367, 236] width 176 height 24
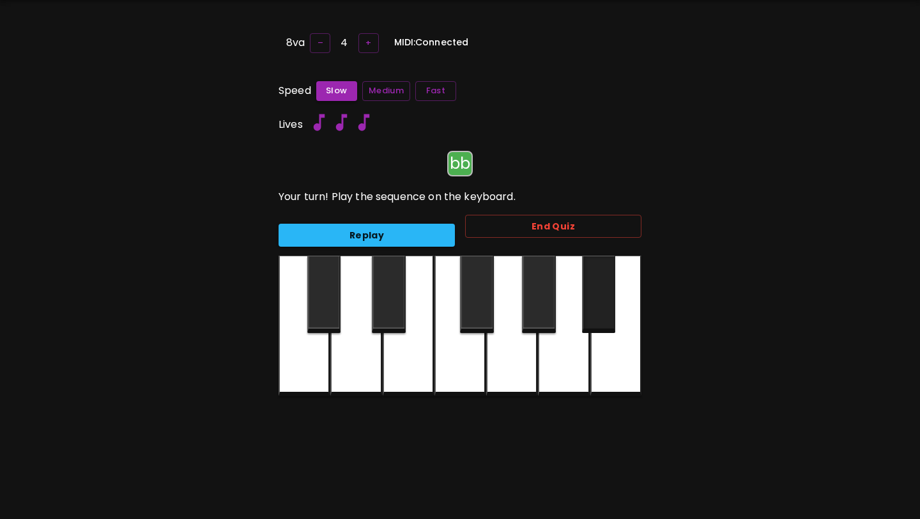
click at [602, 285] on div at bounding box center [599, 294] width 34 height 77
click at [314, 344] on div at bounding box center [304, 326] width 51 height 141
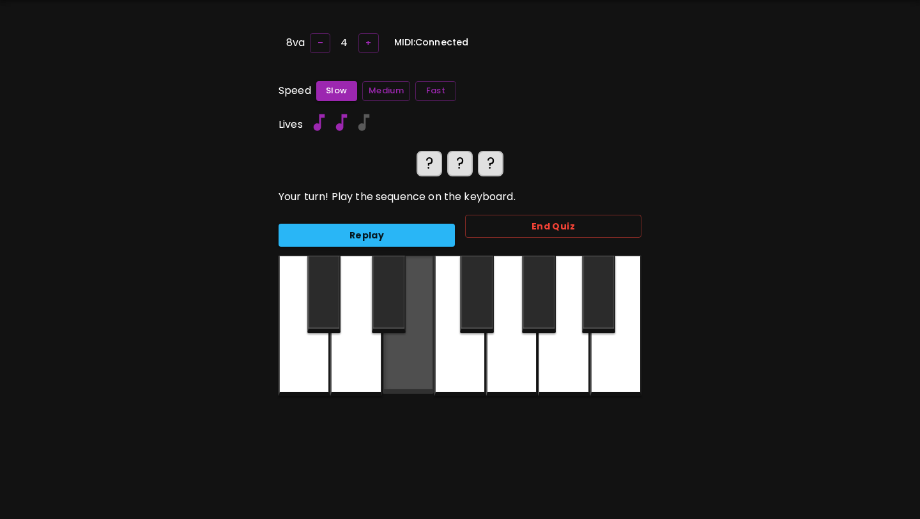
click at [423, 298] on div at bounding box center [408, 325] width 51 height 138
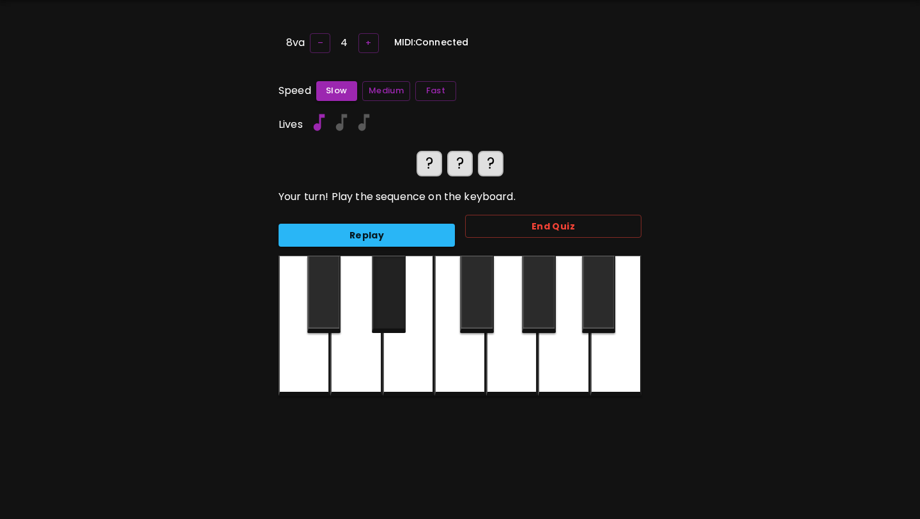
click at [396, 298] on div at bounding box center [389, 294] width 34 height 77
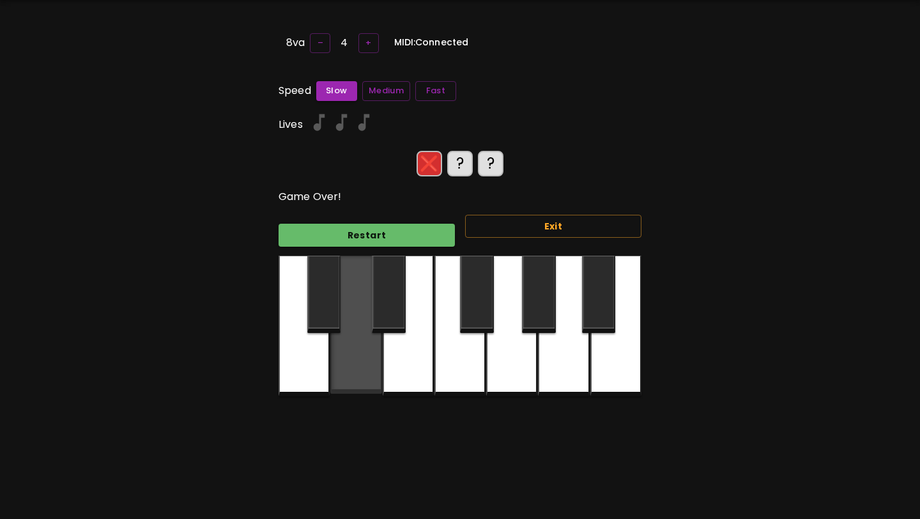
click at [360, 361] on div at bounding box center [355, 325] width 51 height 138
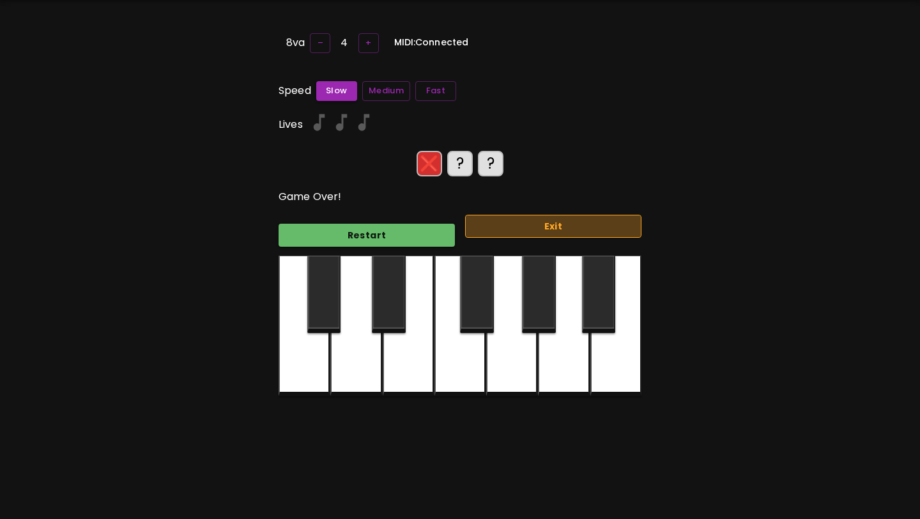
click at [505, 234] on button "Exit" at bounding box center [553, 227] width 176 height 24
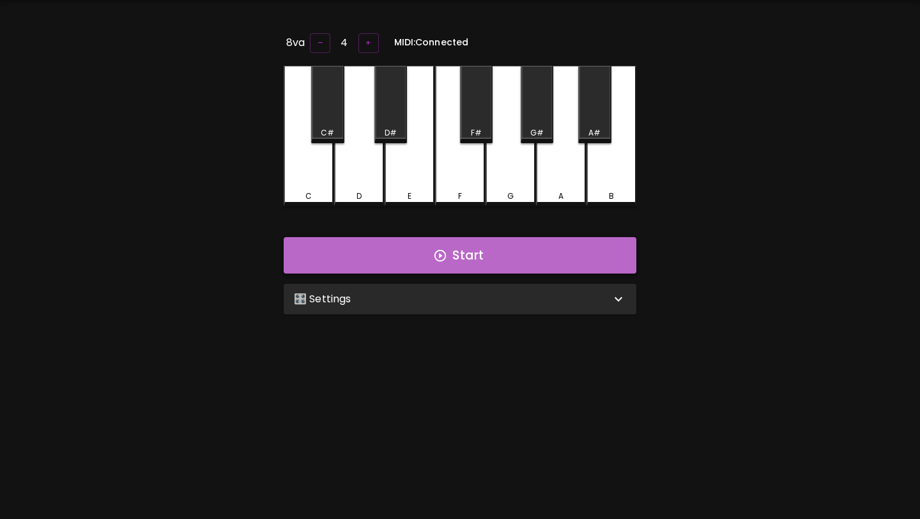
click at [495, 250] on button "Start" at bounding box center [460, 255] width 353 height 37
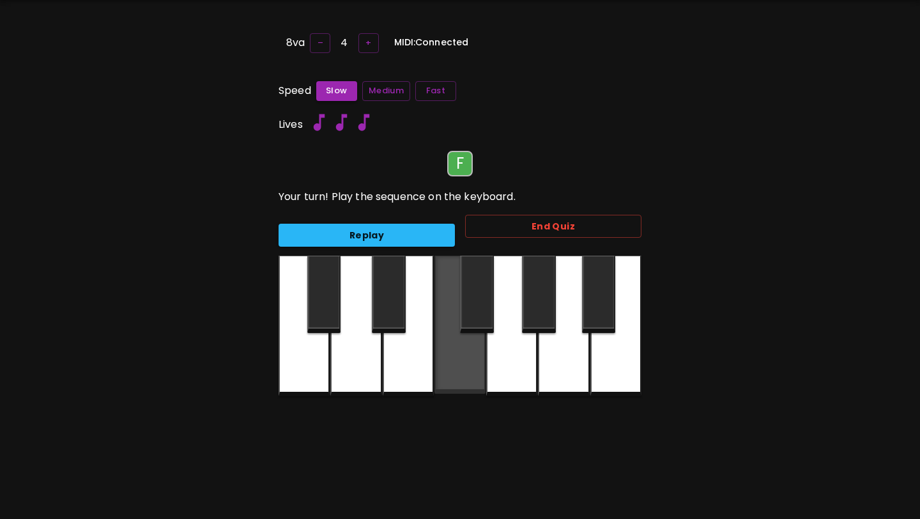
click at [464, 346] on div at bounding box center [459, 325] width 51 height 138
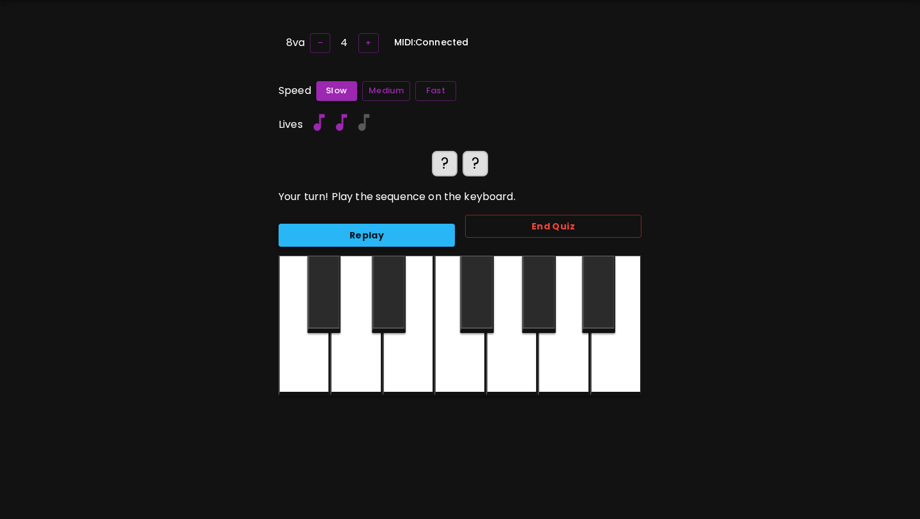
click at [443, 237] on button "Replay" at bounding box center [367, 236] width 176 height 24
click at [418, 230] on button "Replay" at bounding box center [367, 236] width 176 height 24
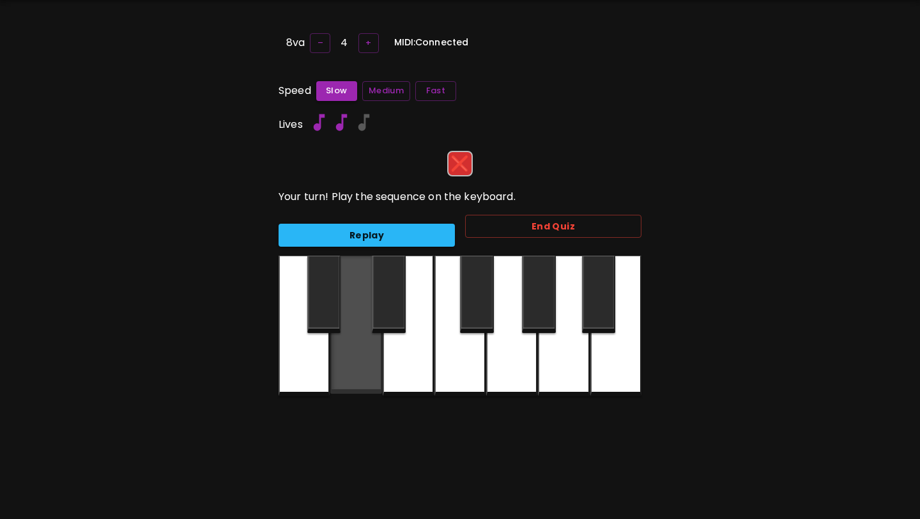
click at [362, 354] on div at bounding box center [355, 325] width 51 height 138
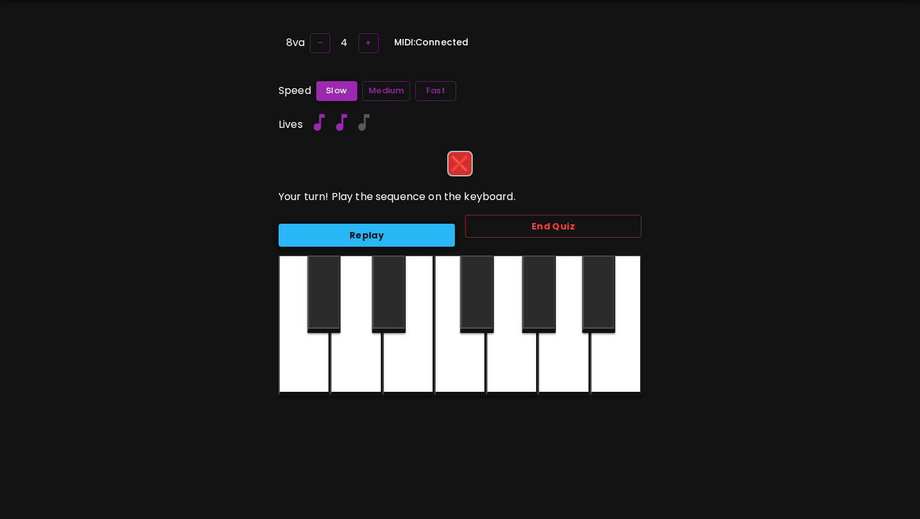
click at [399, 227] on button "Replay" at bounding box center [367, 236] width 176 height 24
click at [330, 307] on div at bounding box center [324, 294] width 34 height 77
click at [475, 295] on div at bounding box center [477, 294] width 34 height 77
click at [325, 309] on div at bounding box center [324, 294] width 34 height 77
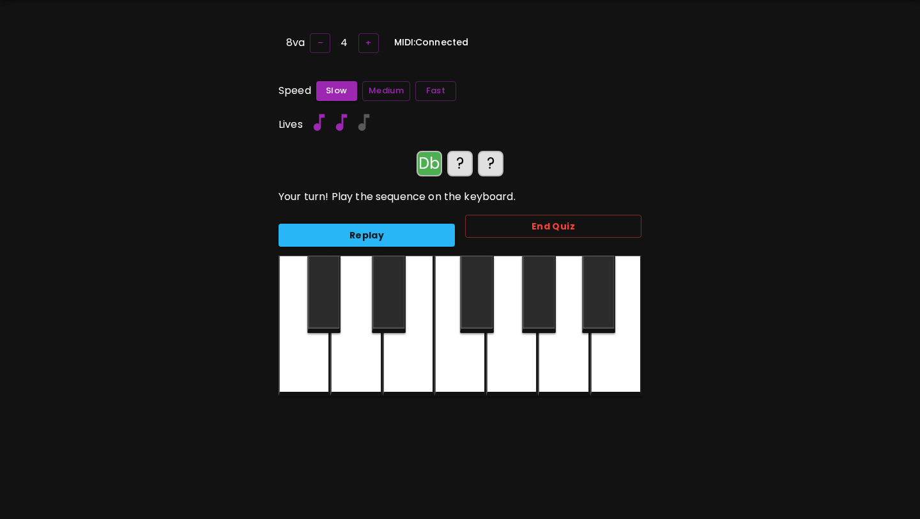
click at [480, 305] on div at bounding box center [477, 294] width 34 height 77
click at [373, 344] on div at bounding box center [355, 326] width 51 height 141
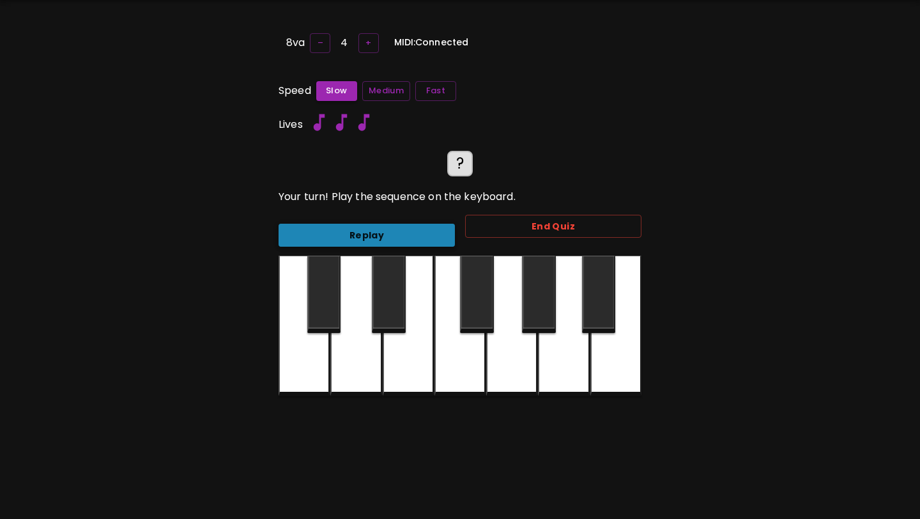
click at [360, 225] on button "Replay" at bounding box center [367, 236] width 176 height 24
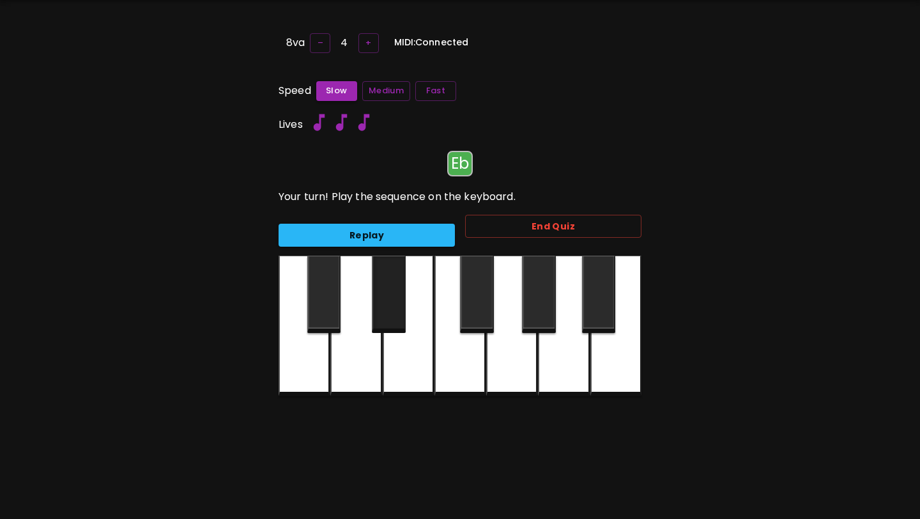
click at [389, 319] on div at bounding box center [389, 294] width 34 height 77
click at [330, 319] on div at bounding box center [324, 294] width 34 height 77
click at [382, 305] on div at bounding box center [389, 294] width 34 height 77
click at [332, 305] on div at bounding box center [324, 294] width 34 height 77
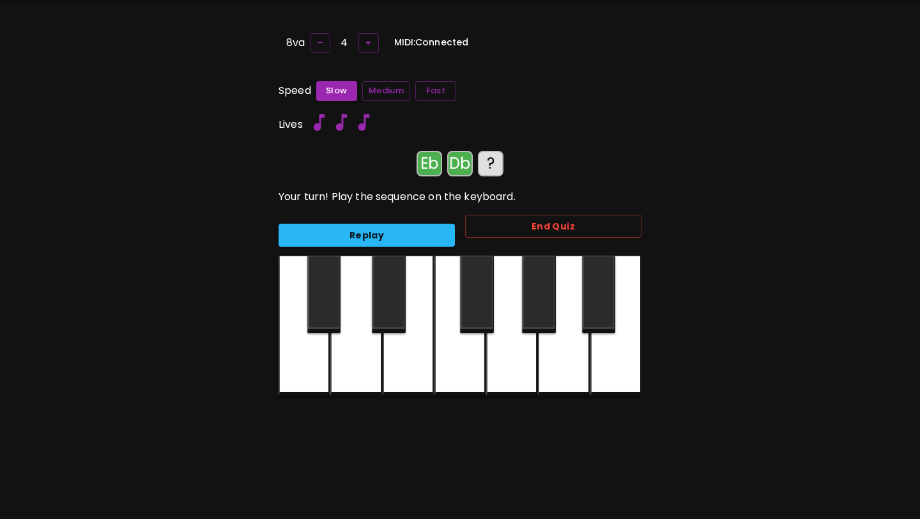
click at [312, 376] on div at bounding box center [304, 326] width 51 height 141
click at [318, 230] on button "Replay" at bounding box center [367, 236] width 176 height 24
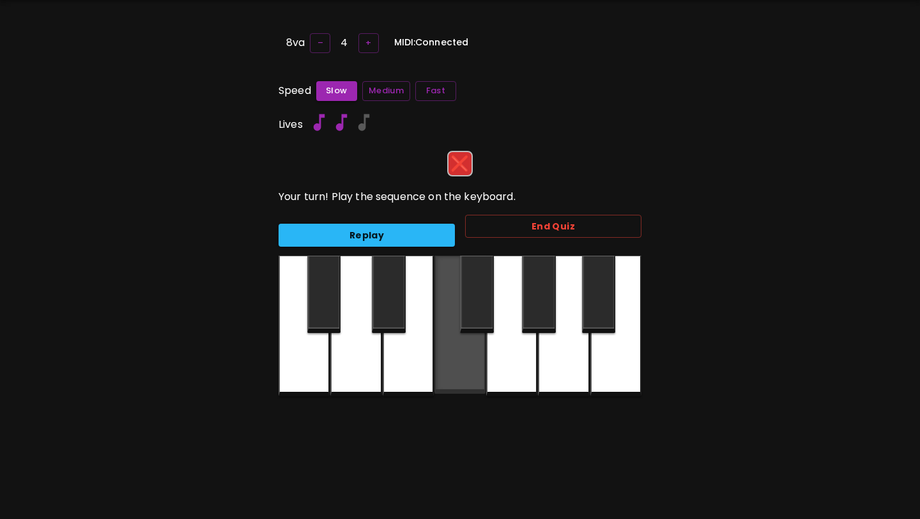
click at [461, 350] on div at bounding box center [459, 325] width 51 height 138
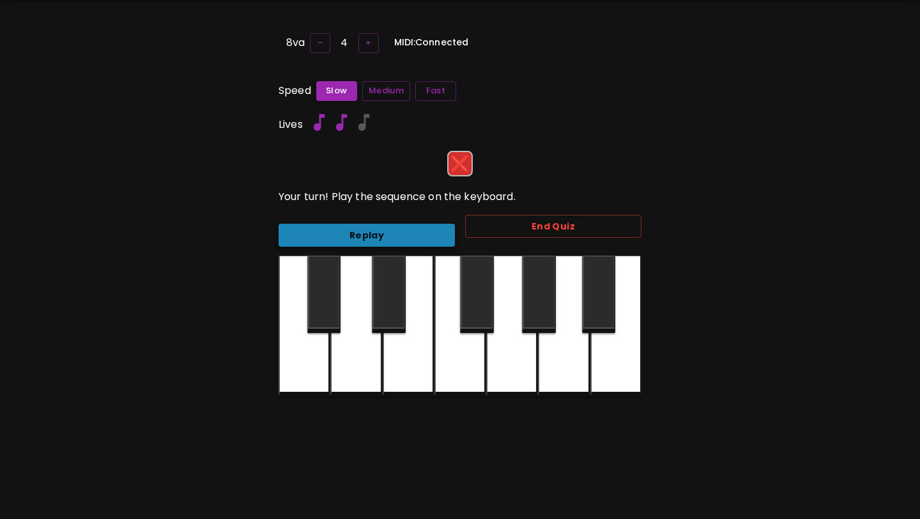
click at [401, 236] on button "Replay" at bounding box center [367, 236] width 176 height 24
click at [474, 309] on div at bounding box center [477, 294] width 34 height 77
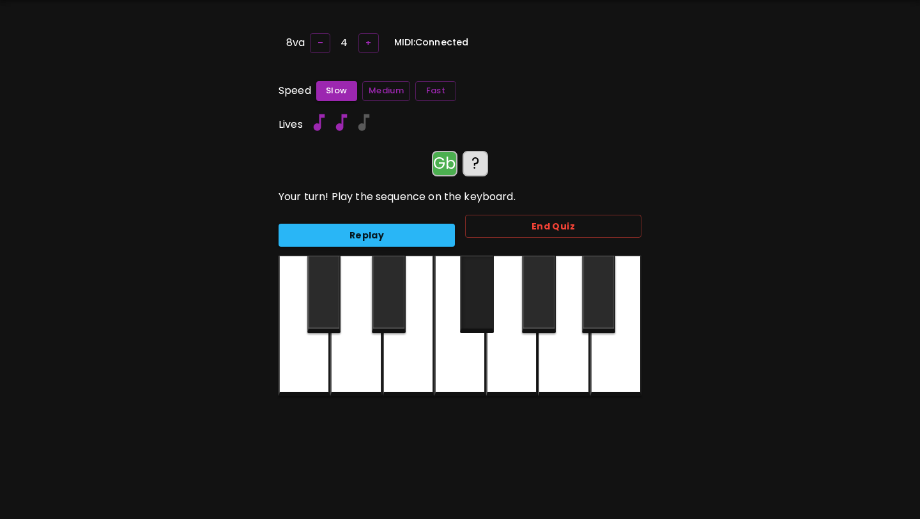
click at [474, 309] on div at bounding box center [477, 294] width 34 height 77
click at [509, 342] on div at bounding box center [511, 326] width 51 height 141
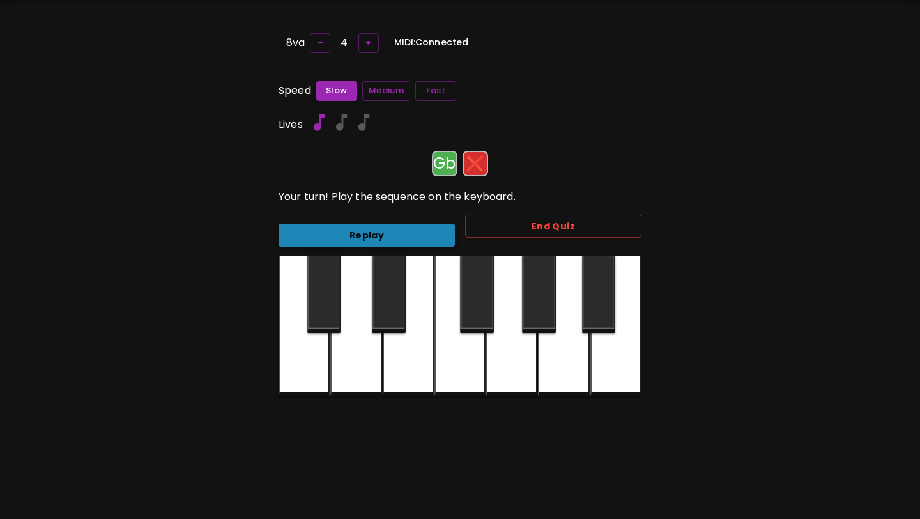
click at [382, 229] on button "Replay" at bounding box center [367, 236] width 176 height 24
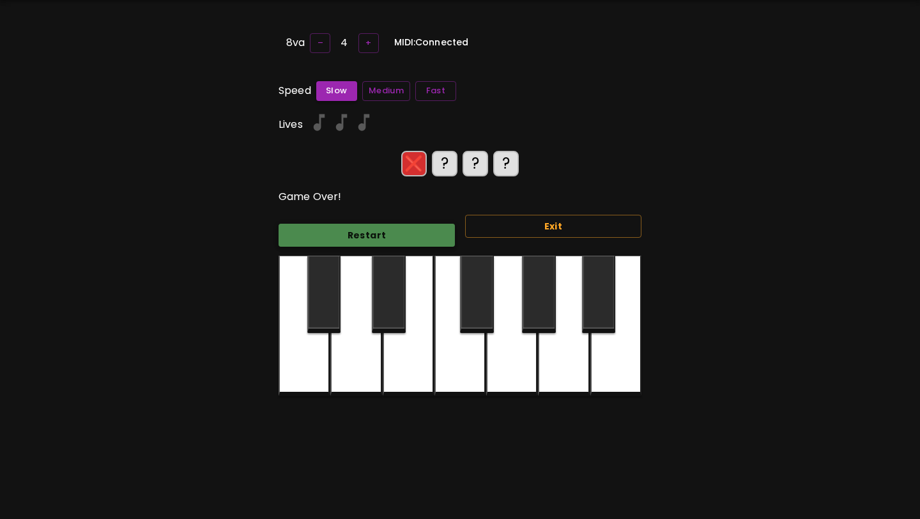
click at [382, 229] on button "Restart" at bounding box center [367, 236] width 176 height 24
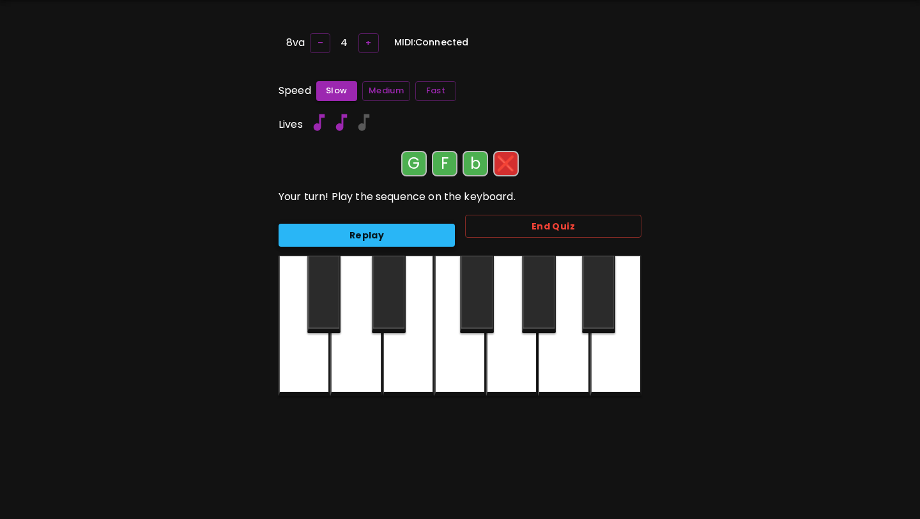
click at [382, 230] on button "Replay" at bounding box center [367, 236] width 176 height 24
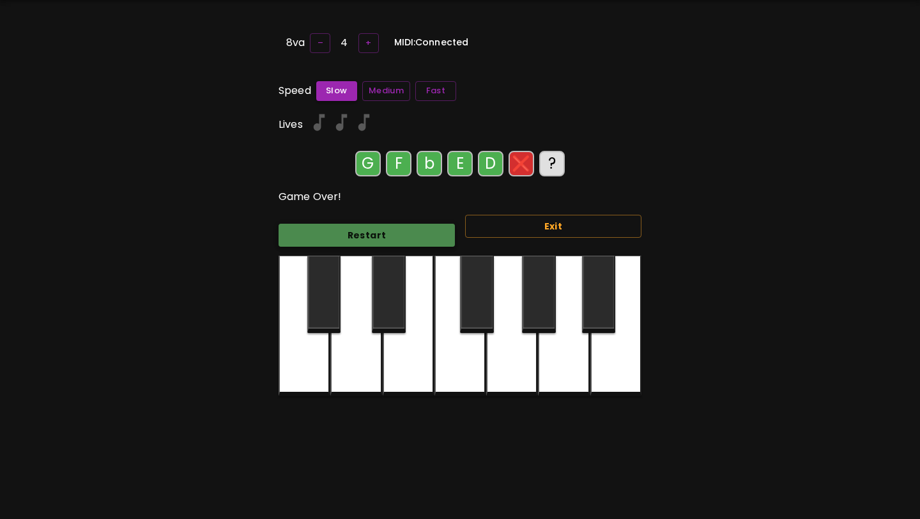
click at [382, 230] on button "Restart" at bounding box center [367, 236] width 176 height 24
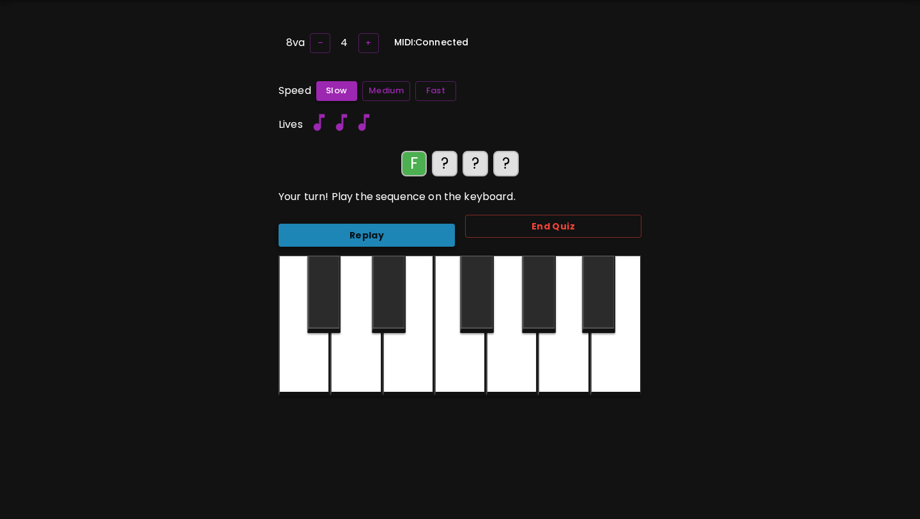
click at [383, 233] on button "Replay" at bounding box center [367, 236] width 176 height 24
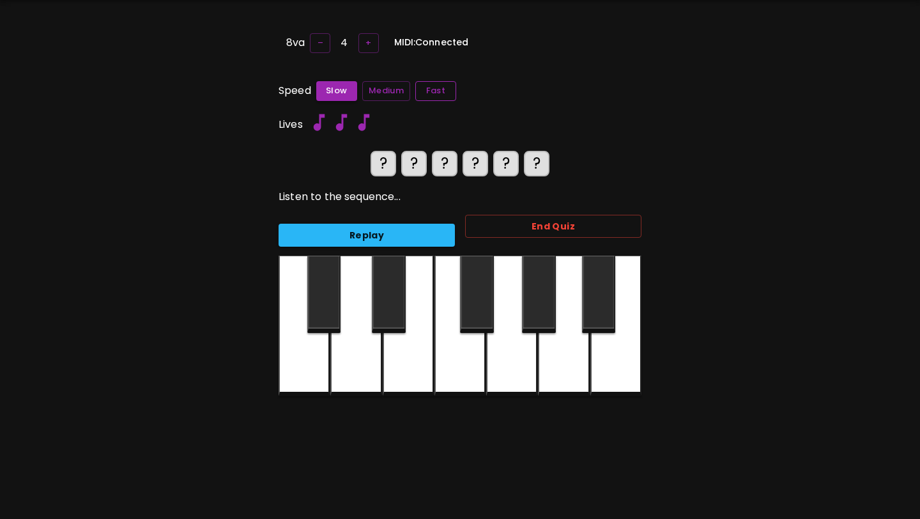
click at [433, 92] on button "Fast" at bounding box center [435, 91] width 41 height 20
click at [391, 233] on button "Replay" at bounding box center [367, 236] width 176 height 24
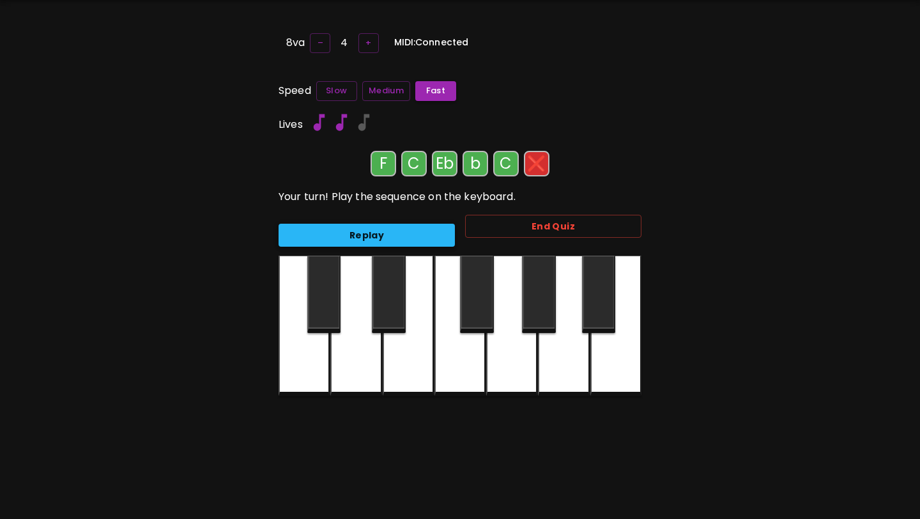
click at [391, 233] on button "Replay" at bounding box center [367, 236] width 176 height 24
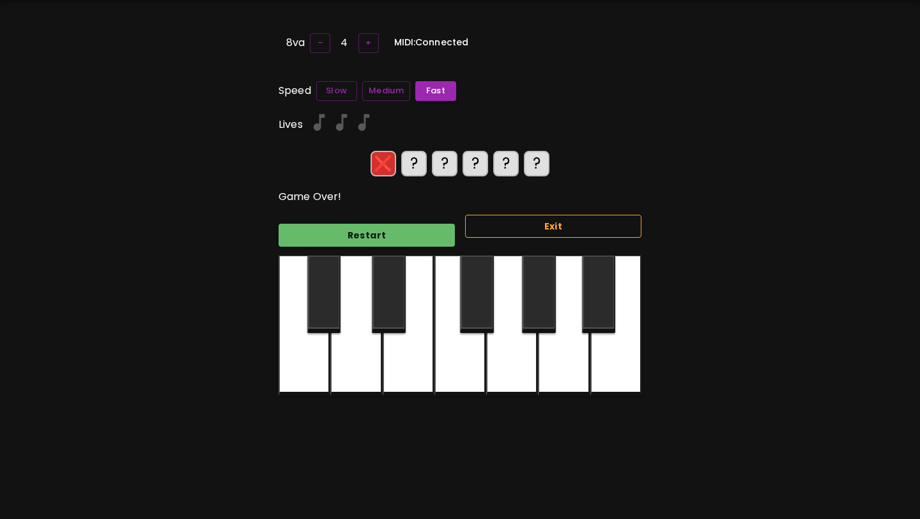
click at [482, 225] on button "Exit" at bounding box center [553, 227] width 176 height 24
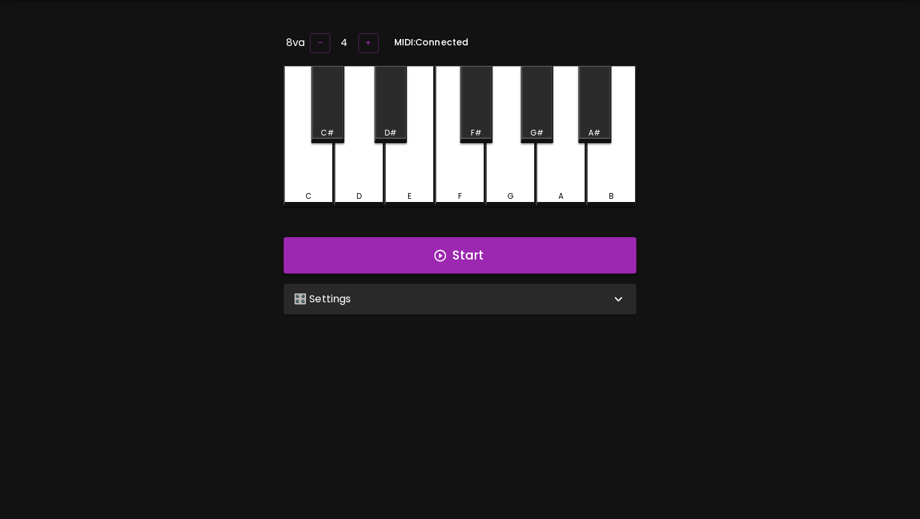
click at [457, 305] on div "🎛️ Settings" at bounding box center [460, 299] width 353 height 31
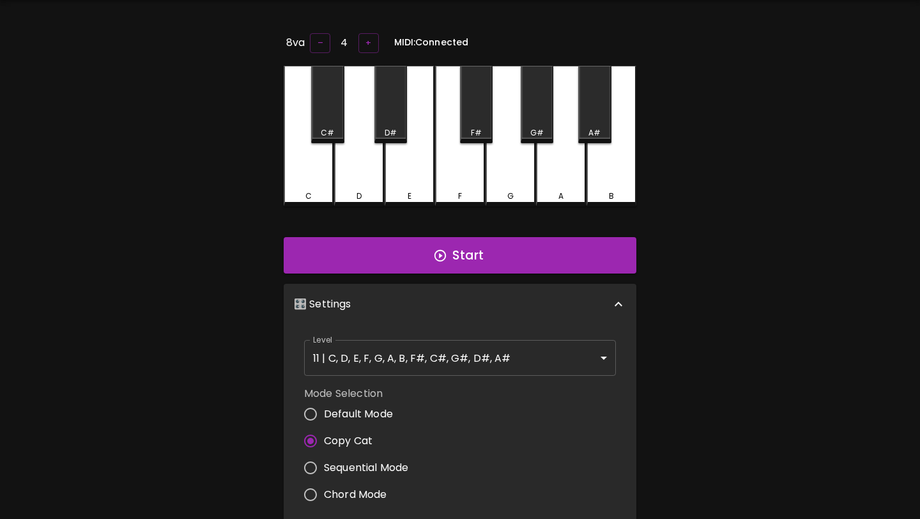
click at [359, 465] on span "Sequential Mode" at bounding box center [366, 467] width 84 height 15
click at [324, 465] on input "Sequential Mode" at bounding box center [310, 467] width 27 height 27
radio input "true"
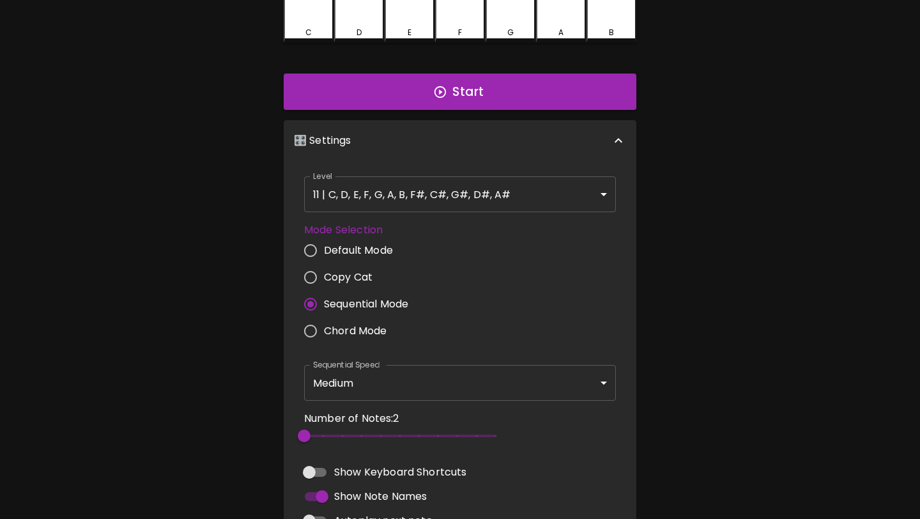
scroll to position [204, 0]
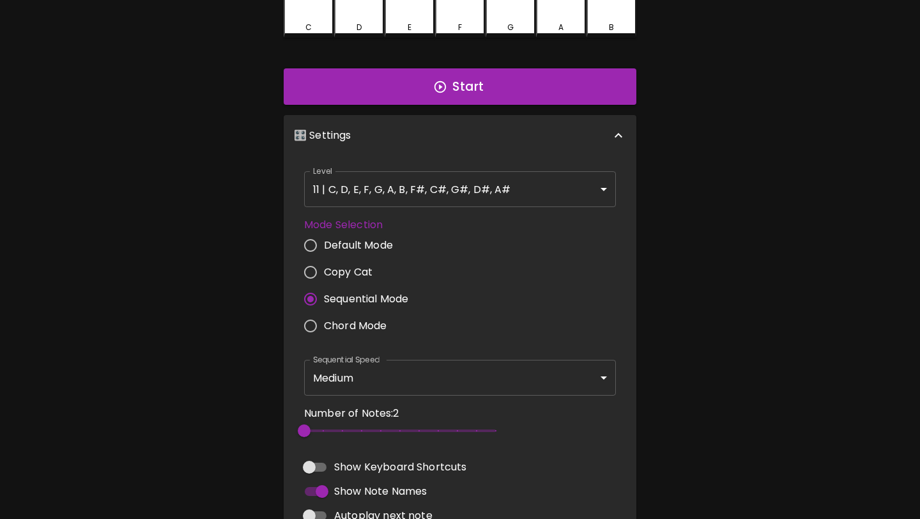
type input "6"
click at [378, 429] on span "2" at bounding box center [400, 430] width 192 height 19
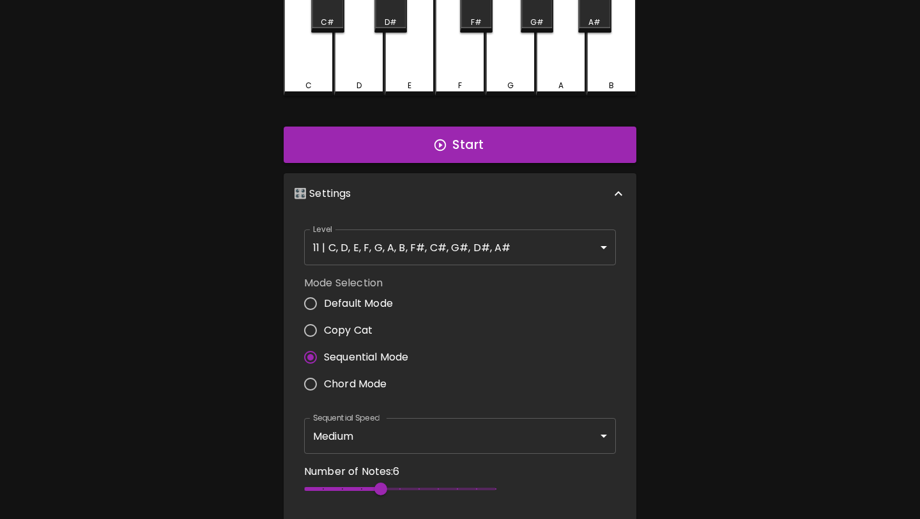
scroll to position [110, 0]
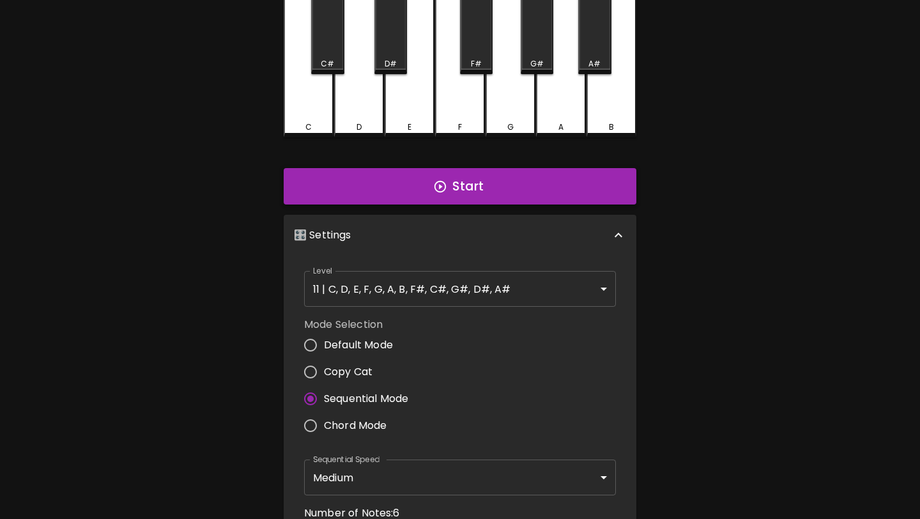
click at [488, 196] on button "Start" at bounding box center [460, 186] width 353 height 37
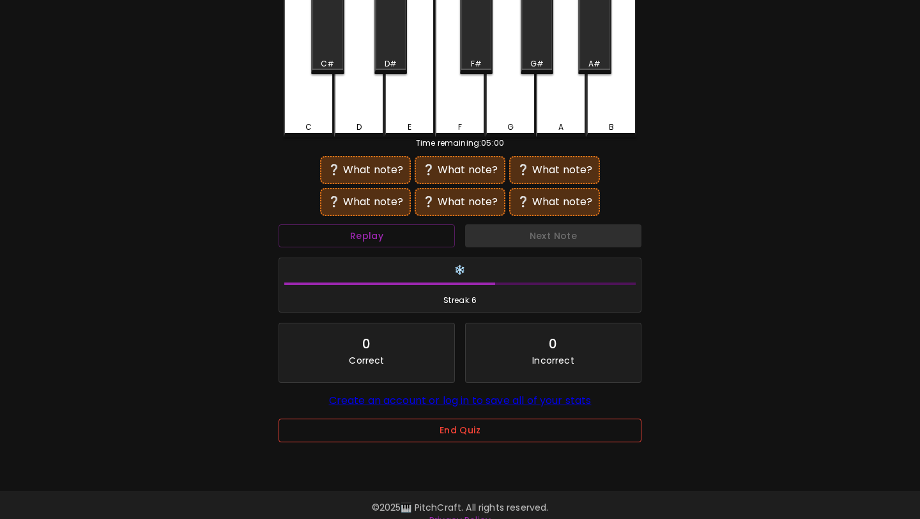
click at [456, 426] on button "End Quiz" at bounding box center [460, 431] width 363 height 24
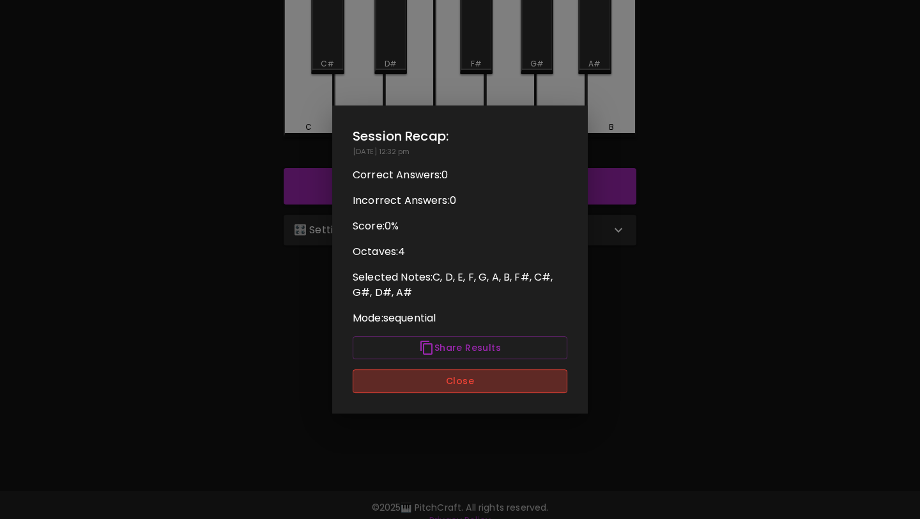
click at [443, 378] on button "Close" at bounding box center [460, 381] width 215 height 24
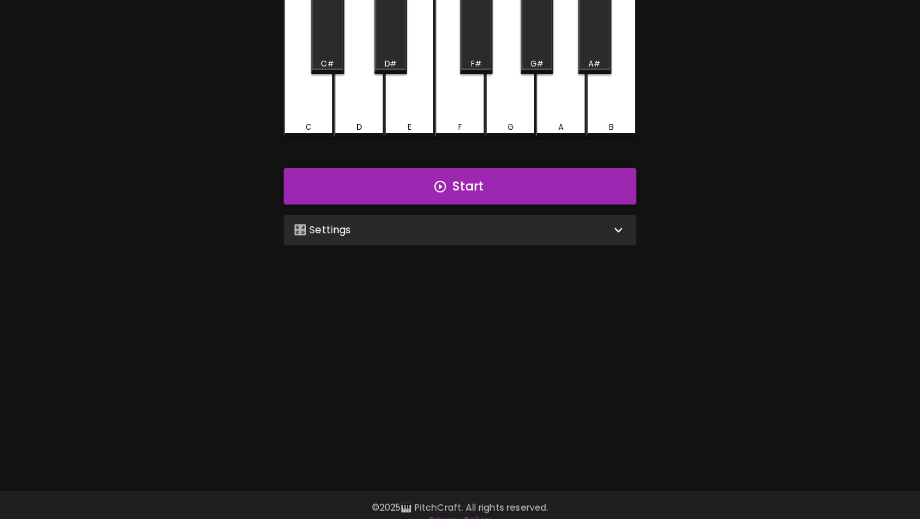
click at [455, 242] on div "🎛️ Settings" at bounding box center [460, 230] width 353 height 31
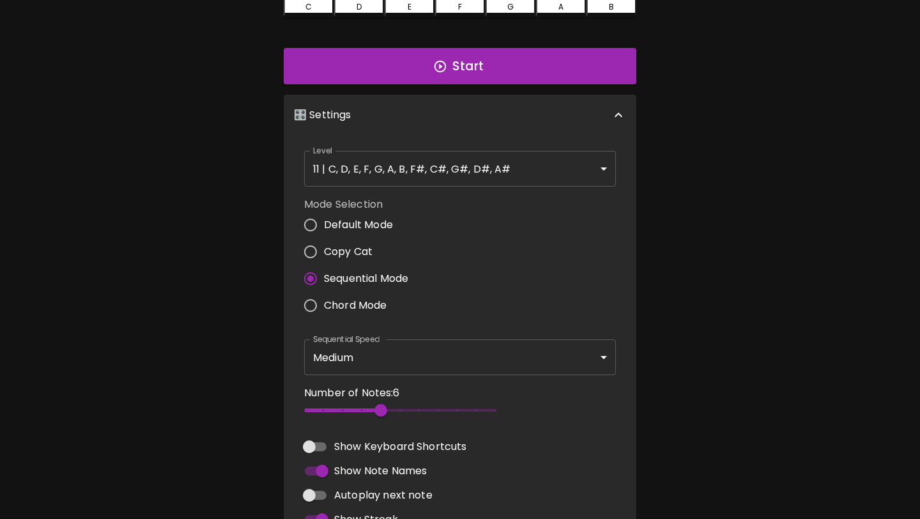
scroll to position [0, 0]
